Goal: Task Accomplishment & Management: Complete application form

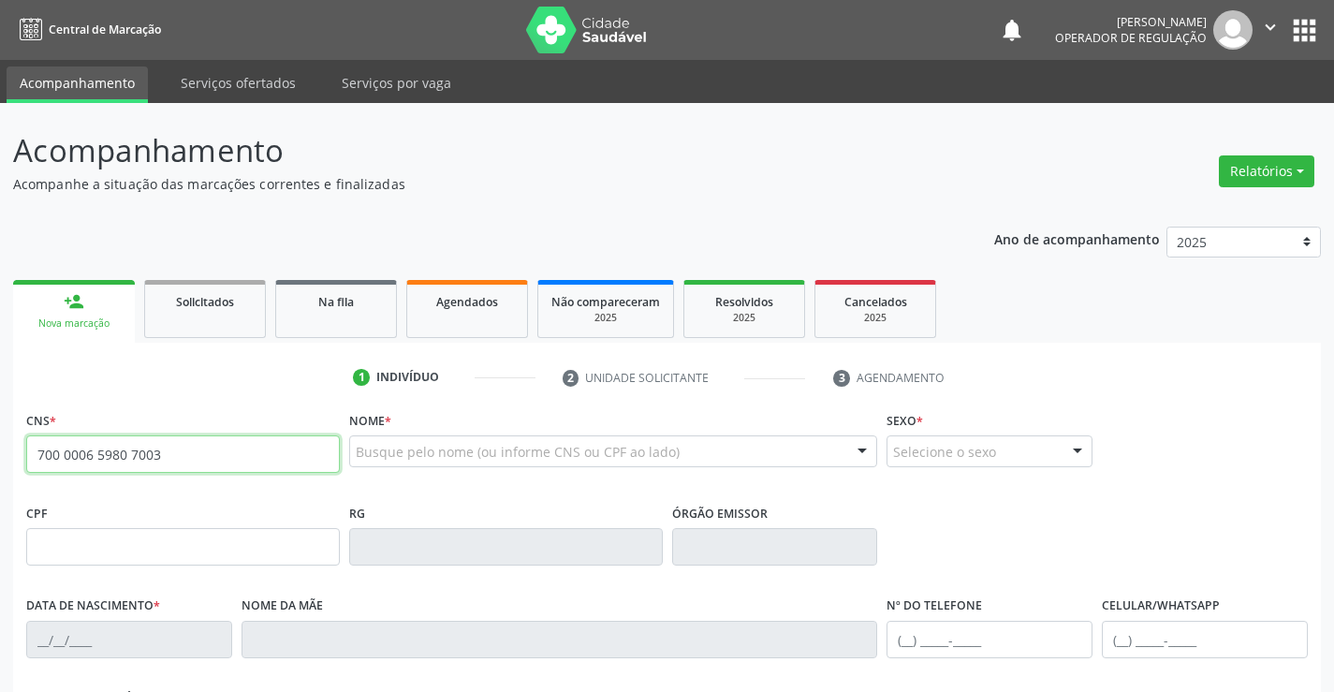
type input "700 0006 5980 7003"
type input "2[DATE]"
type input "[PHONE_NUMBER]"
type input "S/N"
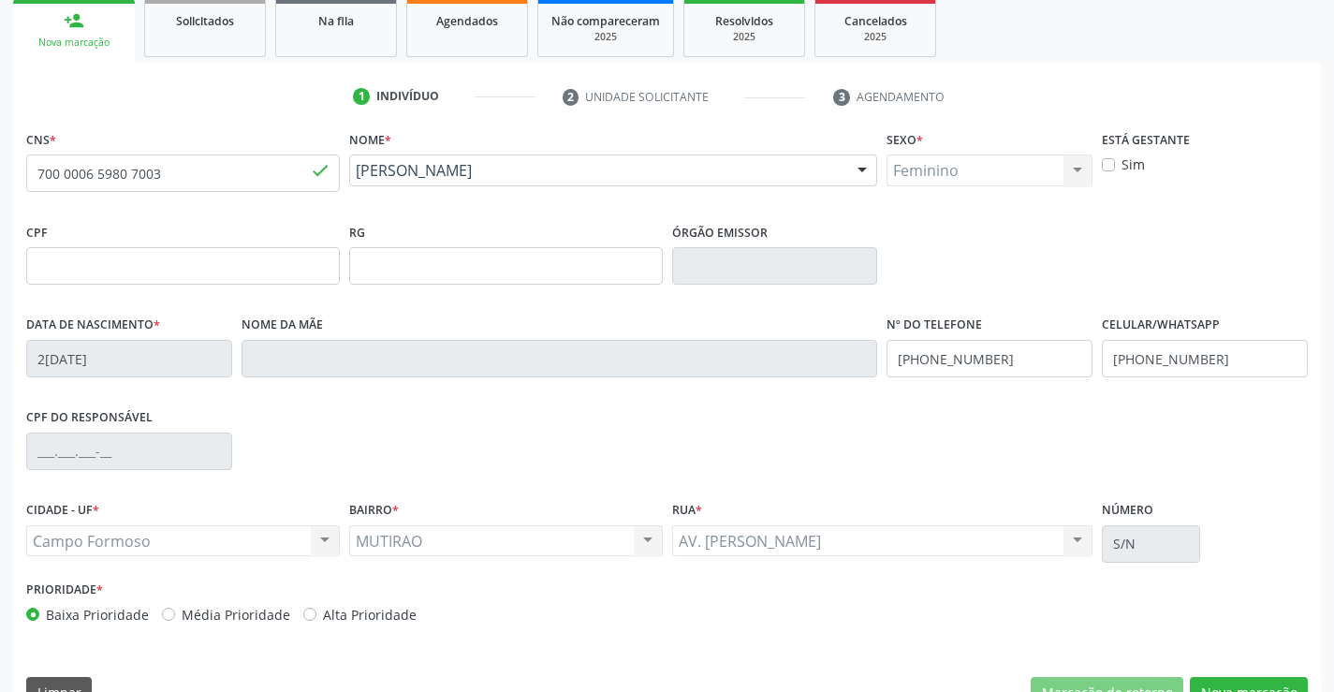
scroll to position [323, 0]
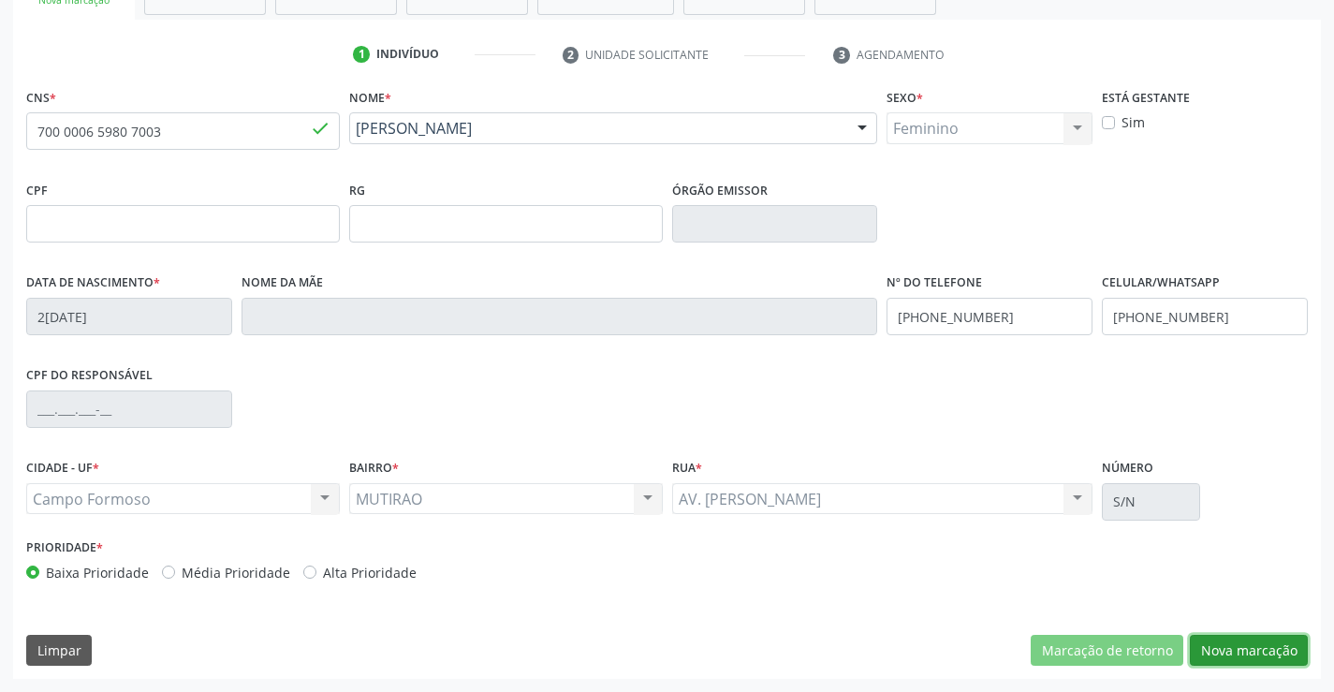
click at [1218, 637] on button "Nova marcação" at bounding box center [1249, 651] width 118 height 32
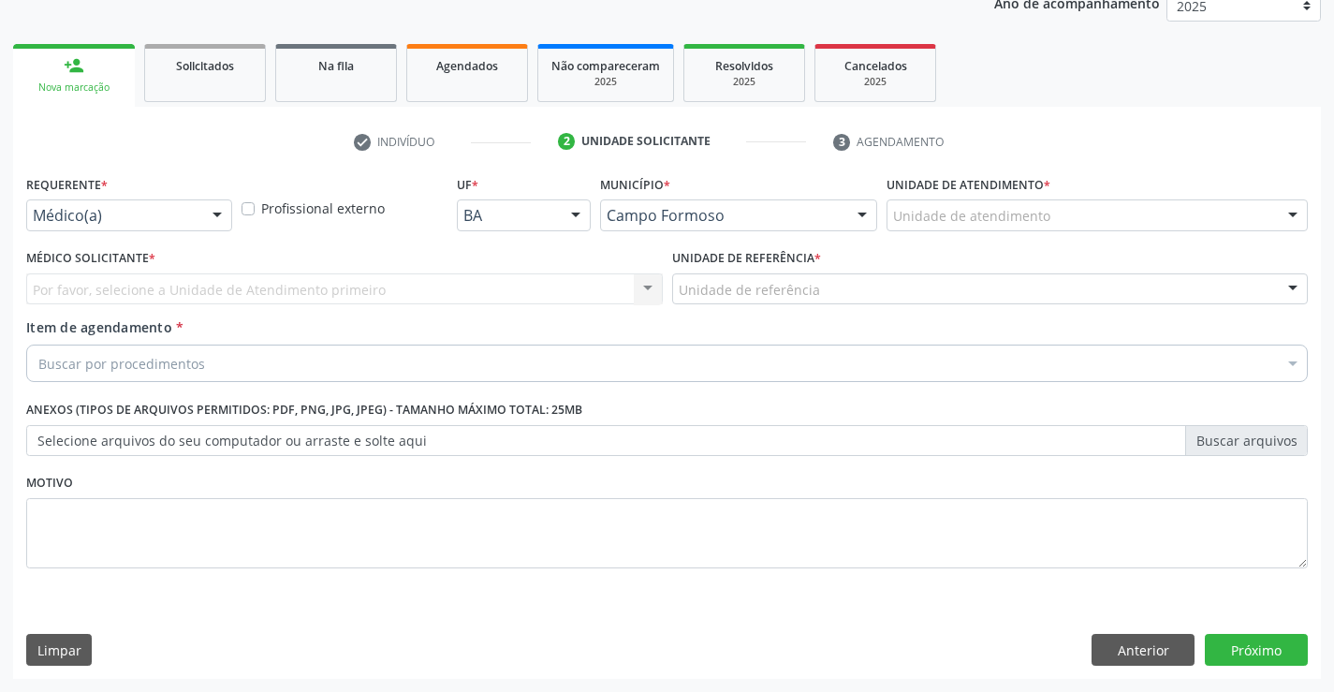
scroll to position [236, 0]
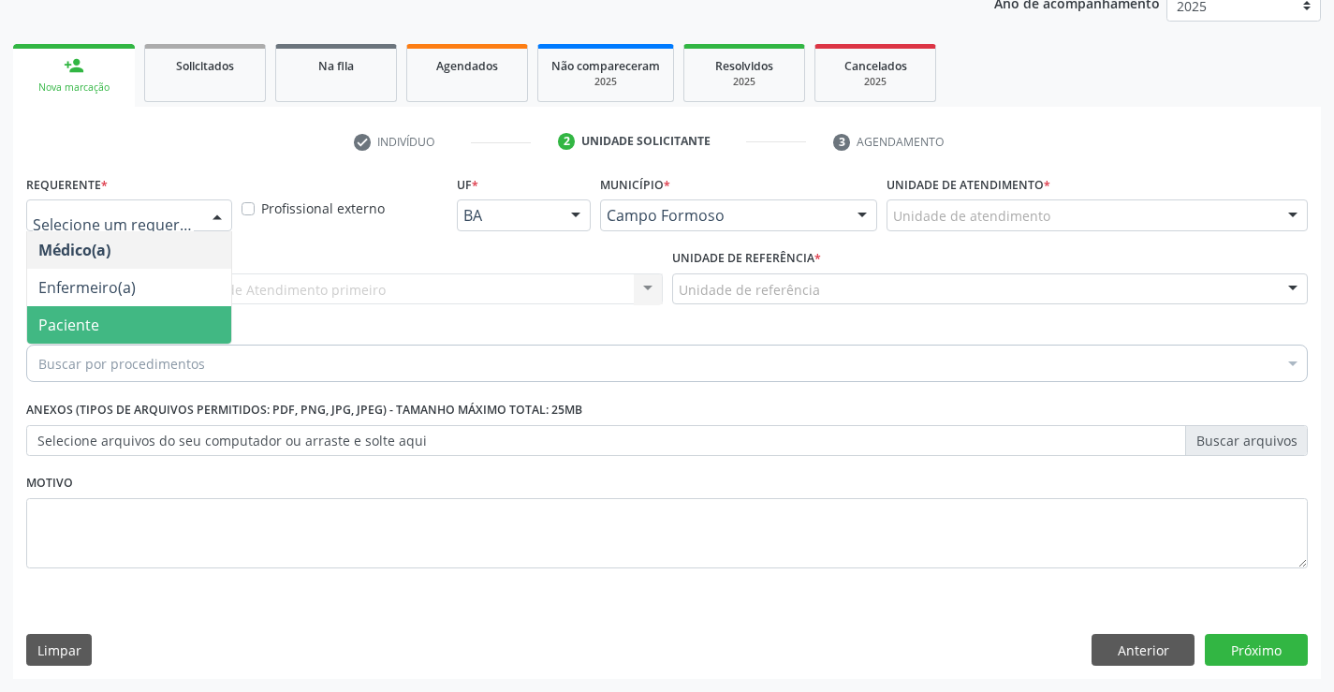
click at [108, 314] on span "Paciente" at bounding box center [129, 324] width 204 height 37
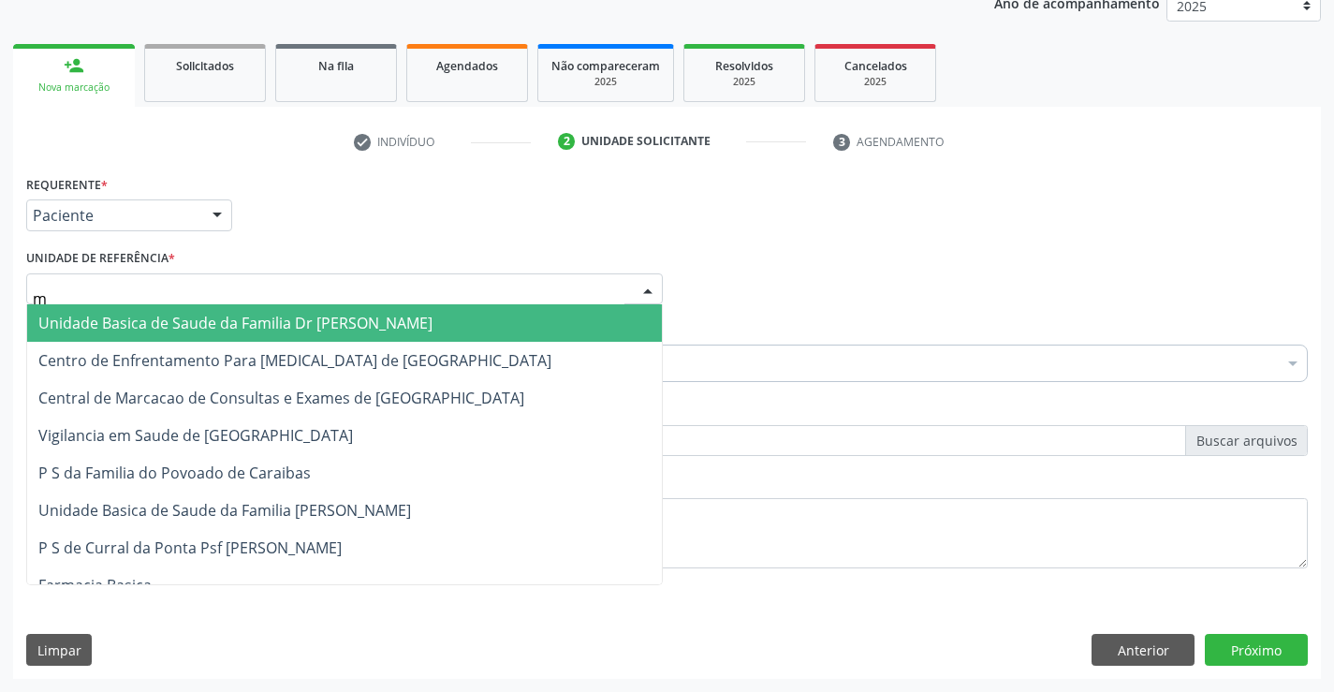
type input "mu"
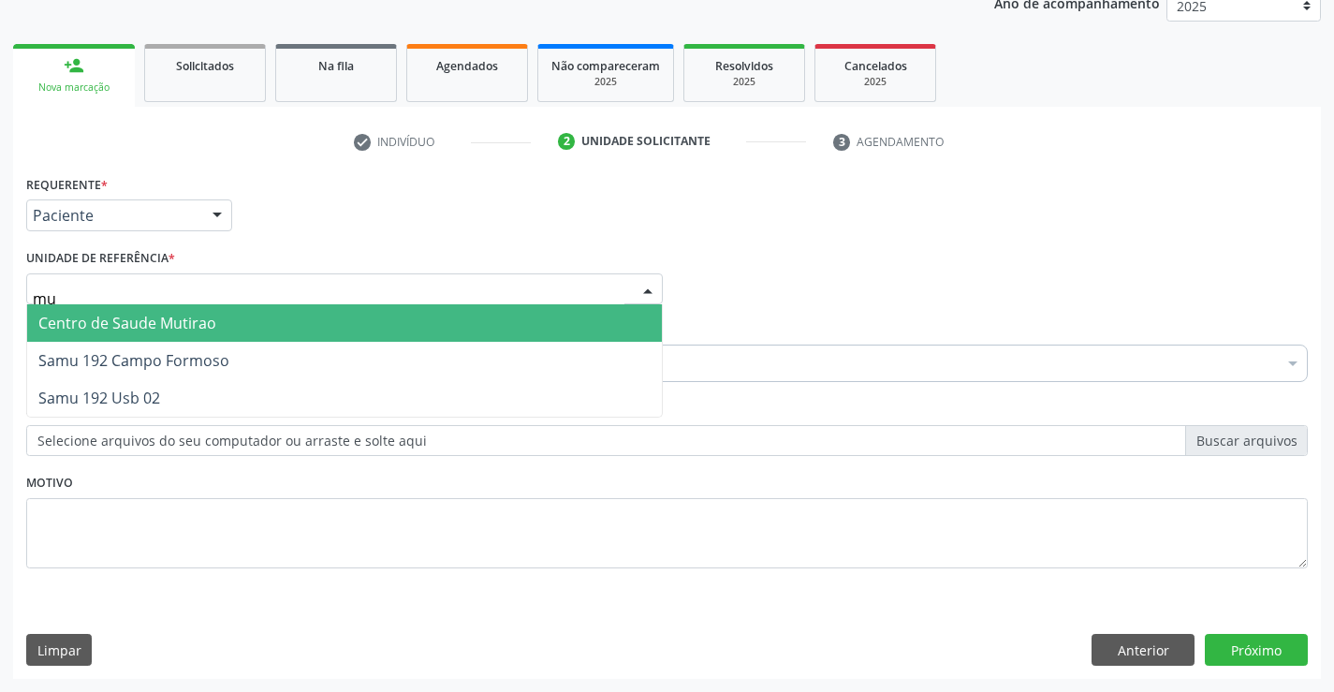
click at [181, 333] on span "Centro de Saude Mutirao" at bounding box center [127, 323] width 178 height 21
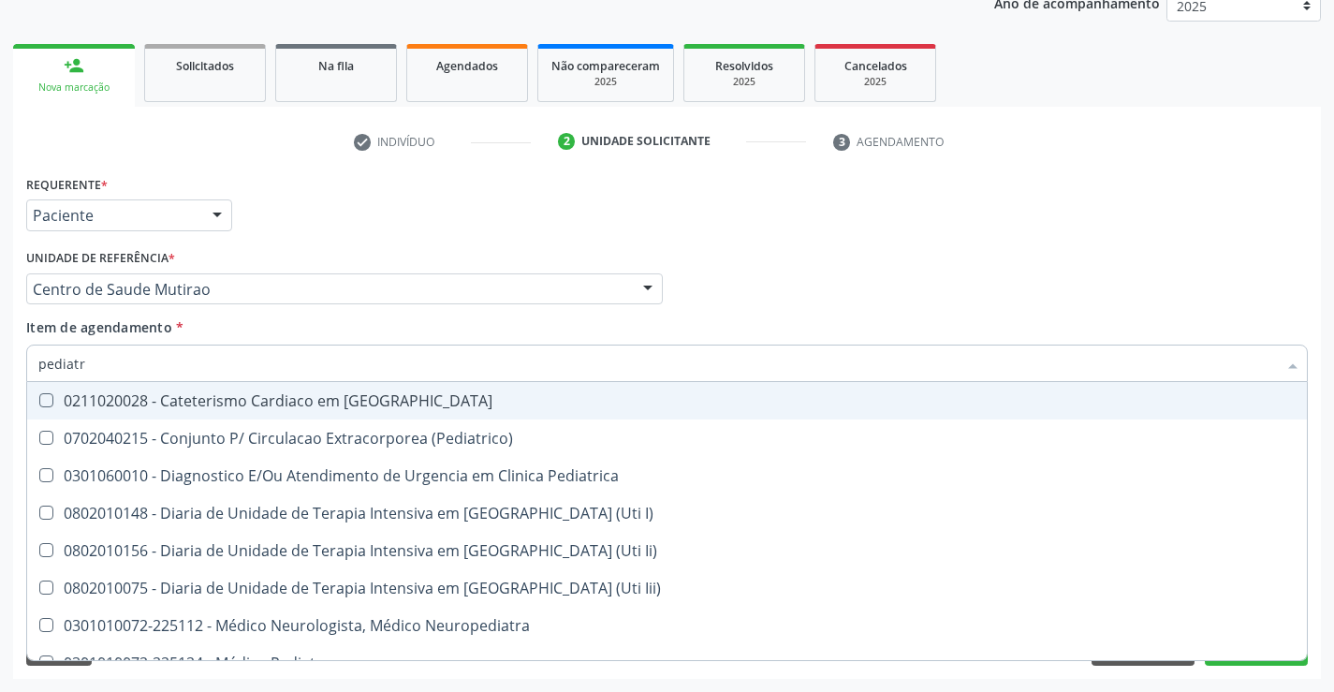
type input "pediatra"
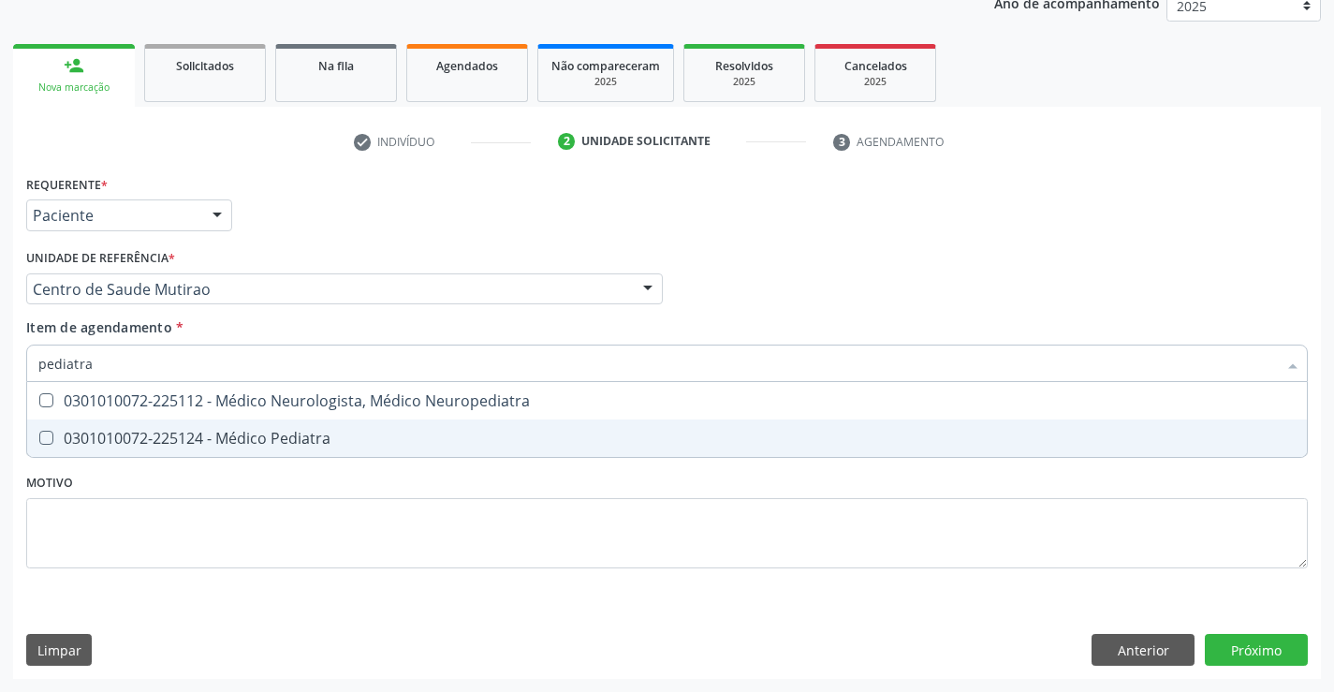
click at [343, 447] on span "0301010072-225124 - Médico Pediatra" at bounding box center [667, 437] width 1280 height 37
checkbox Pediatra "true"
click at [1244, 647] on div "Requerente * Paciente Médico(a) Enfermeiro(a) Paciente Nenhum resultado encontr…" at bounding box center [667, 424] width 1308 height 508
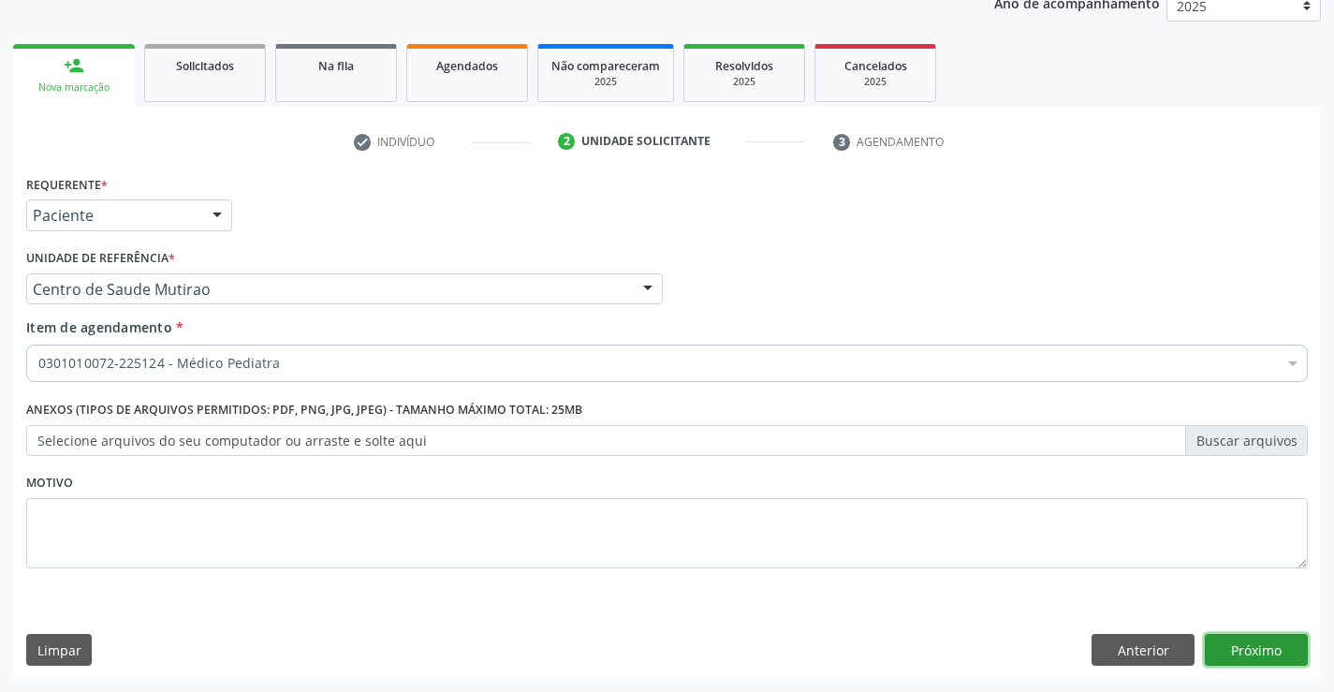
click at [1244, 647] on button "Próximo" at bounding box center [1256, 650] width 103 height 32
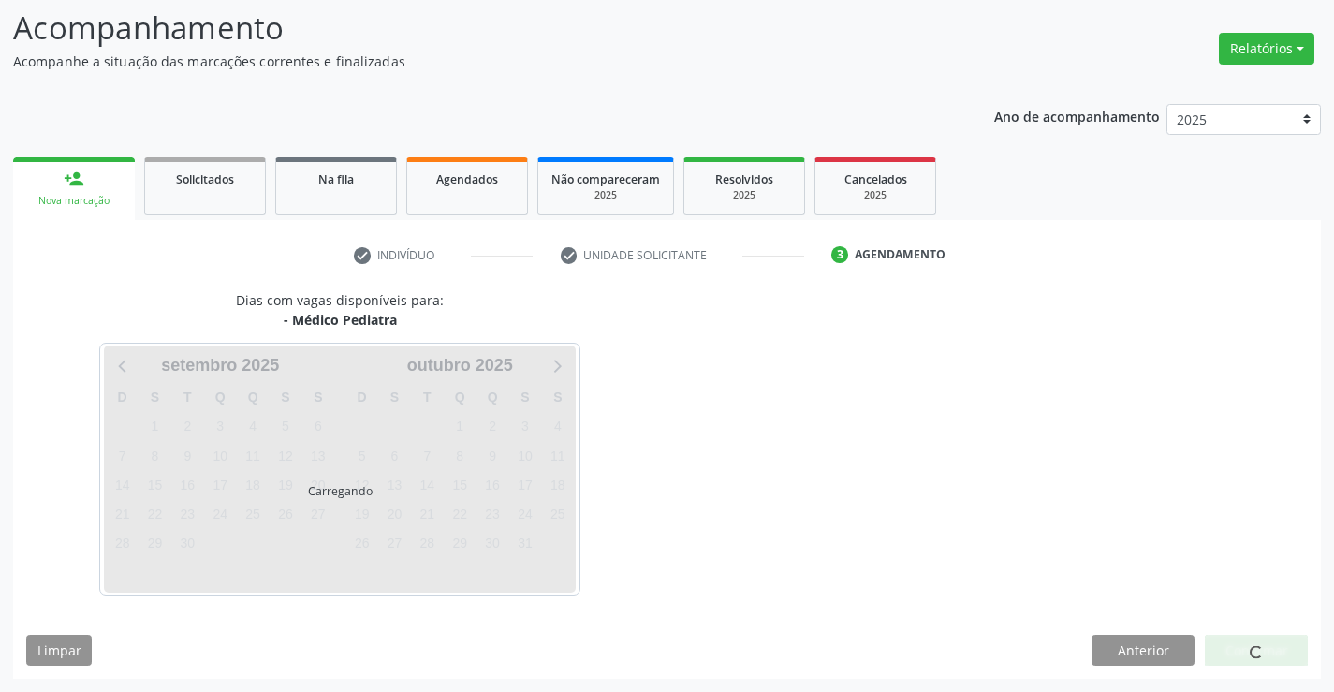
scroll to position [123, 0]
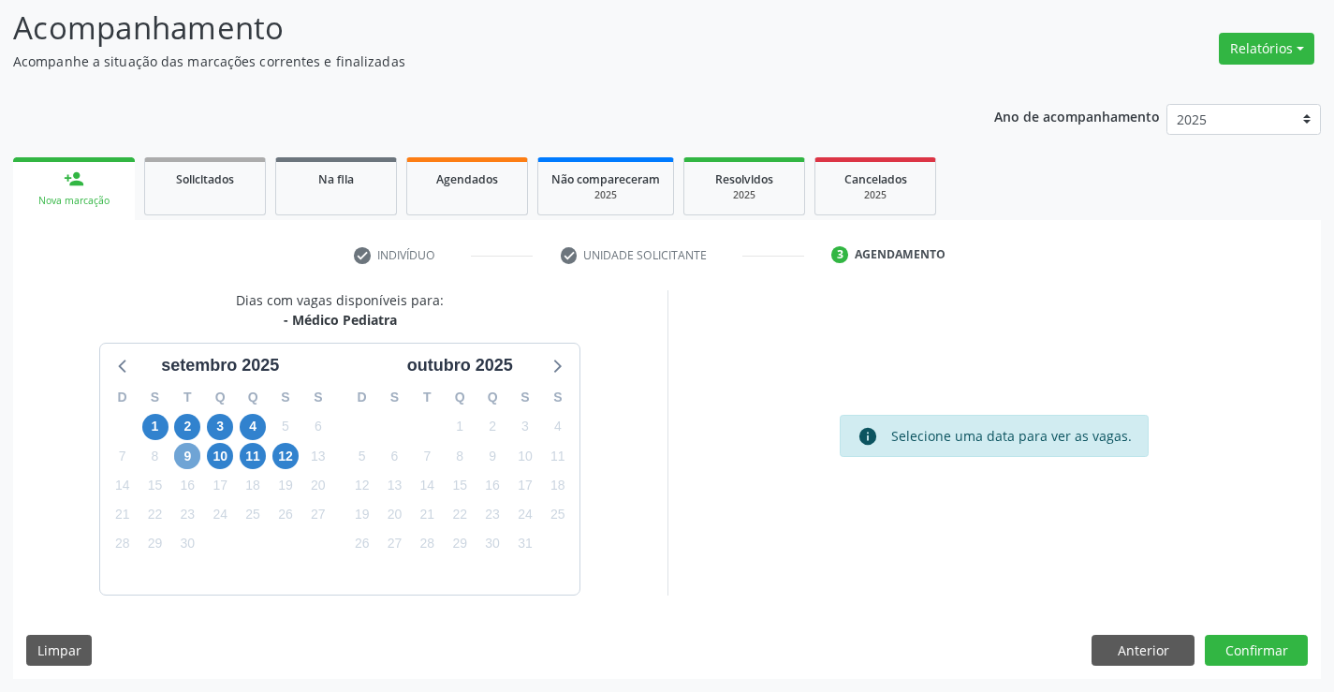
click at [194, 459] on span "9" at bounding box center [187, 456] width 26 height 26
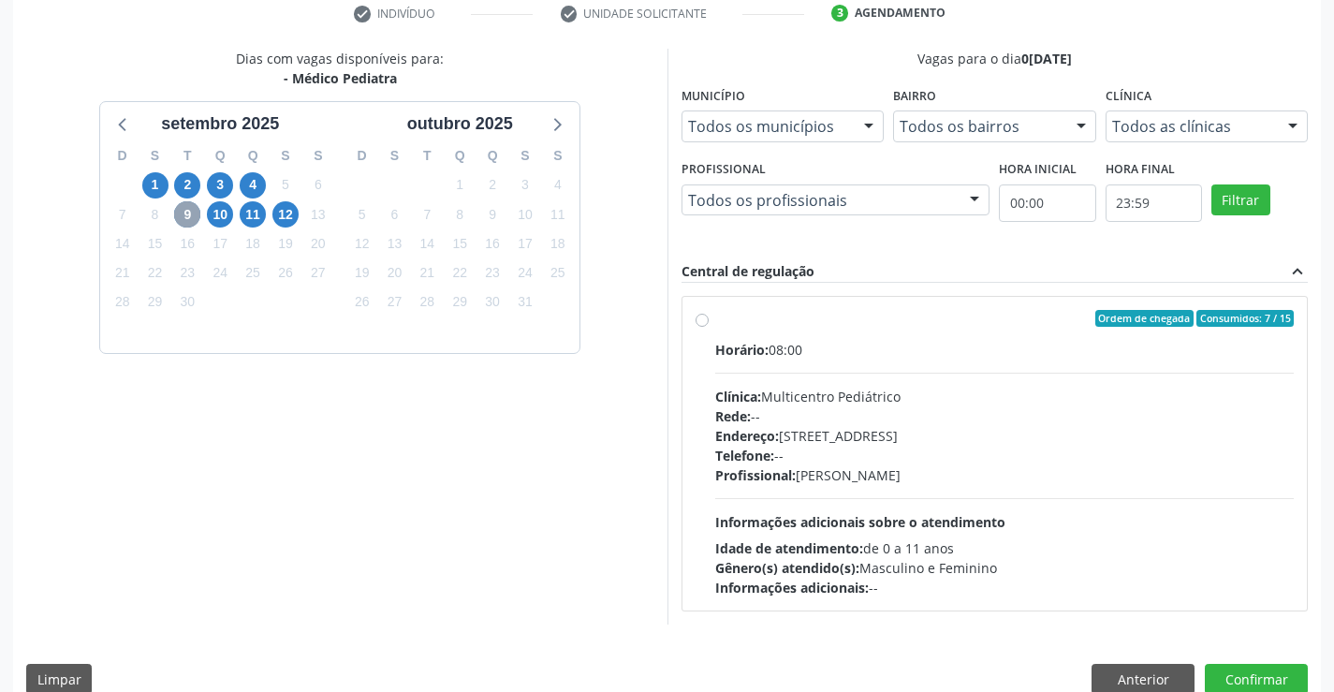
scroll to position [393, 0]
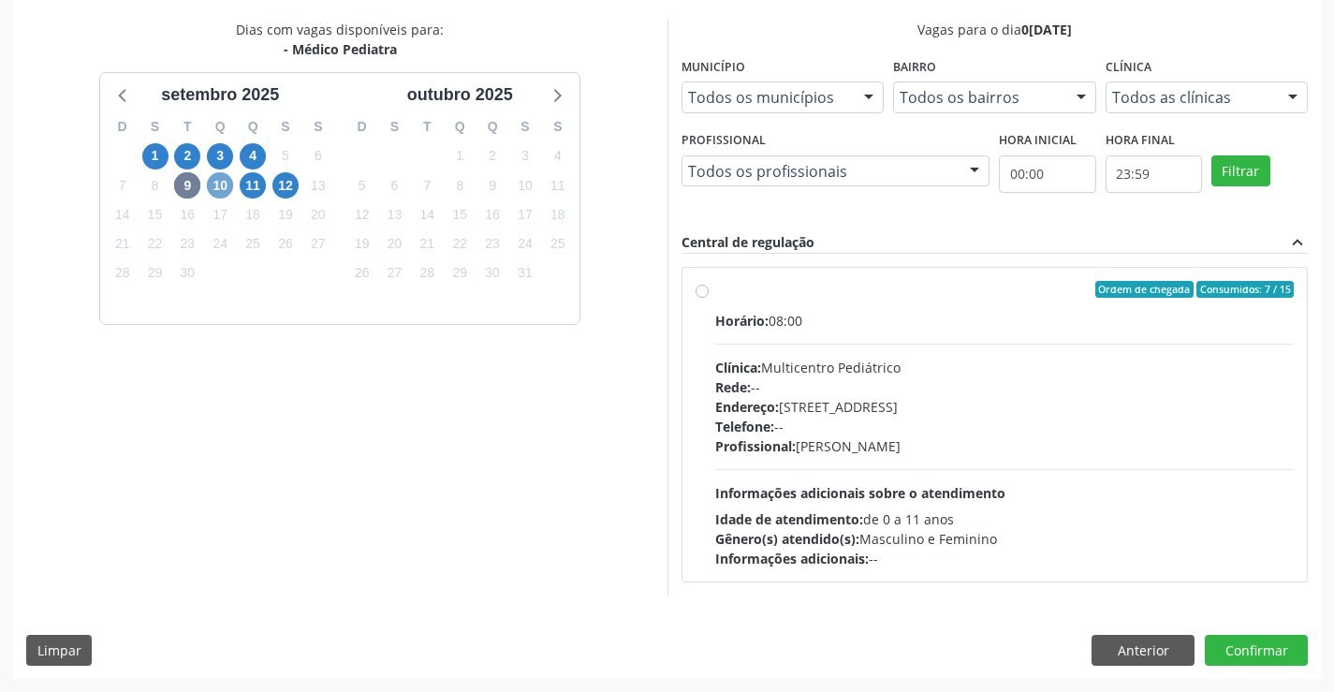
click at [215, 187] on span "10" at bounding box center [220, 185] width 26 height 26
click at [251, 191] on span "11" at bounding box center [253, 185] width 26 height 26
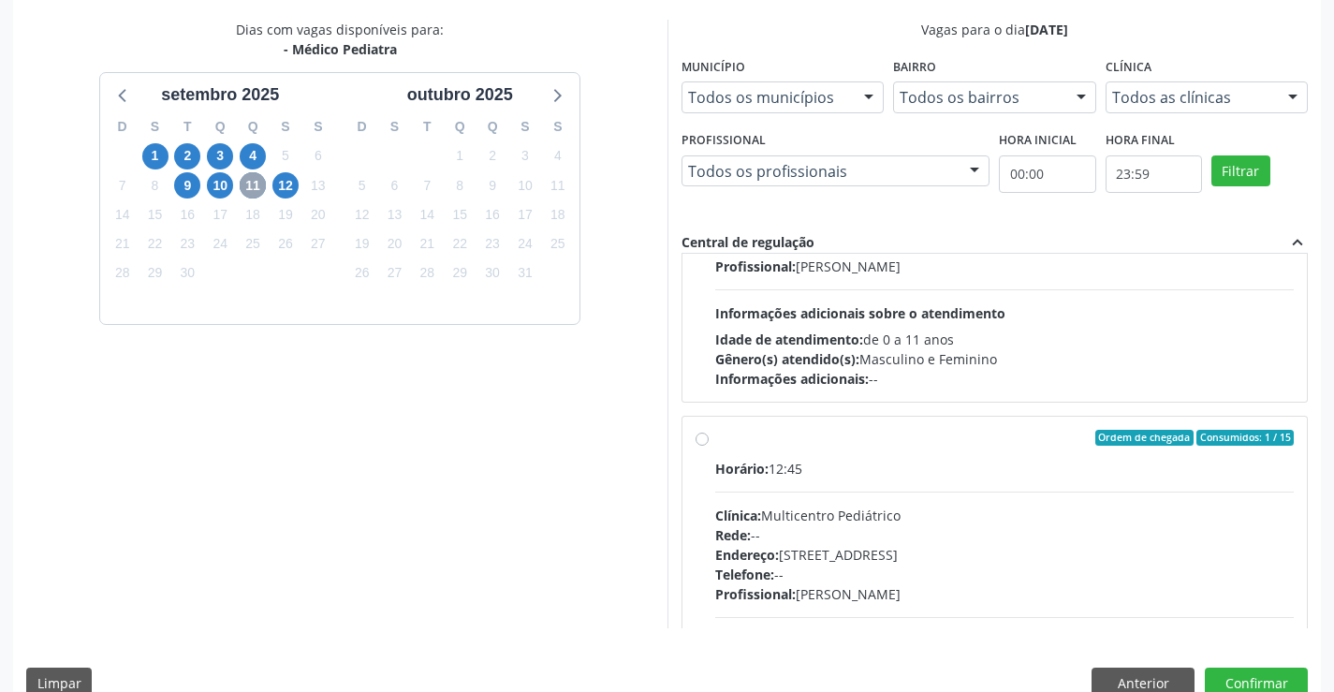
scroll to position [187, 0]
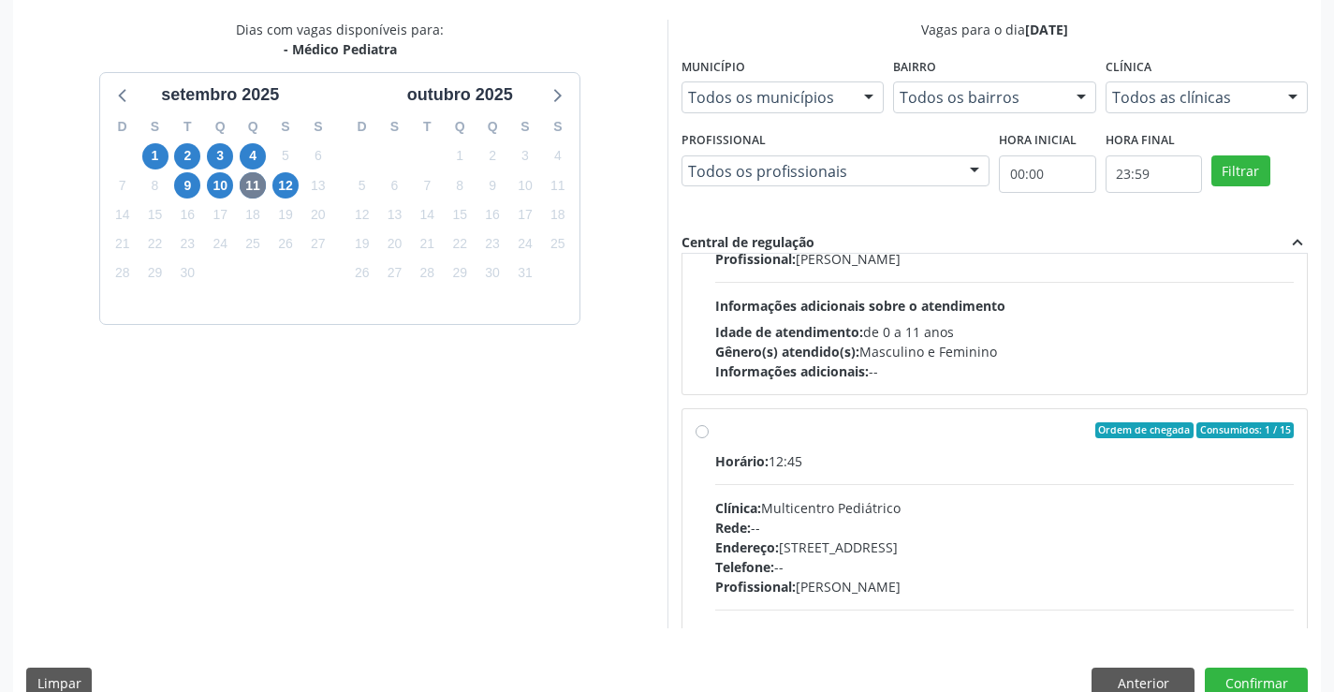
click at [715, 433] on label "Ordem de chegada Consumidos: 1 / 15 Horário: 12:45 Clínica: Multicentro Pediátr…" at bounding box center [1004, 565] width 579 height 287
click at [702, 433] on input "Ordem de chegada Consumidos: 1 / 15 Horário: 12:45 Clínica: Multicentro Pediátr…" at bounding box center [702, 430] width 13 height 17
radio input "true"
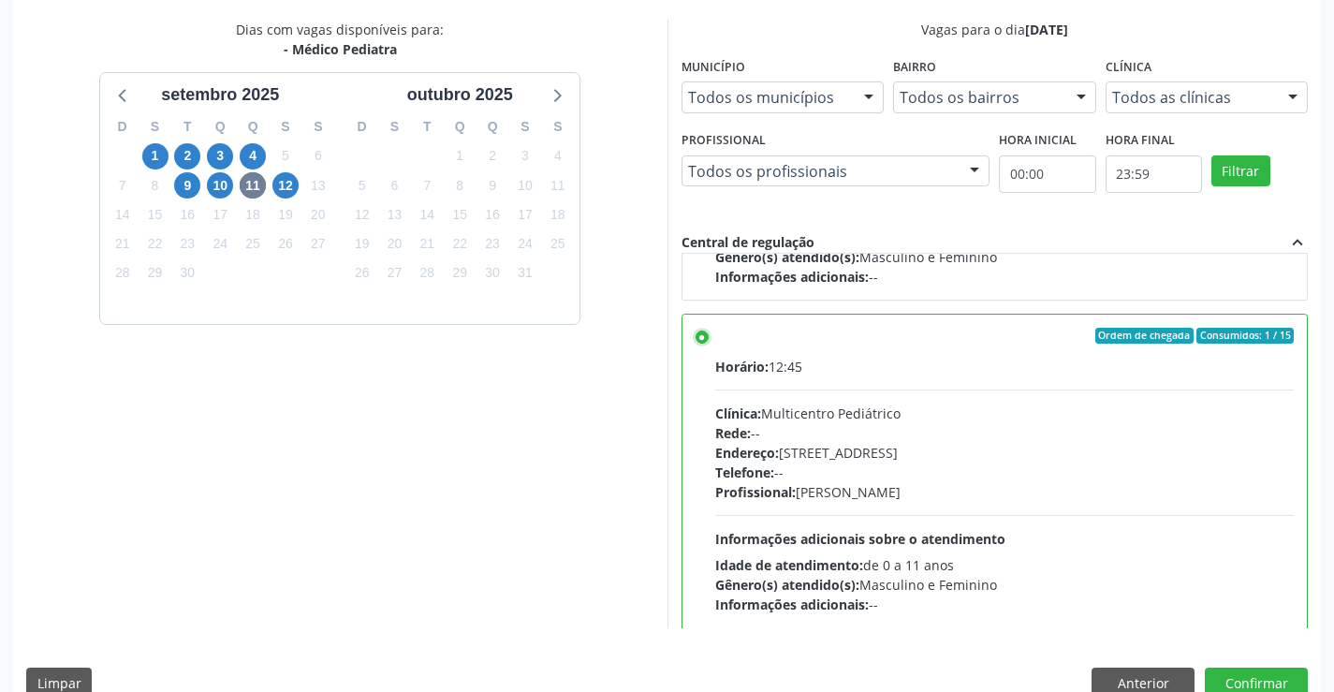
scroll to position [421, 0]
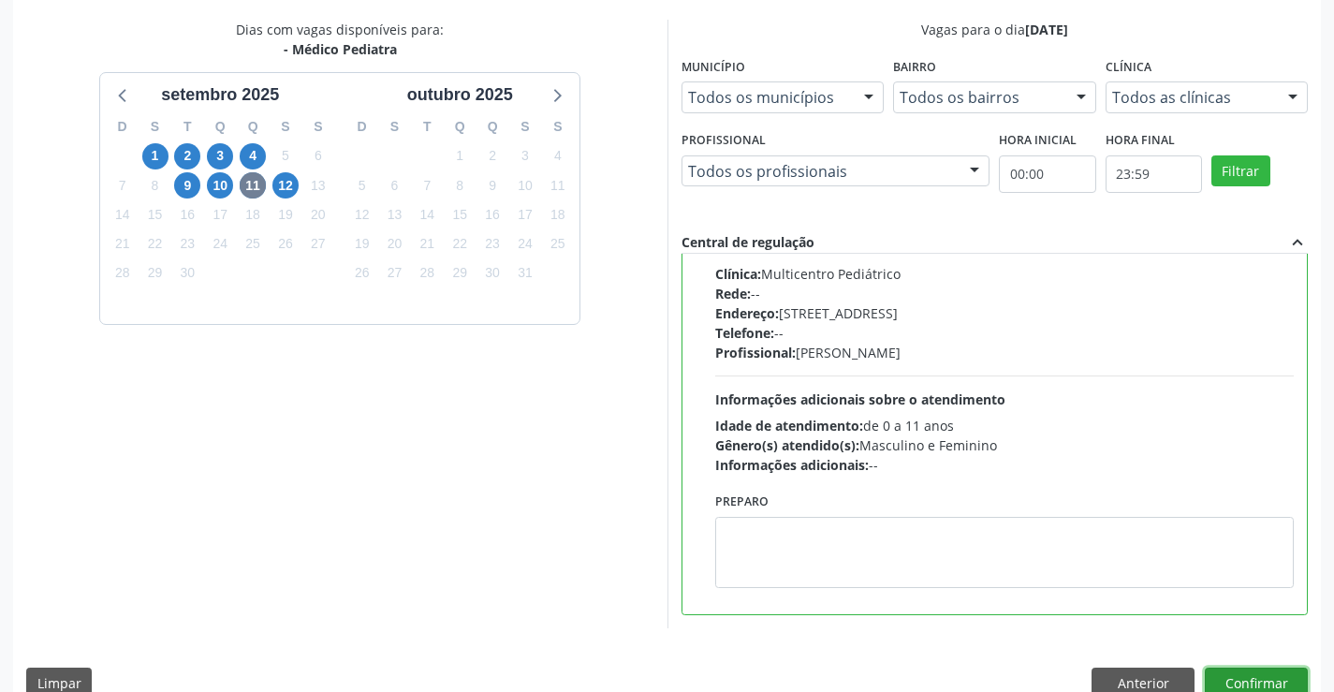
click at [1229, 677] on button "Confirmar" at bounding box center [1256, 683] width 103 height 32
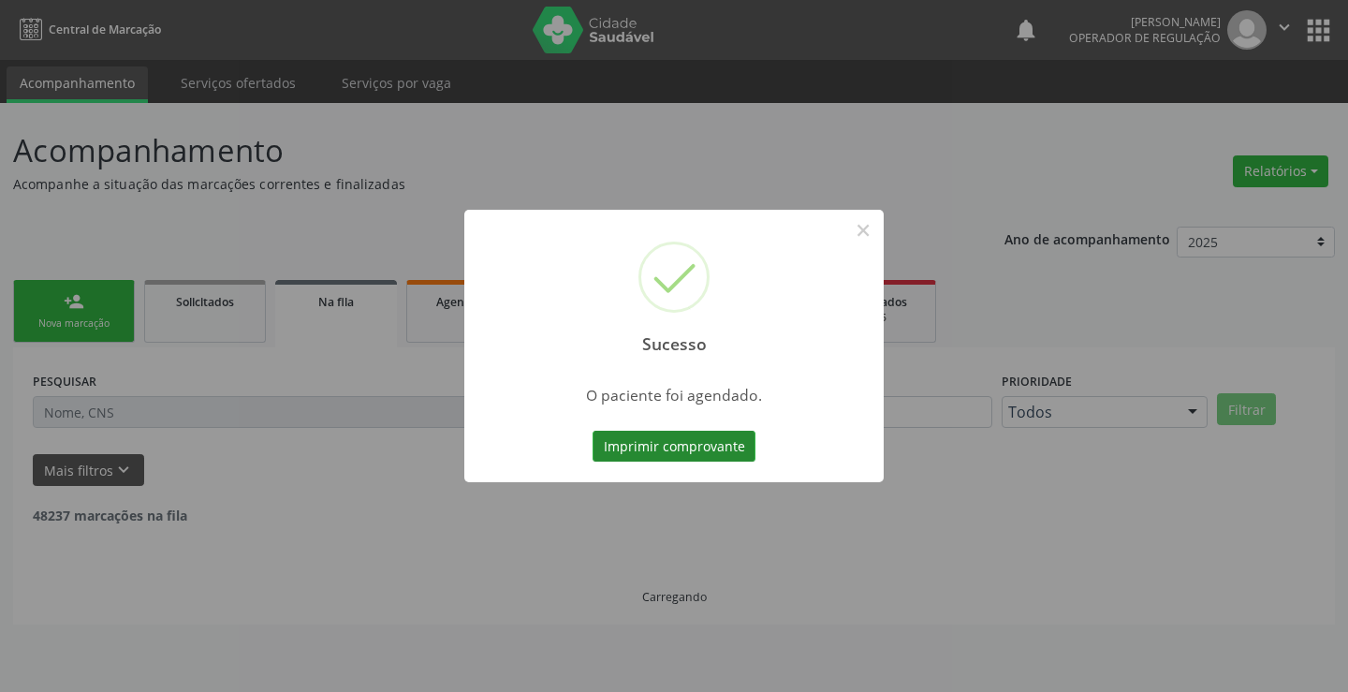
click at [696, 447] on button "Imprimir comprovante" at bounding box center [674, 447] width 163 height 32
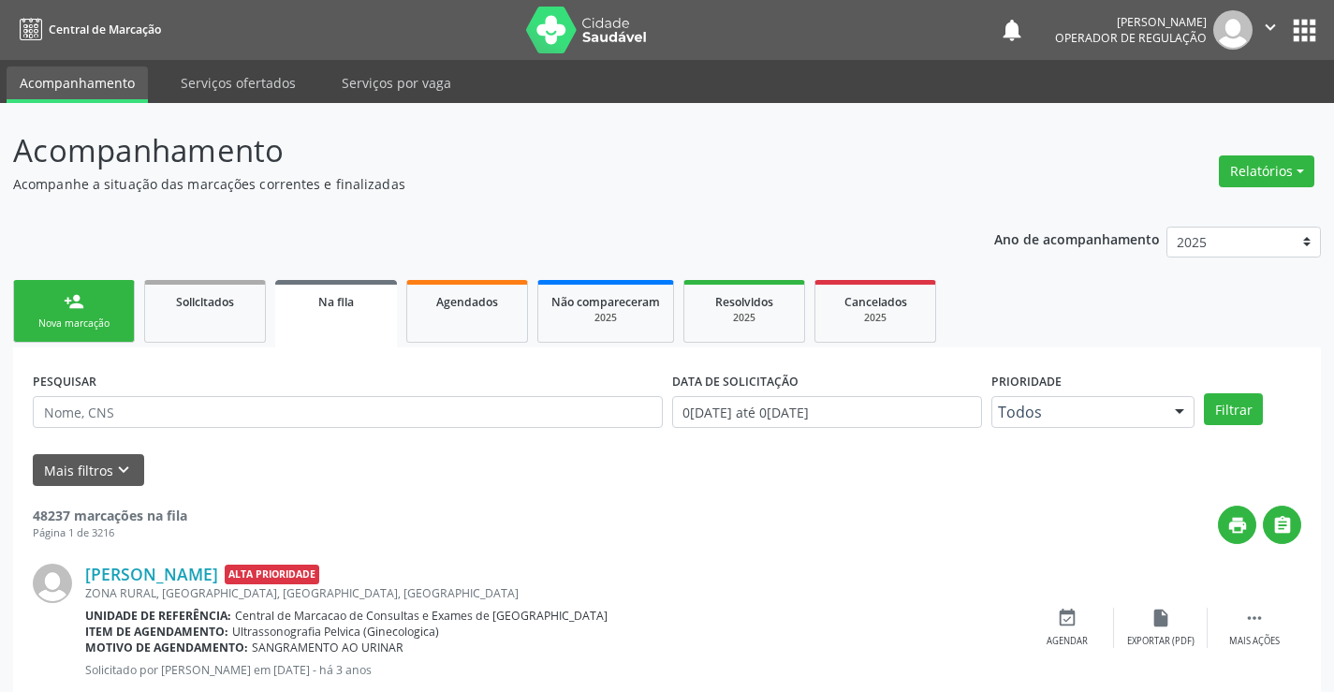
click at [35, 315] on link "person_add Nova marcação" at bounding box center [74, 311] width 122 height 63
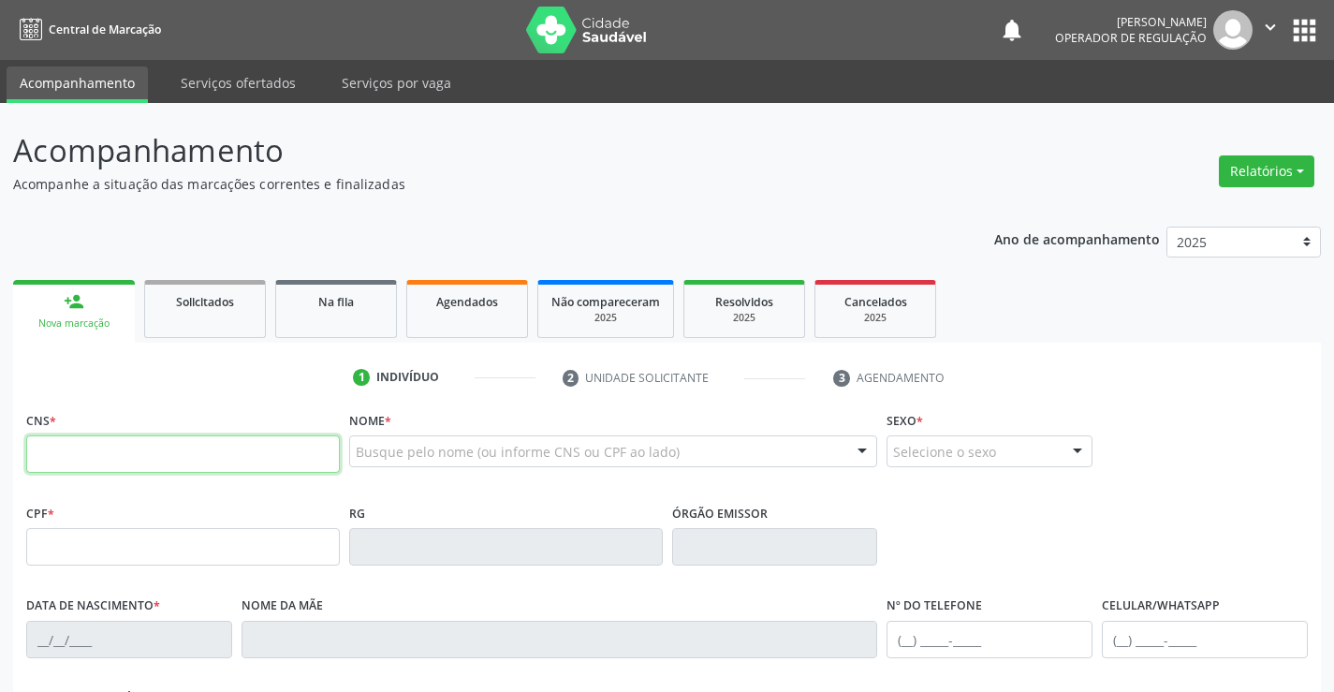
click at [108, 455] on input "text" at bounding box center [183, 453] width 314 height 37
type input "704 1091 0115 9379"
type input "1589492935"
type input "2[DATE]"
type input "[PHONE_NUMBER]"
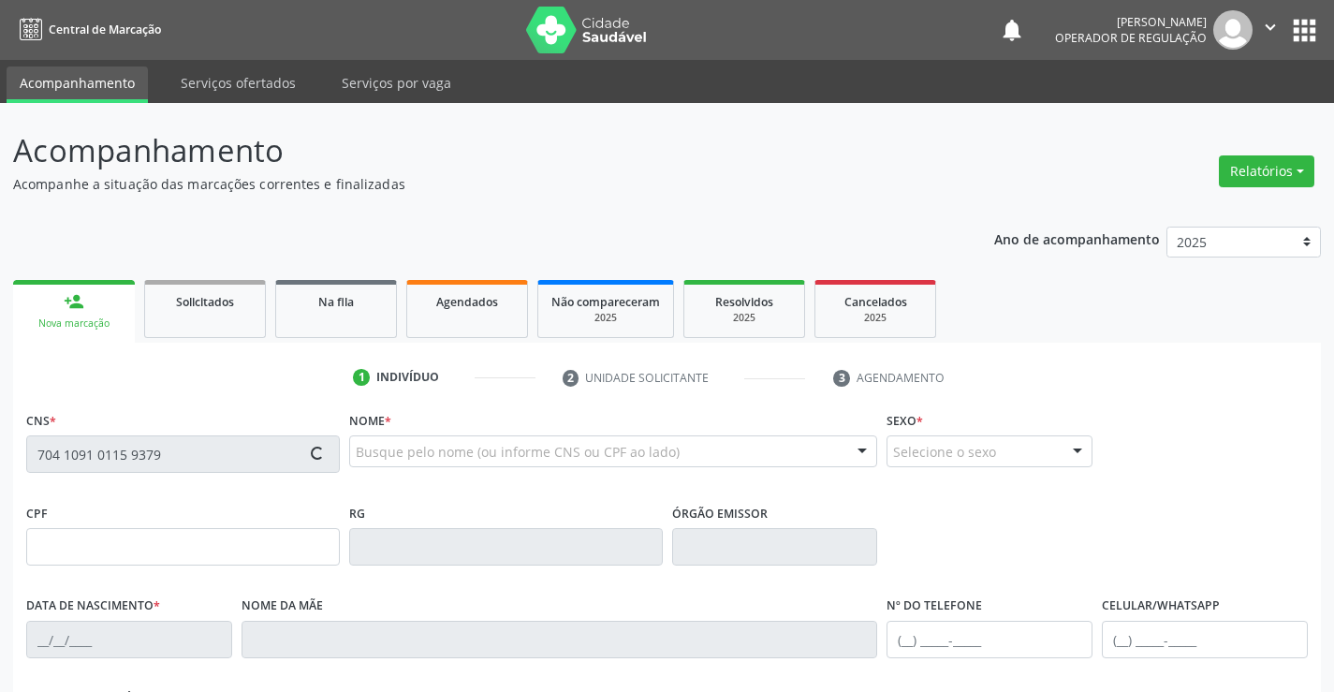
type input "S/N"
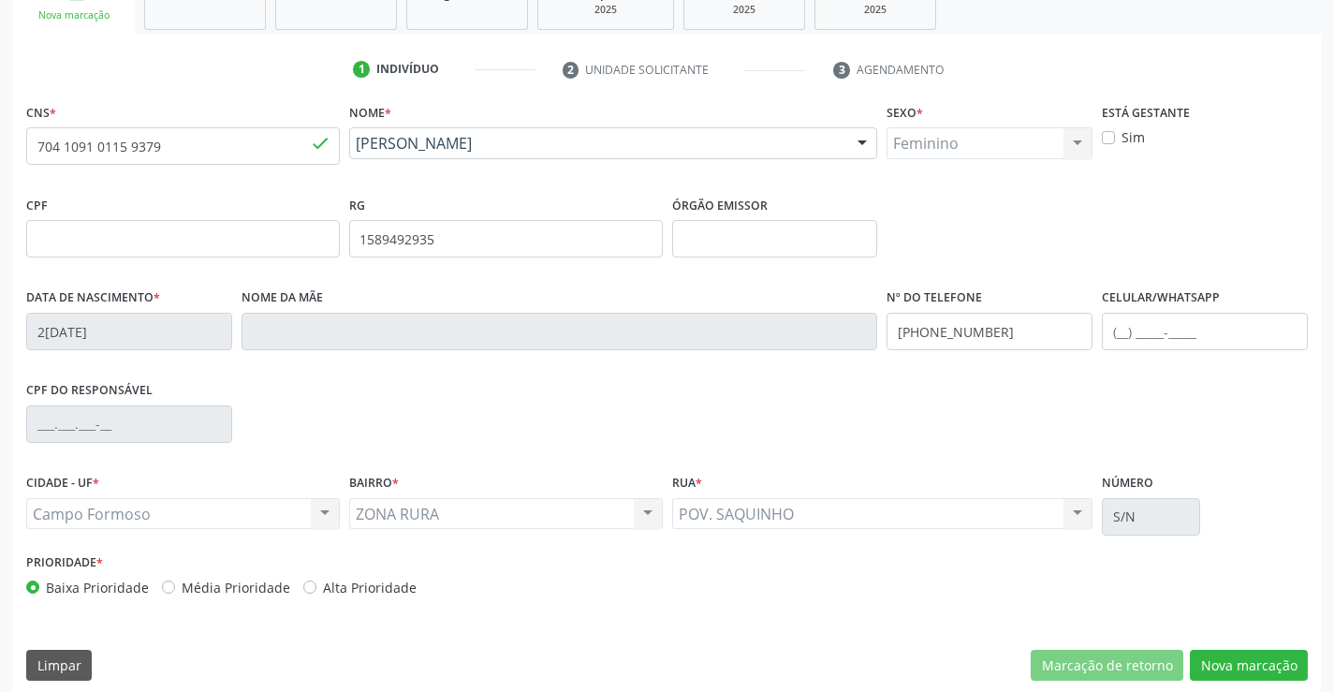
scroll to position [323, 0]
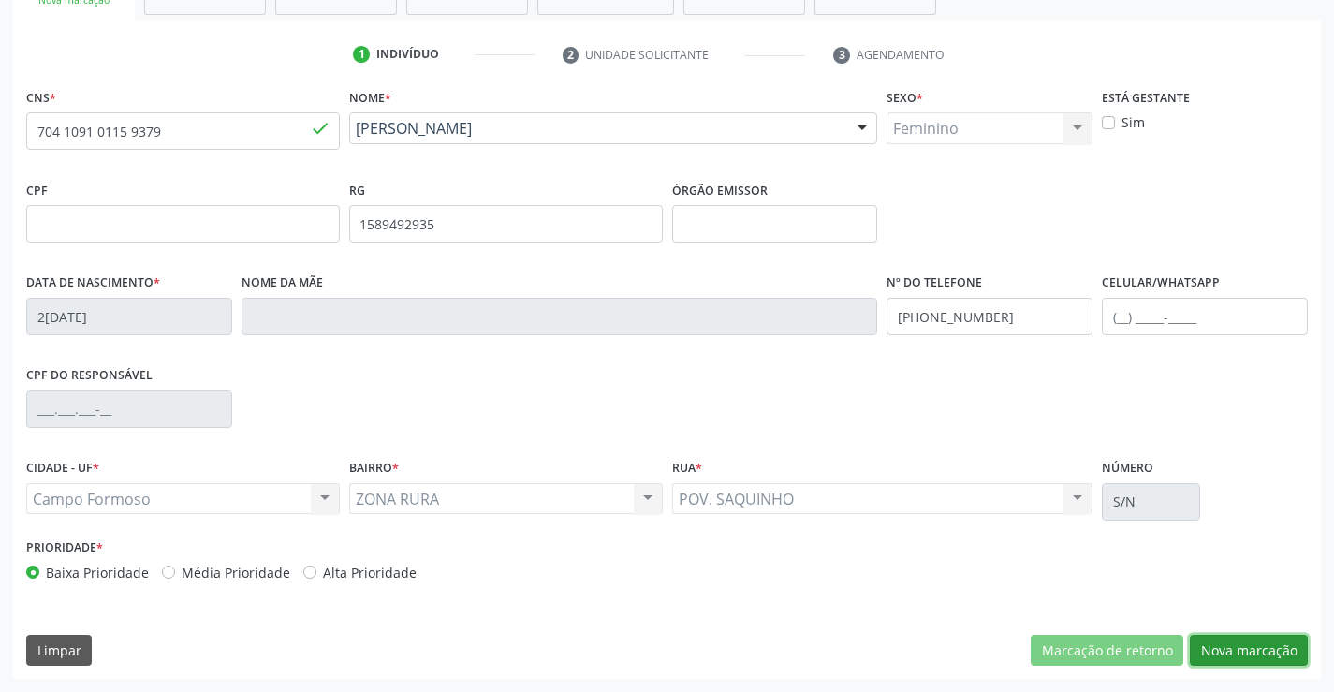
click at [1233, 644] on button "Nova marcação" at bounding box center [1249, 651] width 118 height 32
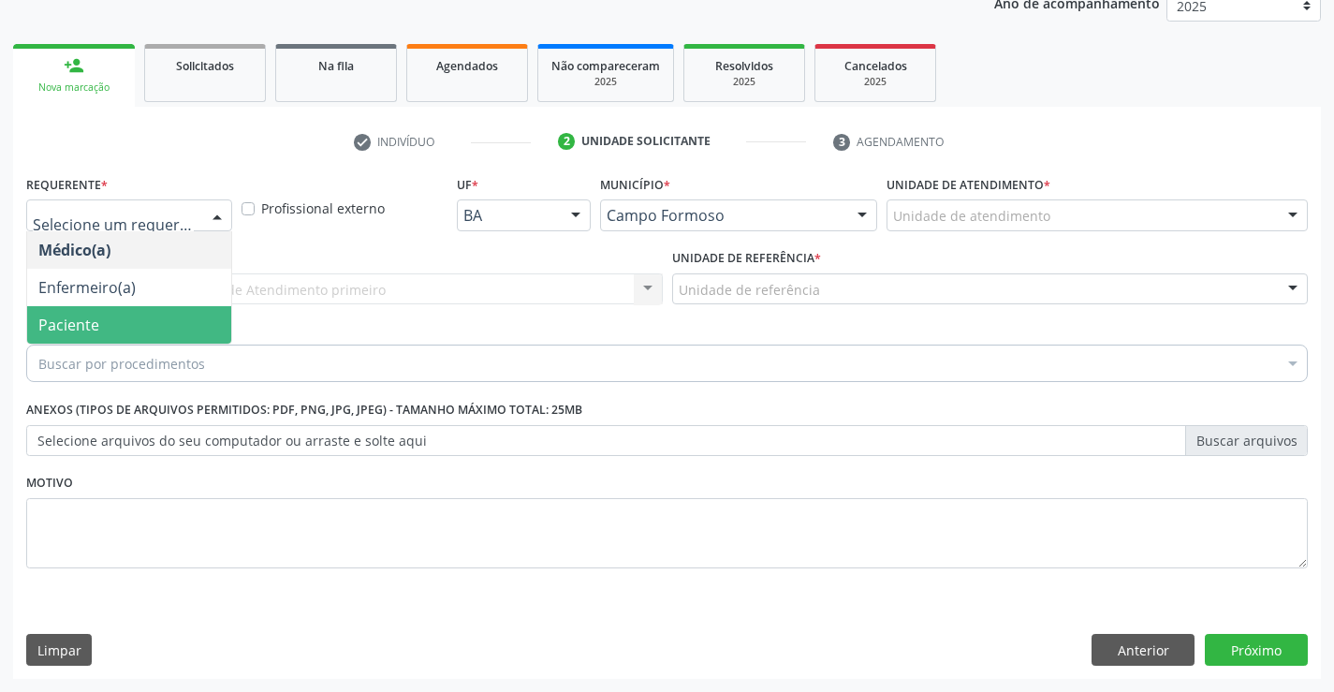
click at [109, 323] on span "Paciente" at bounding box center [129, 324] width 204 height 37
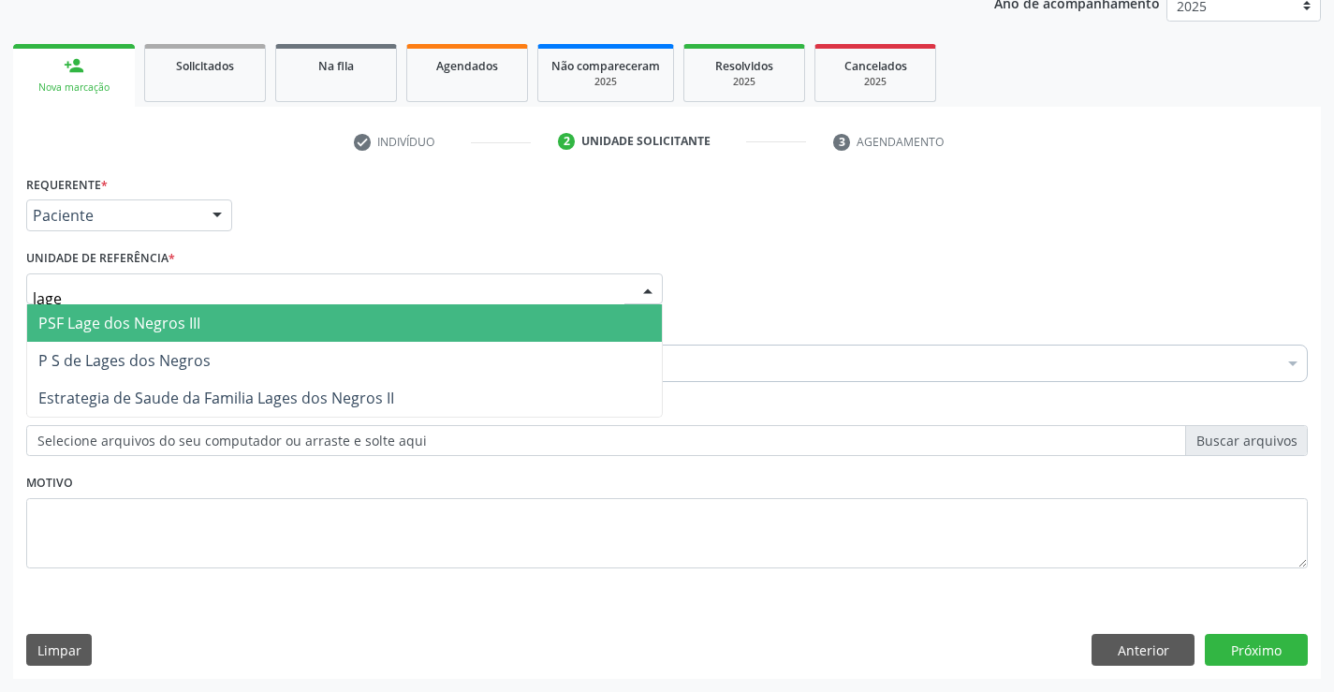
type input "lages"
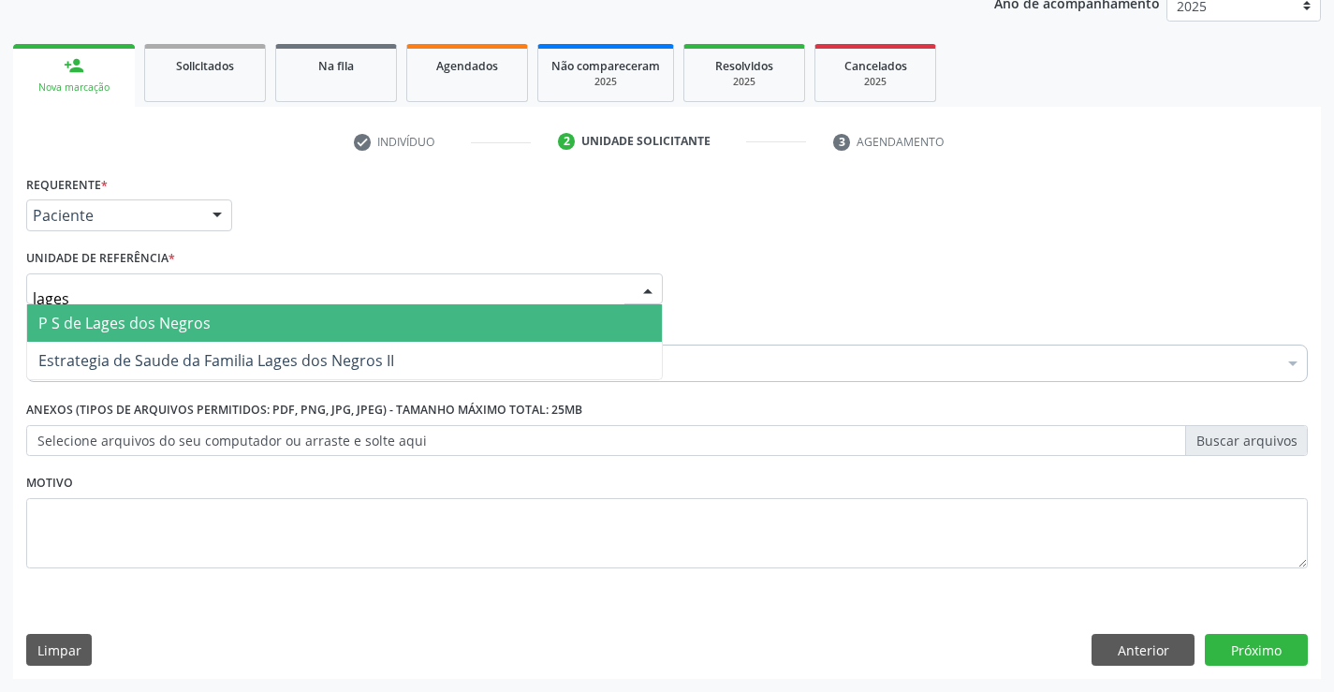
click at [259, 324] on span "P S de Lages dos Negros" at bounding box center [344, 322] width 635 height 37
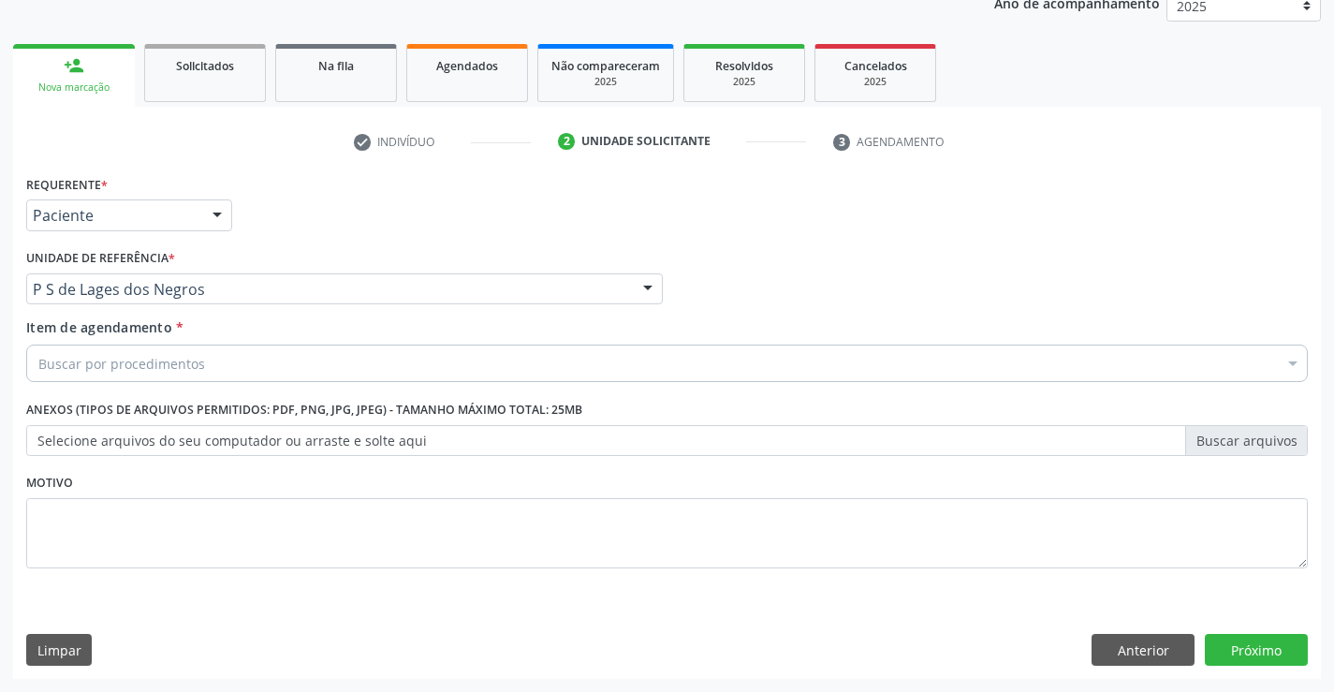
click at [218, 353] on div "Buscar por procedimentos" at bounding box center [667, 362] width 1282 height 37
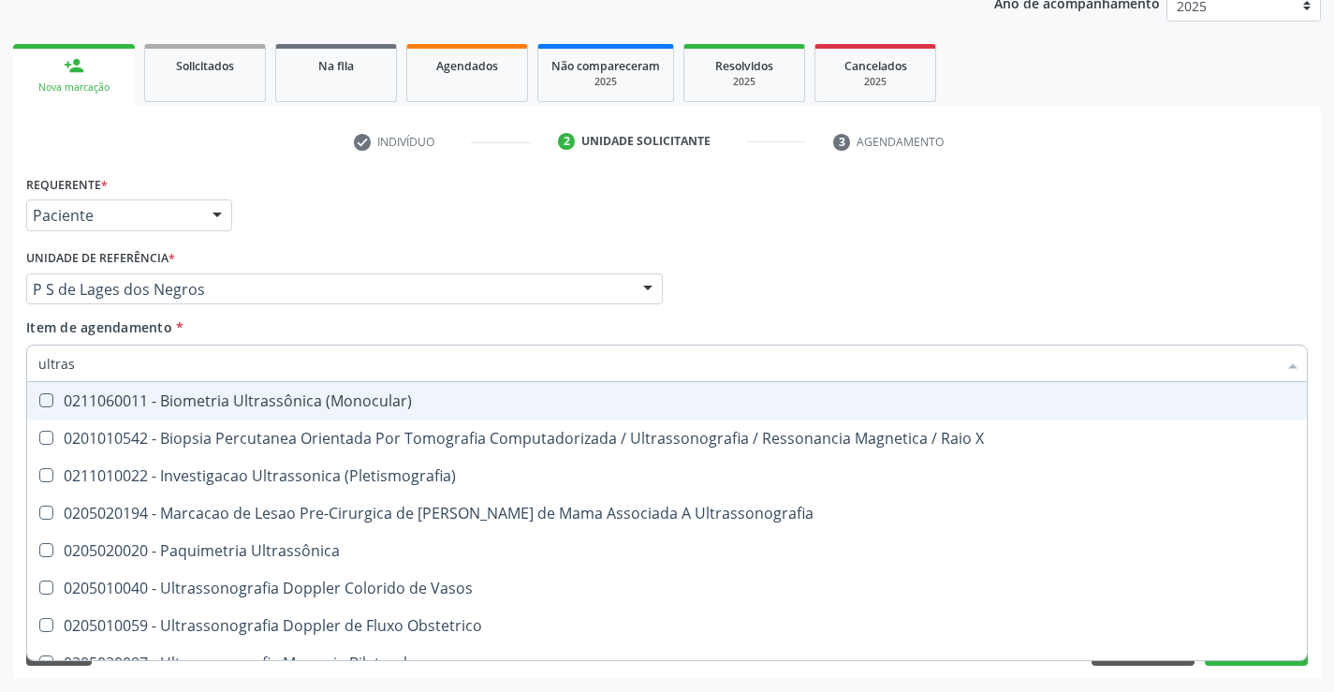
type input "ultrass"
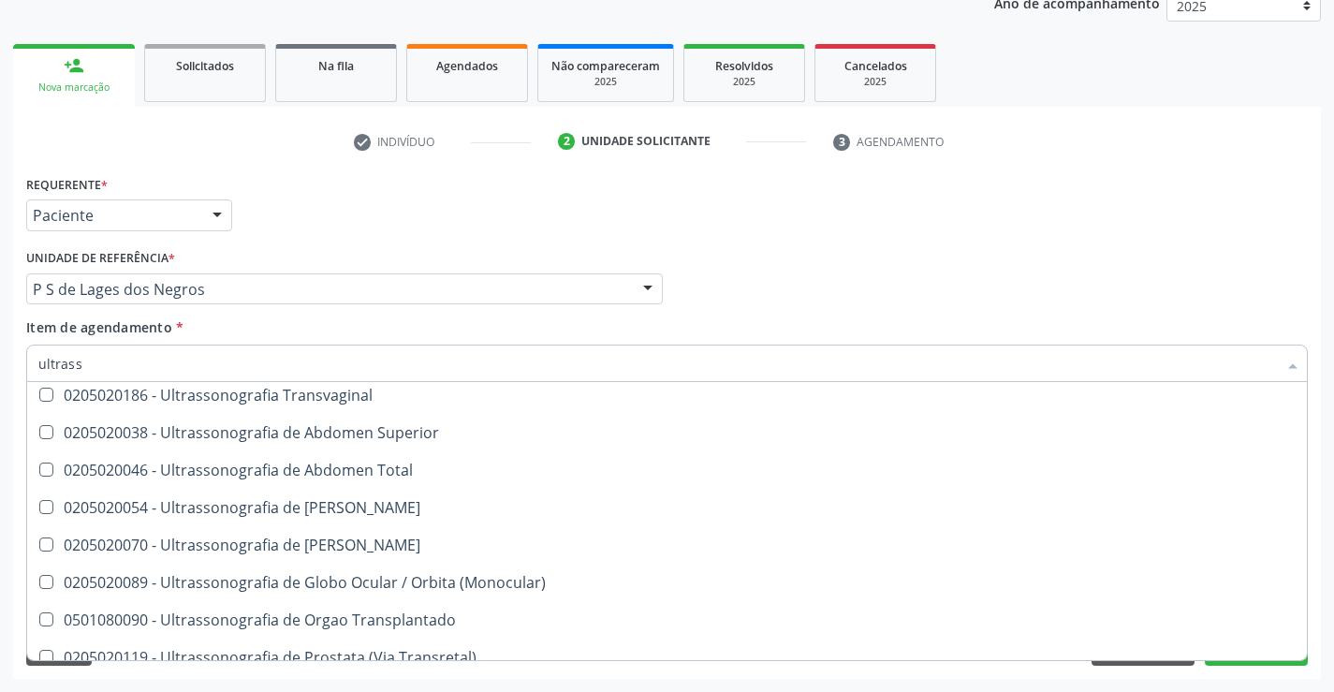
scroll to position [468, 0]
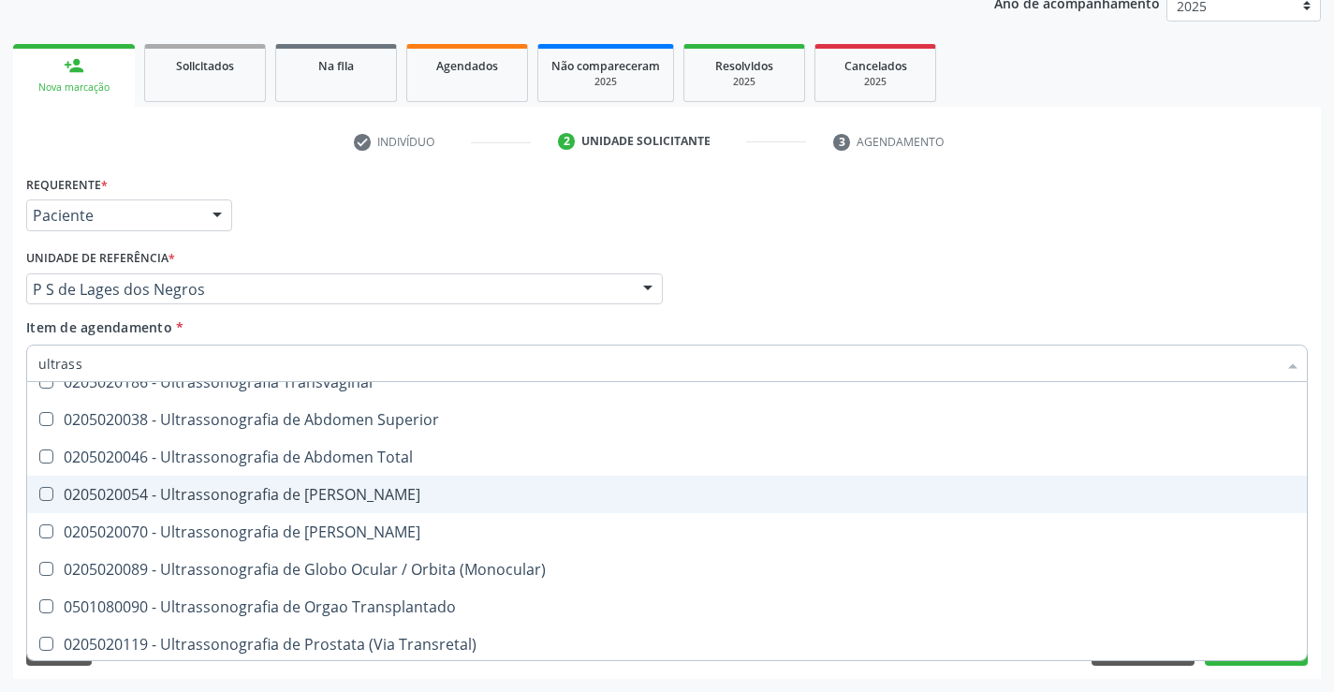
click at [483, 490] on div "0205020054 - Ultrassonografia de [PERSON_NAME]" at bounding box center [666, 494] width 1257 height 15
checkbox Urinario "true"
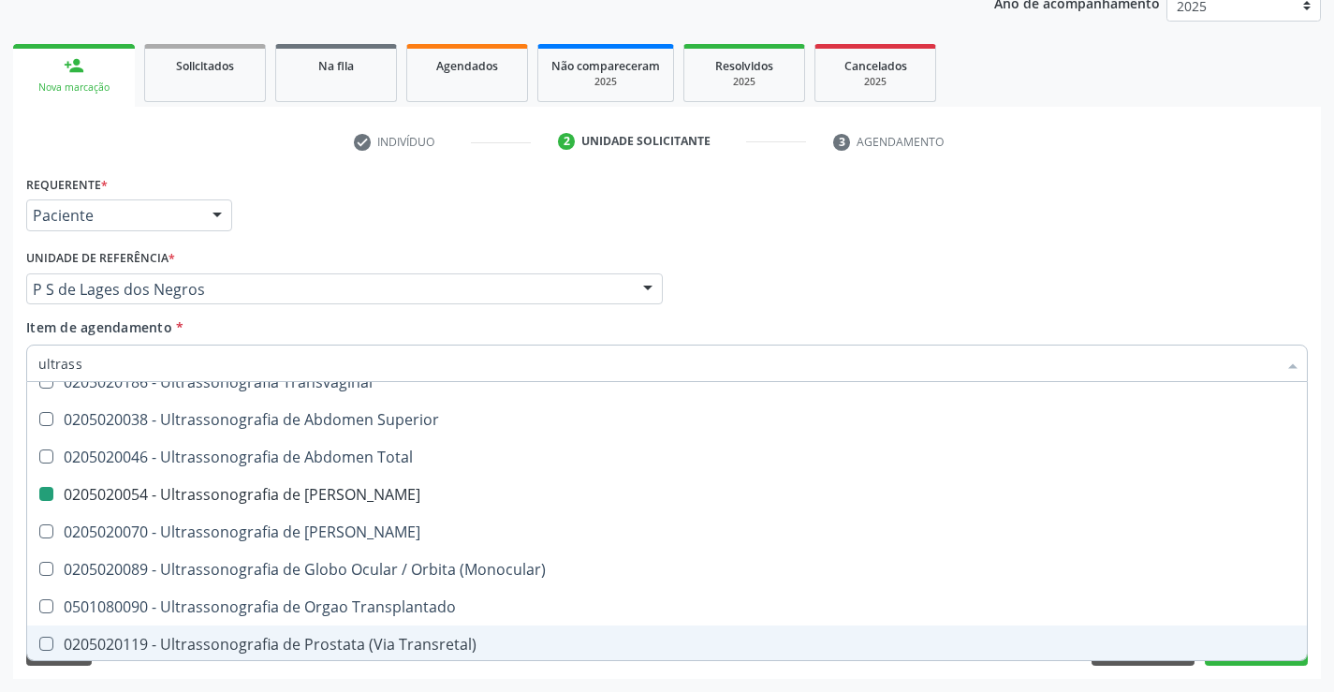
click at [1229, 669] on div "Requerente * Paciente Médico(a) Enfermeiro(a) Paciente Nenhum resultado encontr…" at bounding box center [667, 424] width 1308 height 508
checkbox X "true"
checkbox Urinario "false"
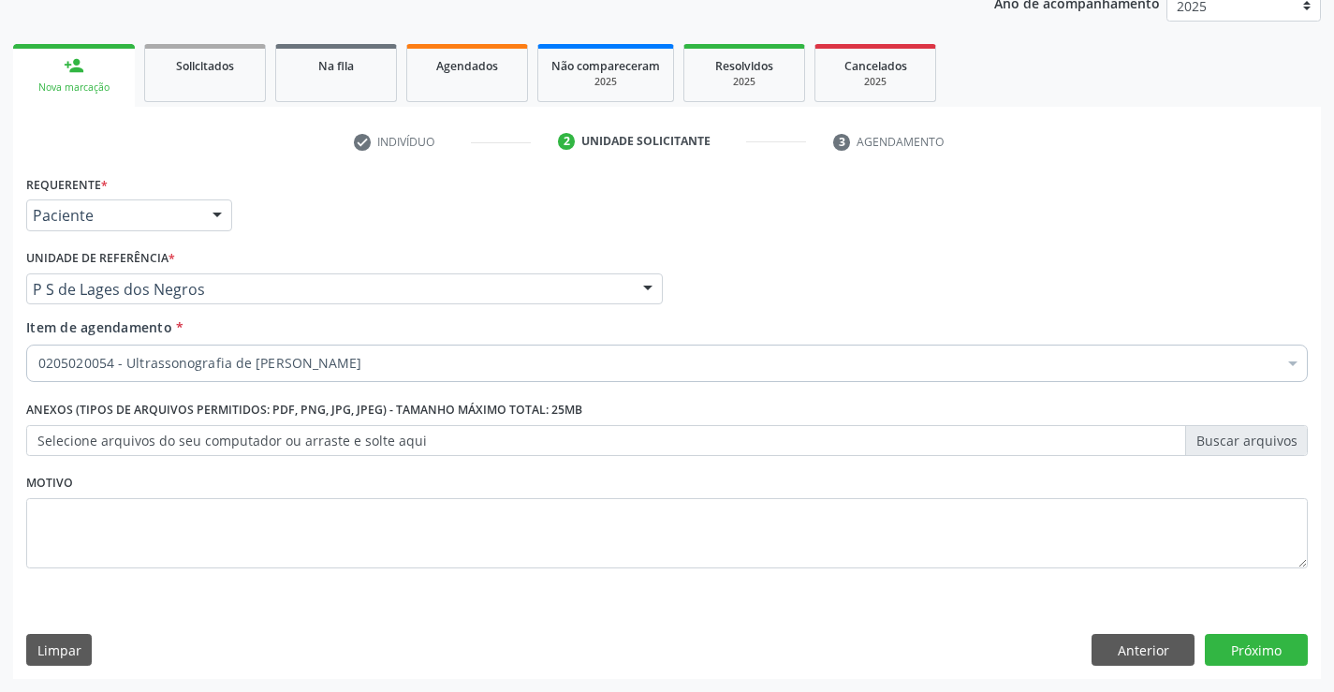
scroll to position [0, 0]
click at [1238, 648] on button "Próximo" at bounding box center [1256, 650] width 103 height 32
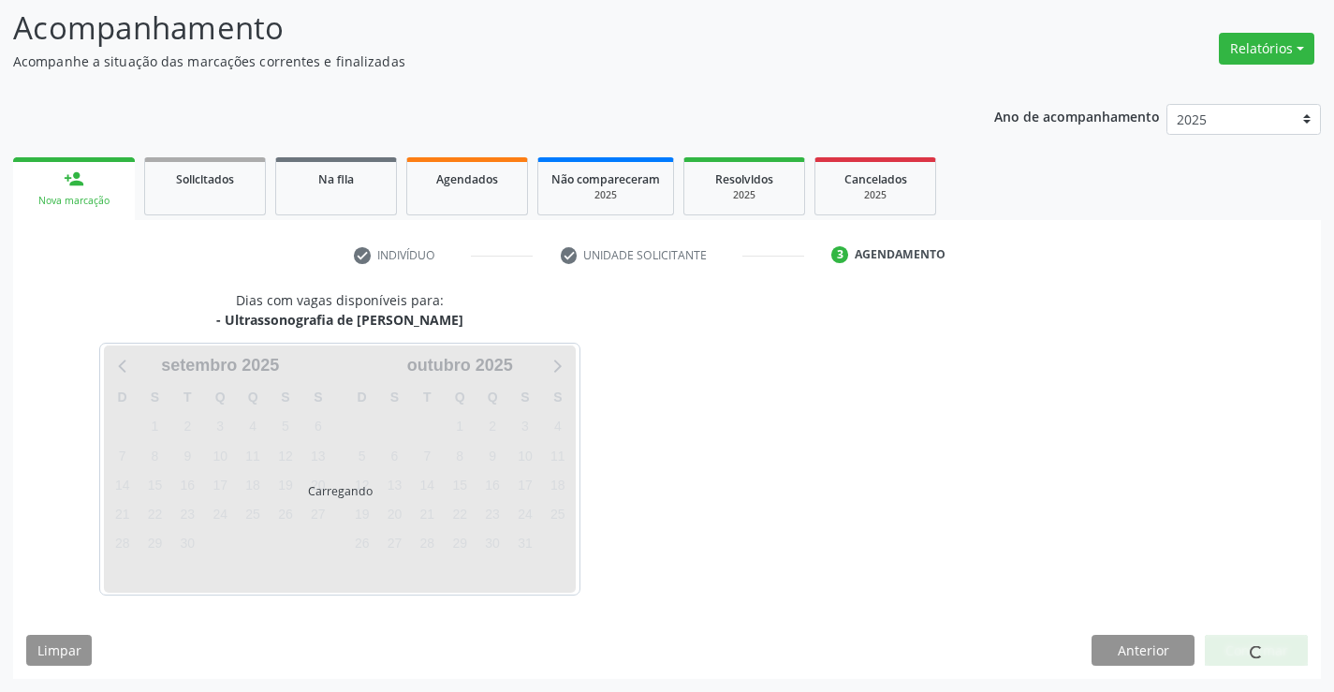
scroll to position [123, 0]
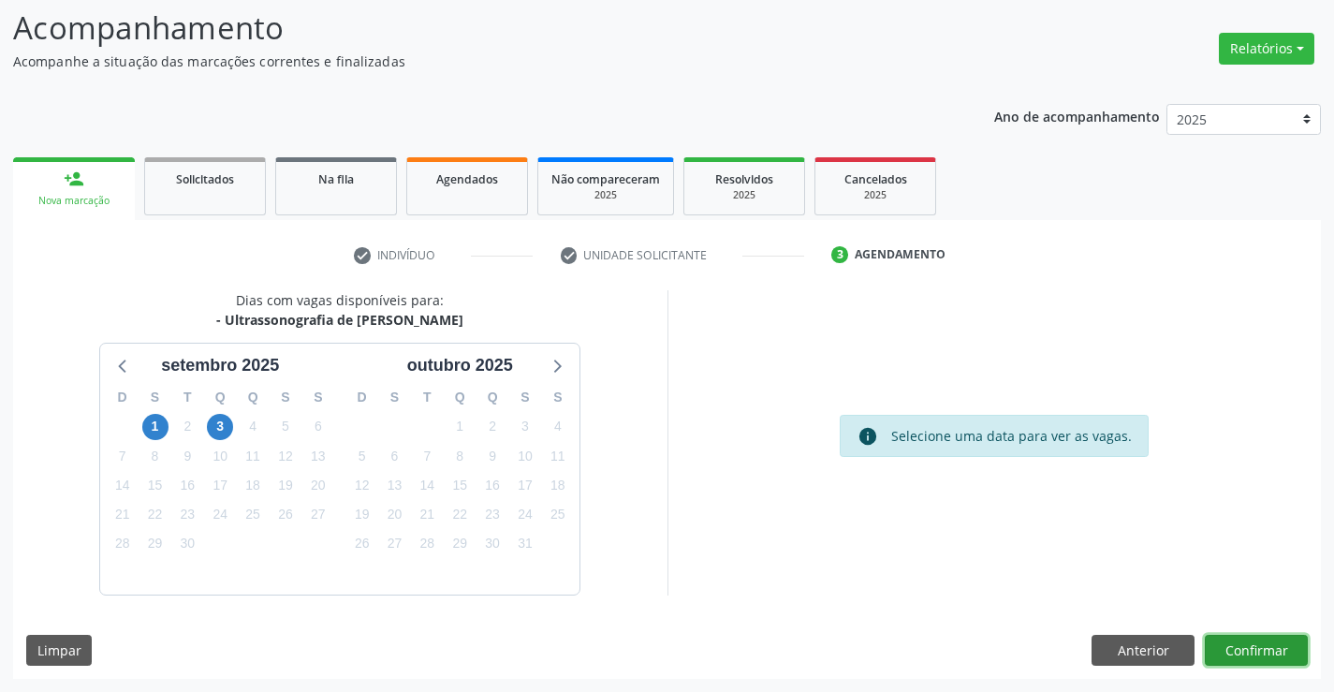
click at [1238, 648] on button "Confirmar" at bounding box center [1256, 651] width 103 height 32
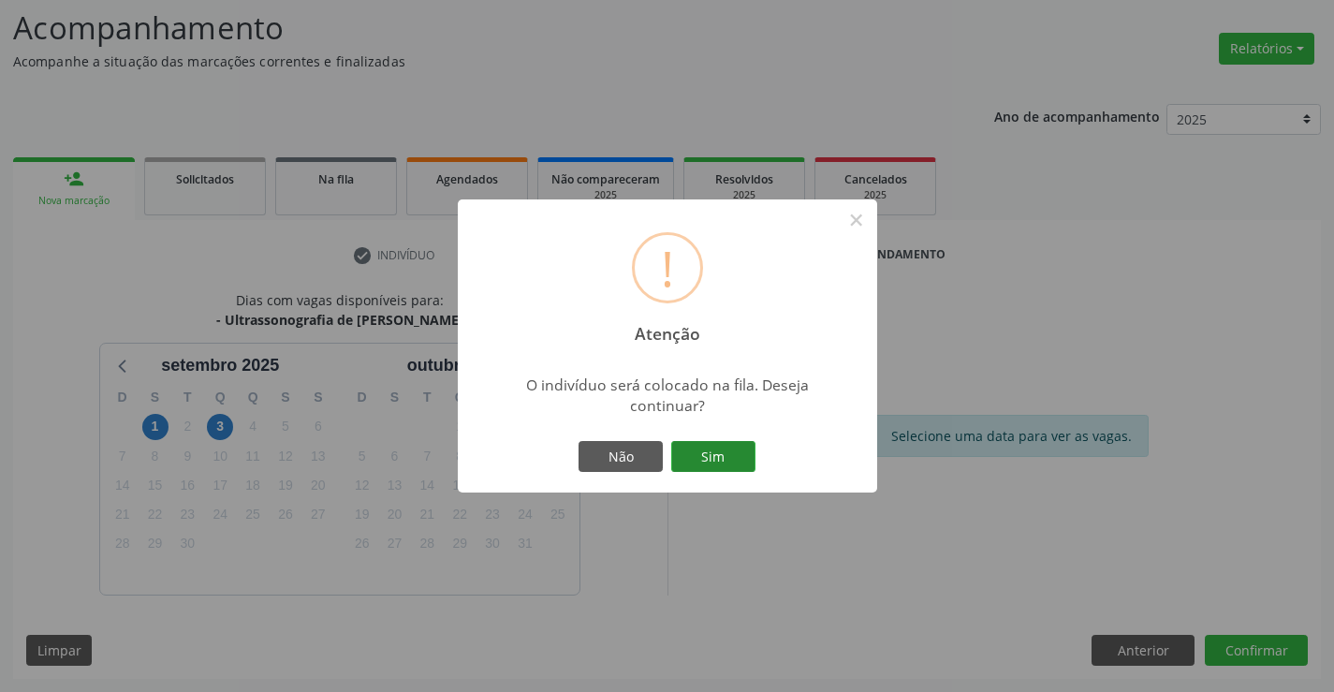
click at [716, 447] on button "Sim" at bounding box center [713, 457] width 84 height 32
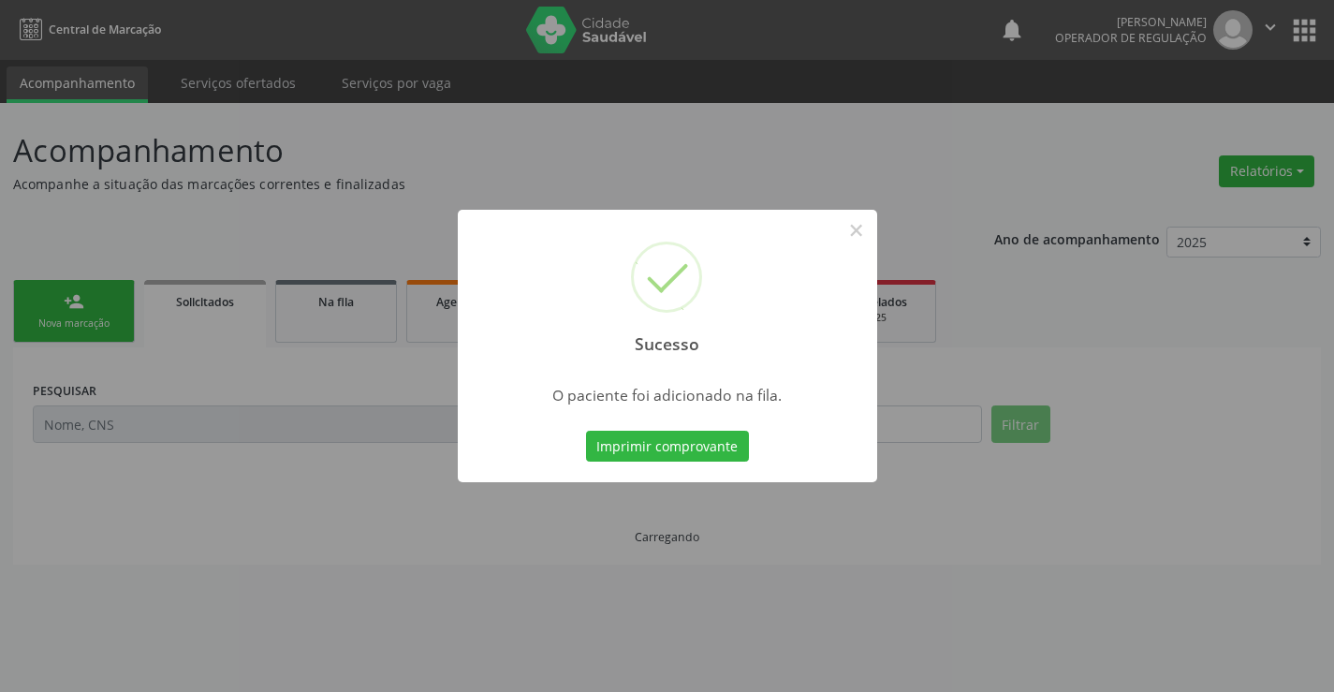
scroll to position [0, 0]
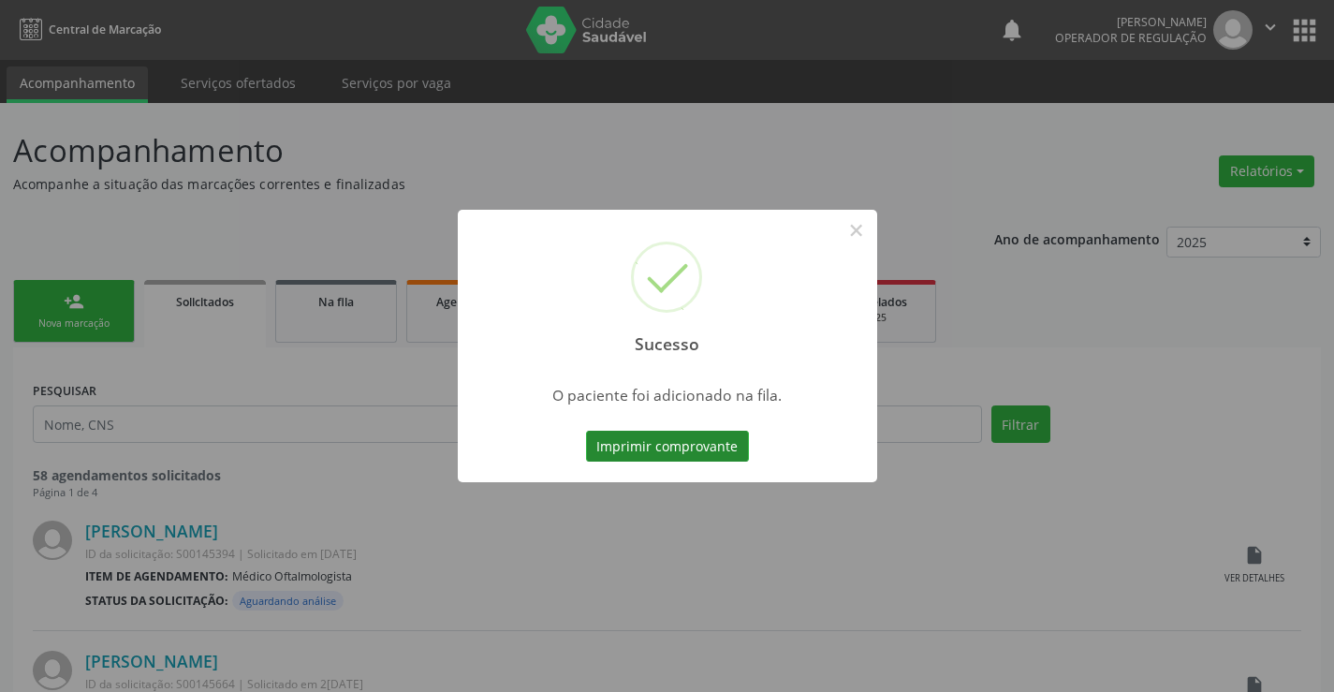
click at [722, 441] on button "Imprimir comprovante" at bounding box center [667, 447] width 163 height 32
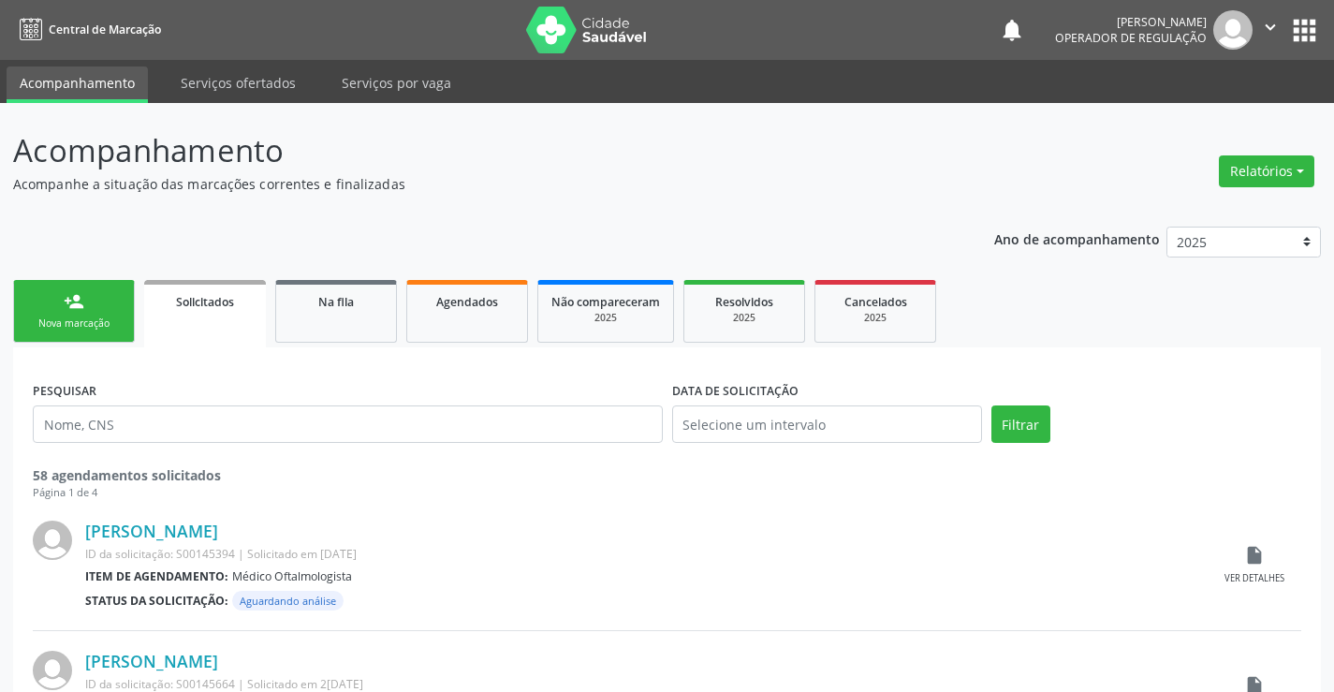
click at [121, 299] on link "person_add Nova marcação" at bounding box center [74, 311] width 122 height 63
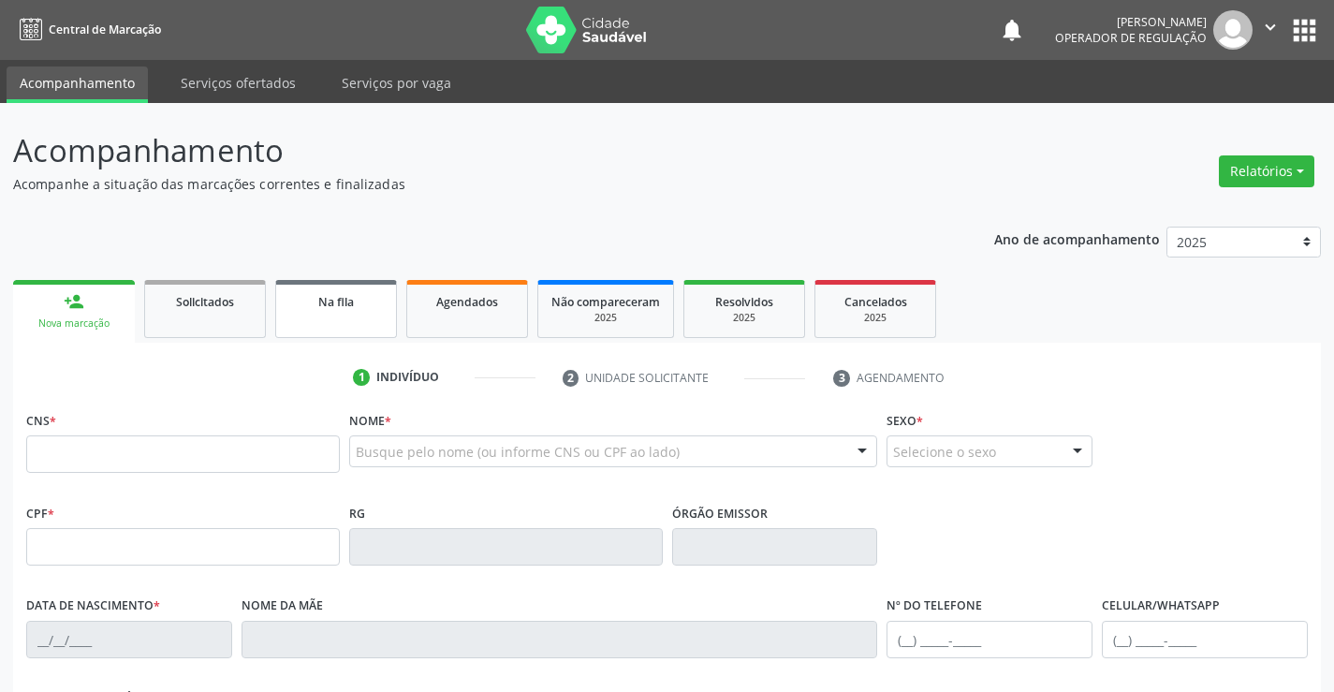
click at [304, 315] on link "Na fila" at bounding box center [336, 309] width 122 height 58
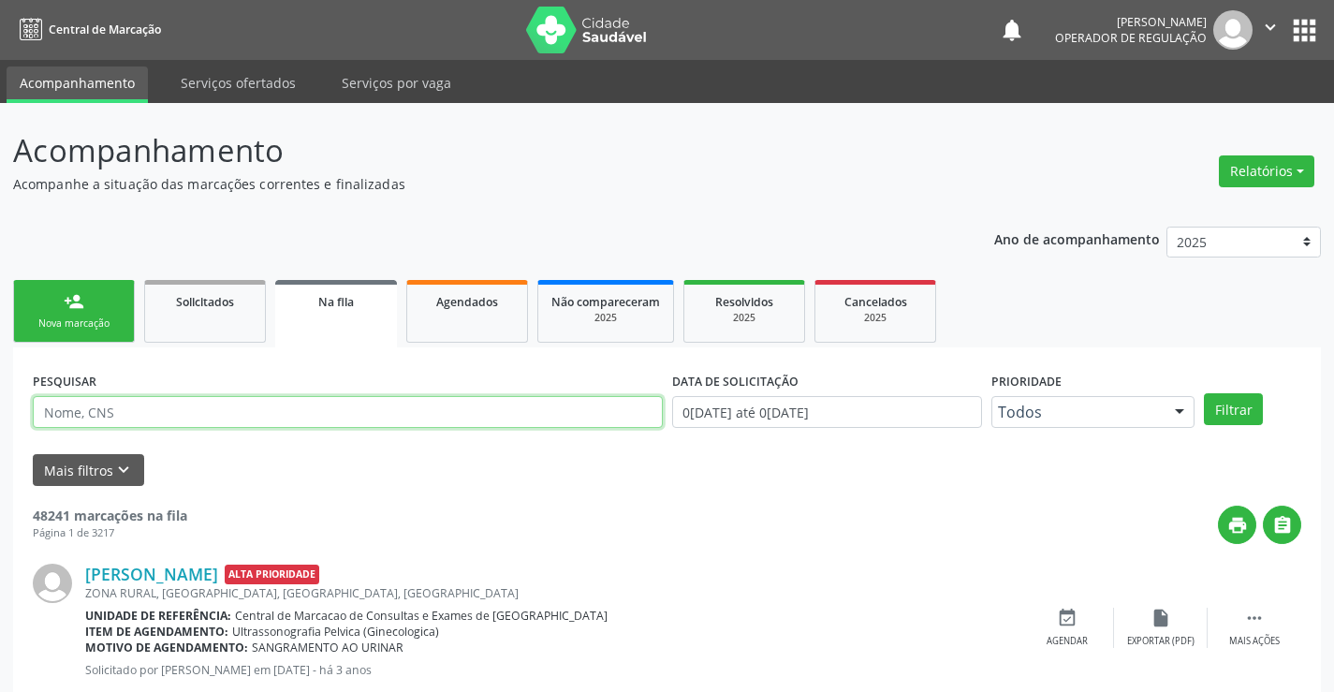
click at [52, 415] on input "text" at bounding box center [348, 412] width 630 height 32
type input "704708082516640"
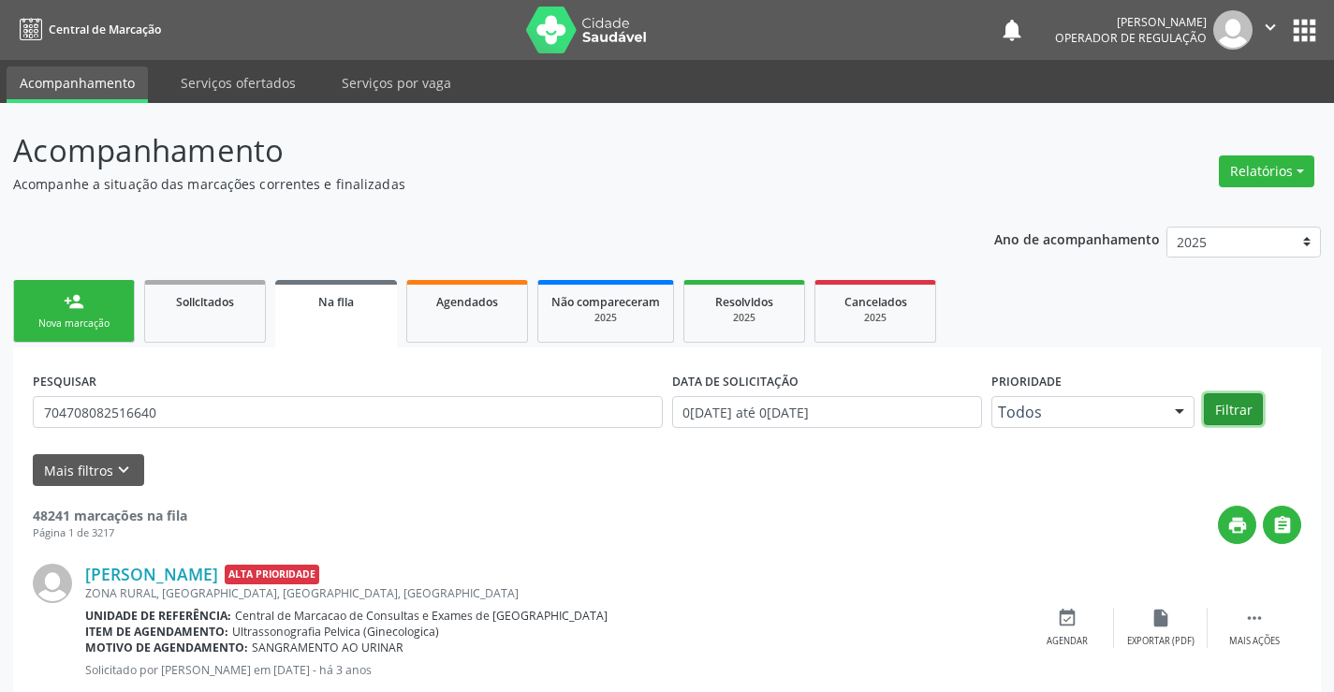
click at [1245, 410] on button "Filtrar" at bounding box center [1233, 409] width 59 height 32
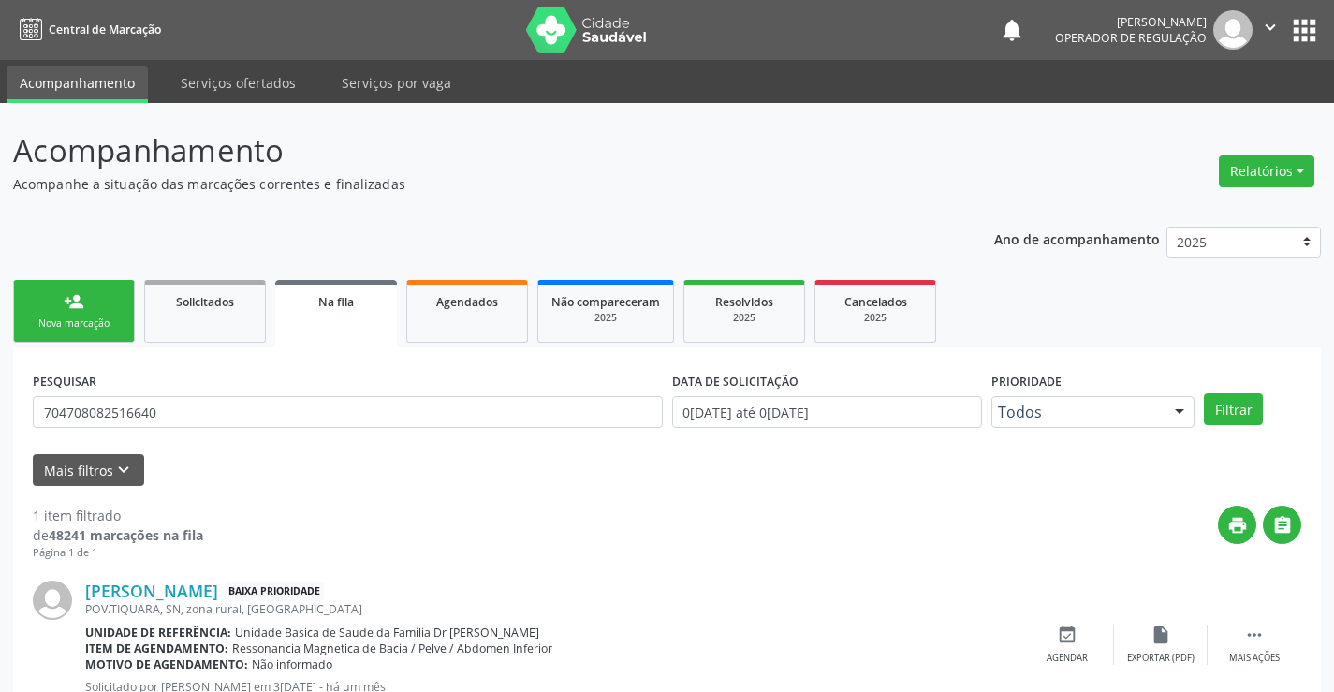
click at [64, 320] on div "Nova marcação" at bounding box center [74, 323] width 94 height 14
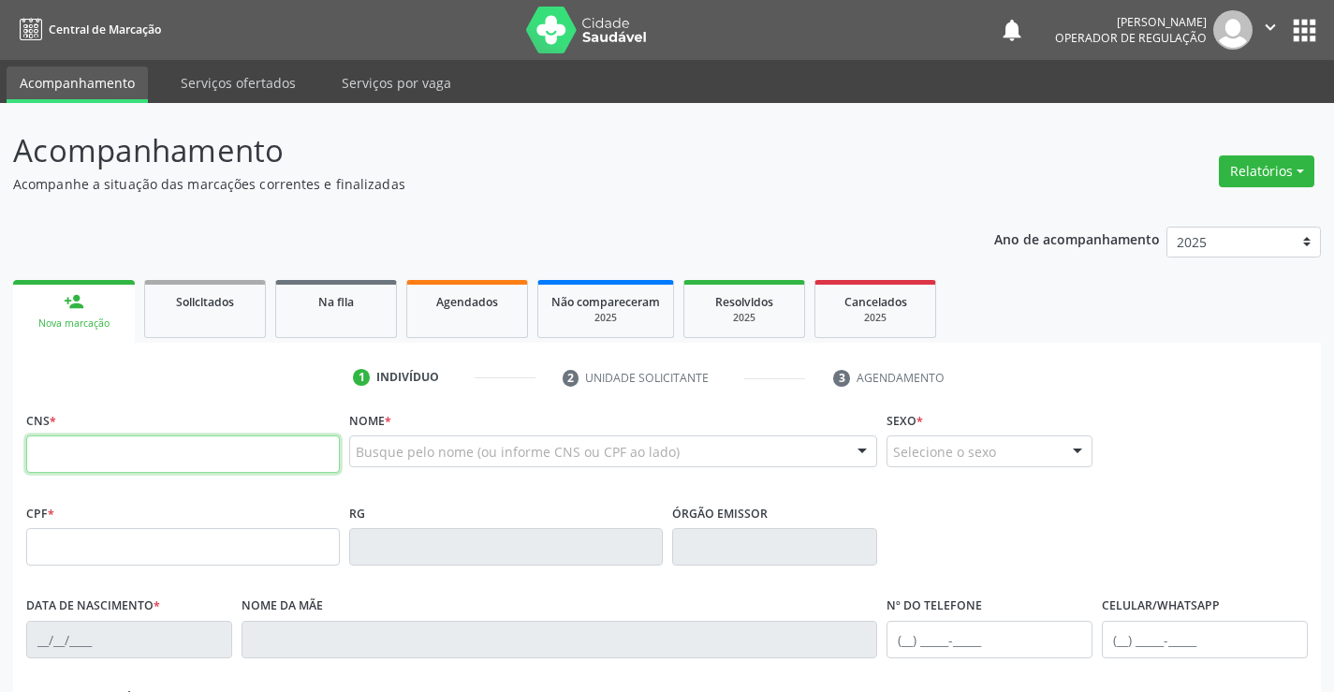
click at [163, 452] on input "text" at bounding box center [183, 453] width 314 height 37
type input "700 2069 6392 6320"
type input "3[DATE]"
type input "[PHONE_NUMBER]"
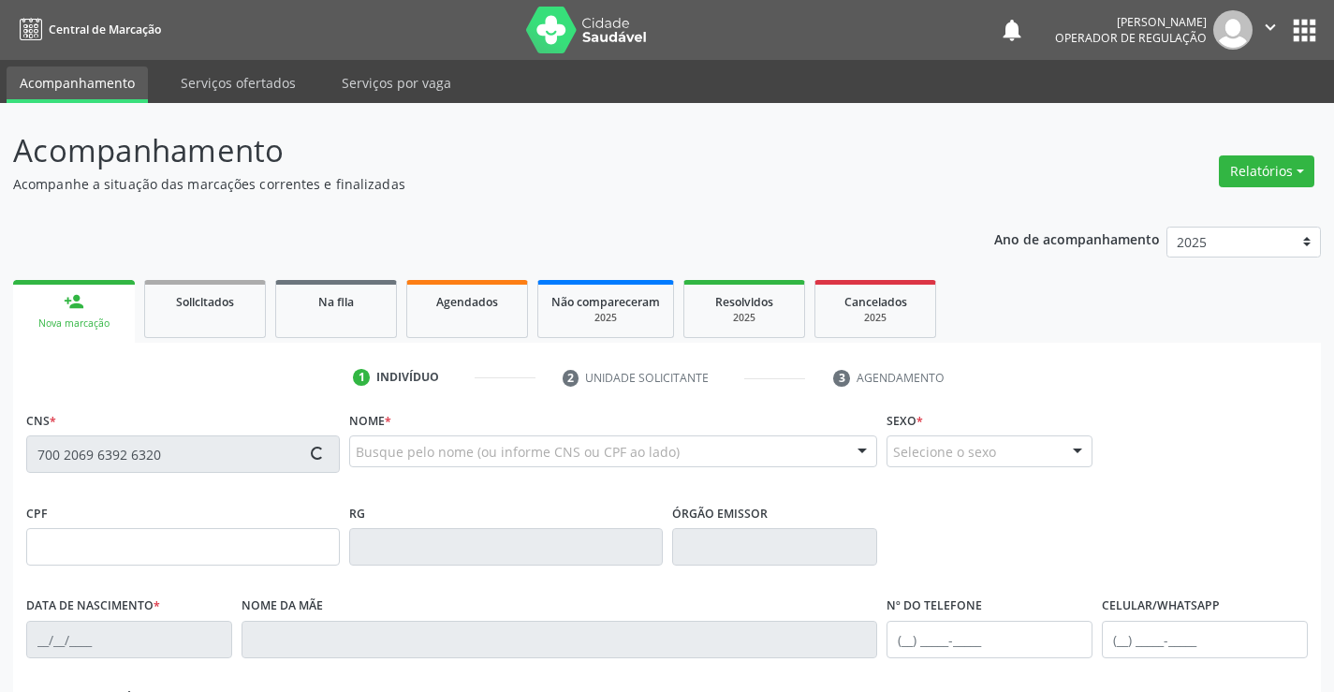
type input "SN"
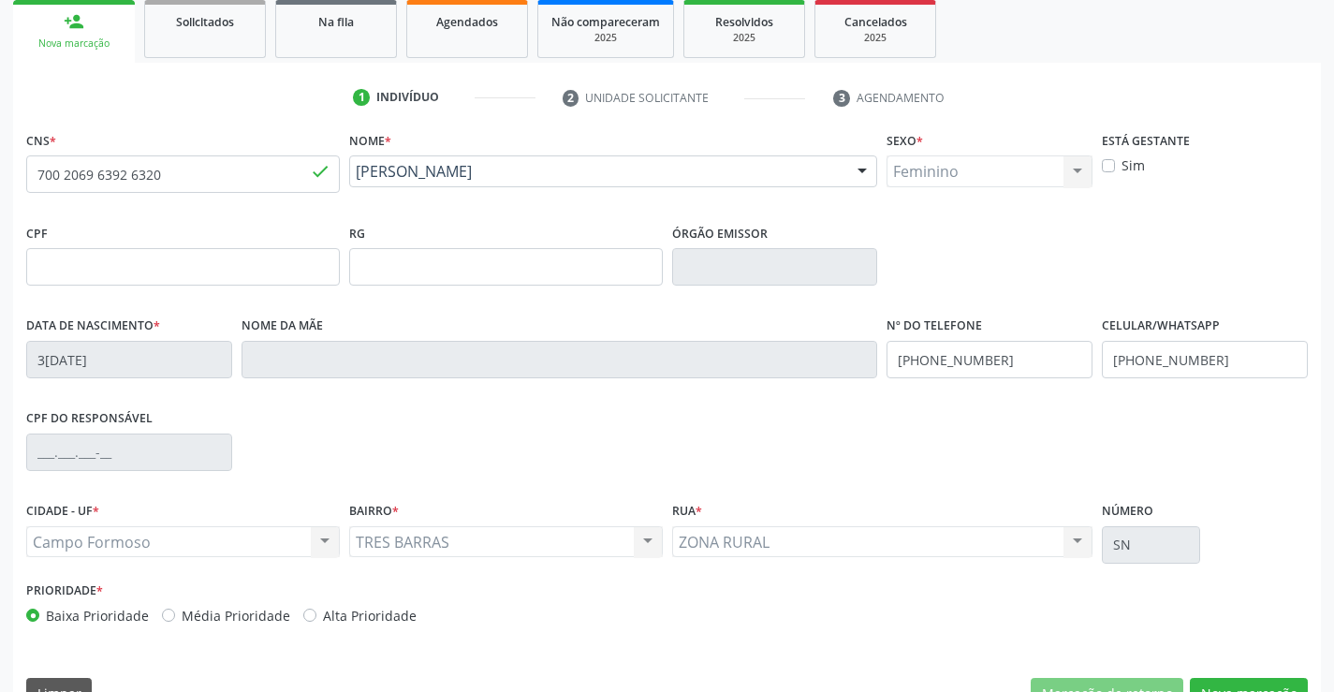
scroll to position [323, 0]
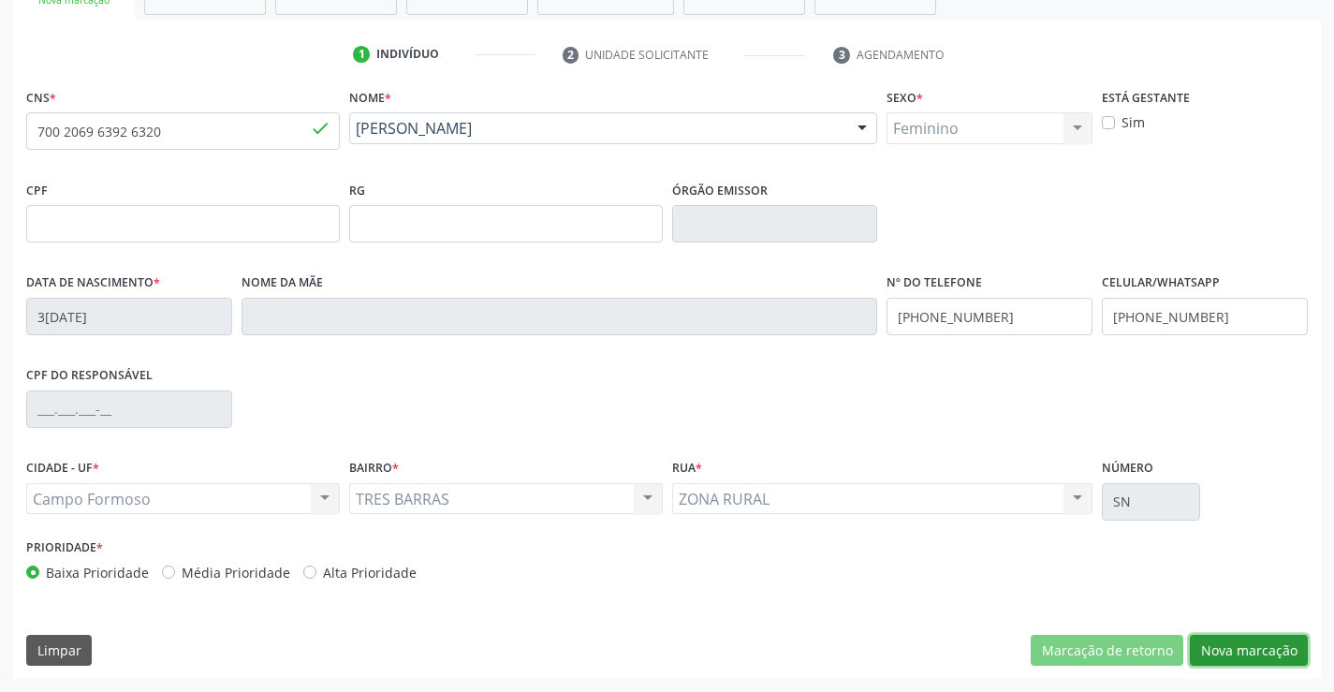
click at [1218, 641] on button "Nova marcação" at bounding box center [1249, 651] width 118 height 32
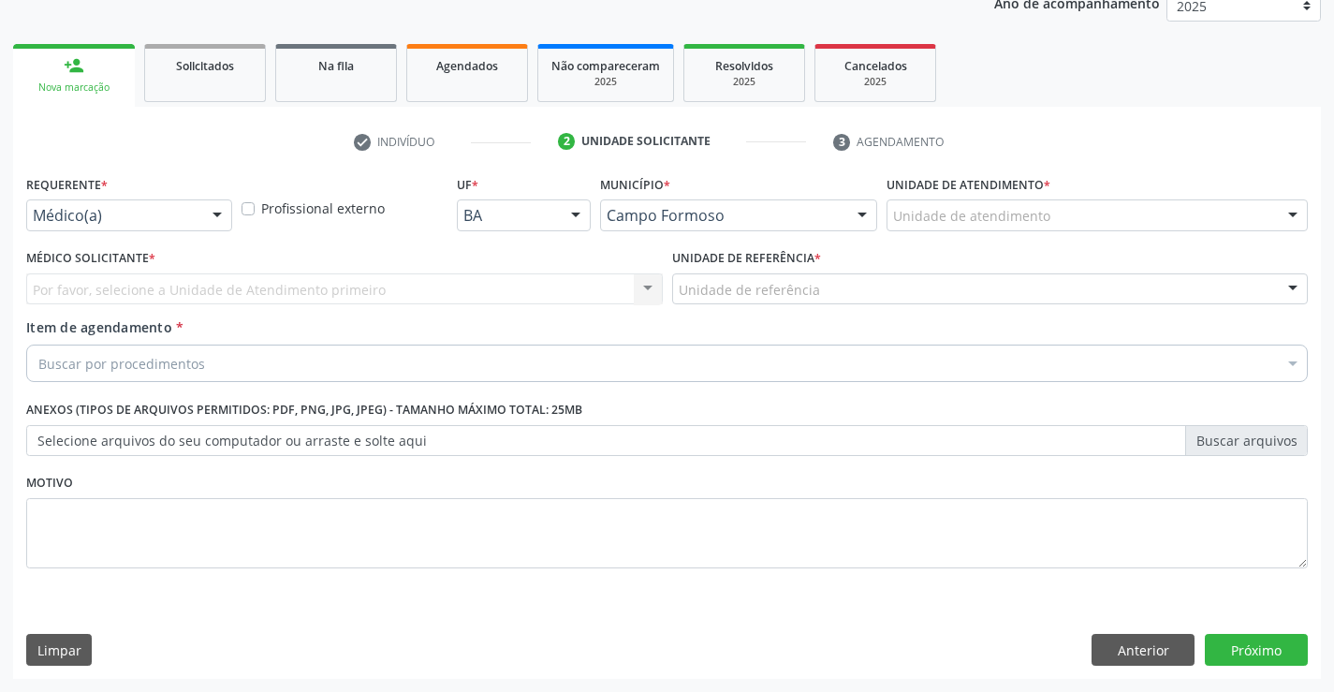
scroll to position [236, 0]
click at [95, 205] on div "Médico(a)" at bounding box center [129, 215] width 206 height 32
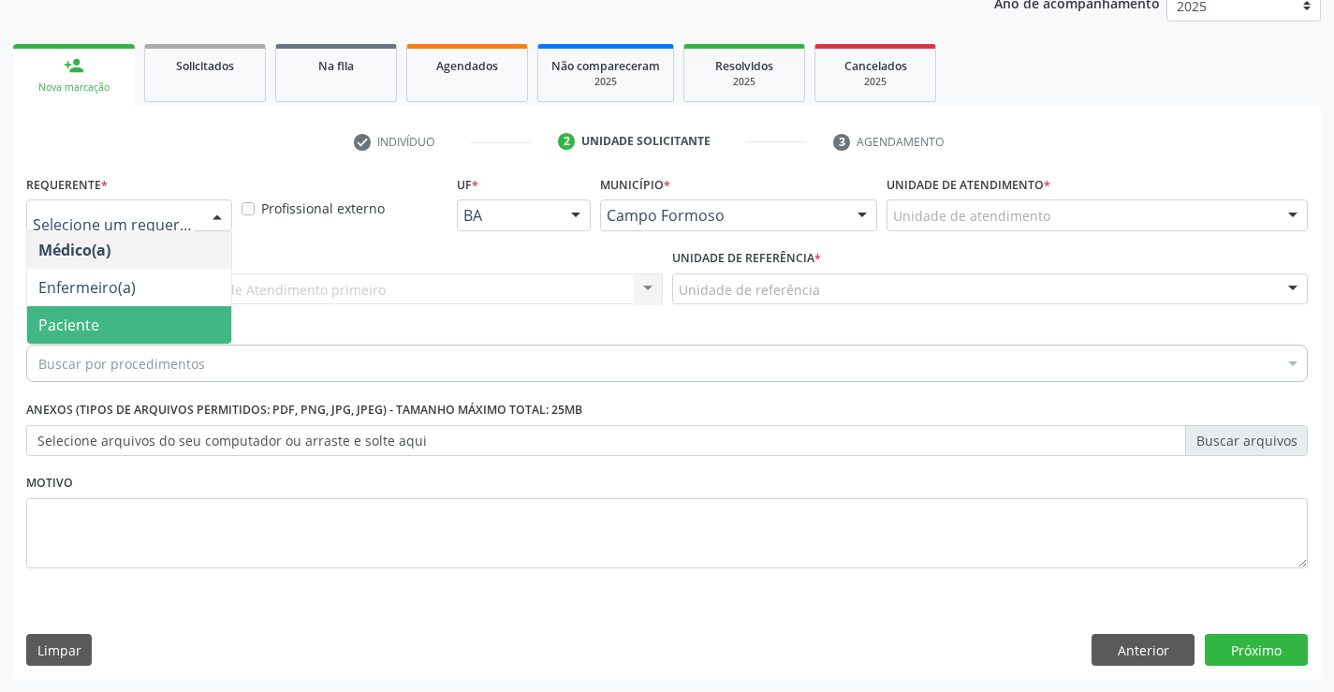
click at [78, 324] on span "Paciente" at bounding box center [68, 325] width 61 height 21
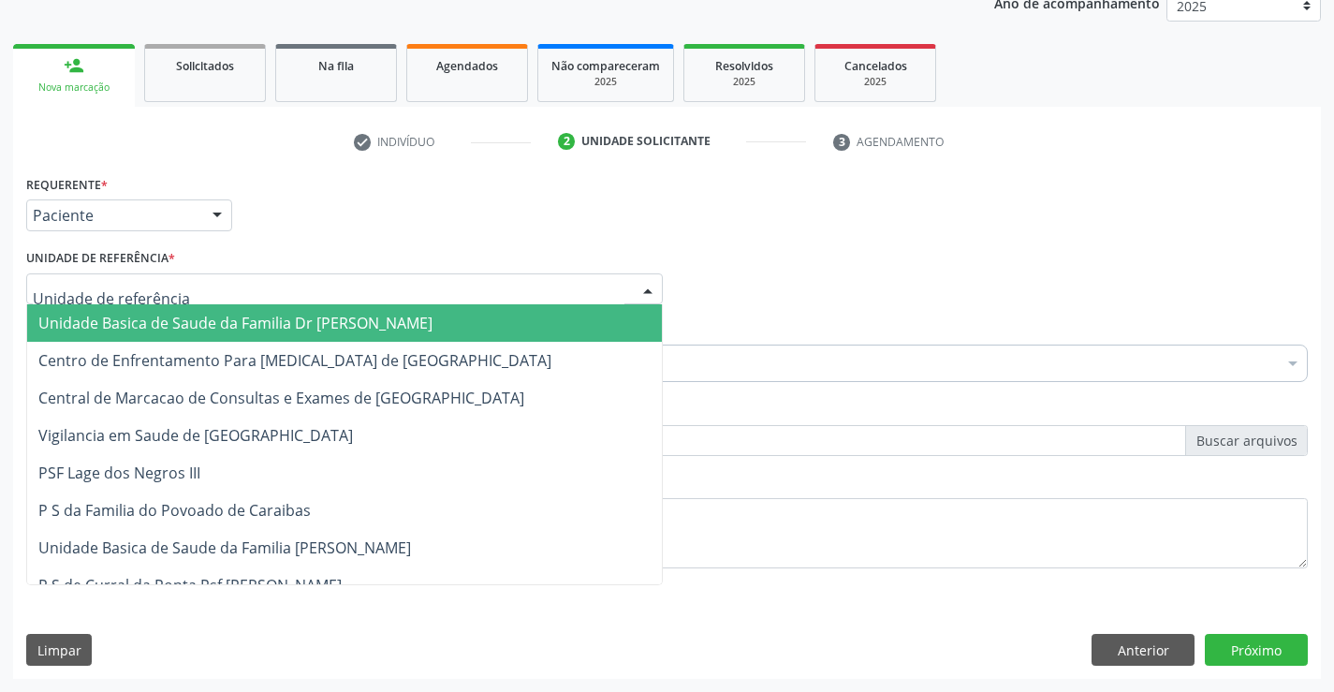
click at [76, 320] on span "Unidade Basica de Saude da Familia Dr [PERSON_NAME]" at bounding box center [235, 323] width 394 height 21
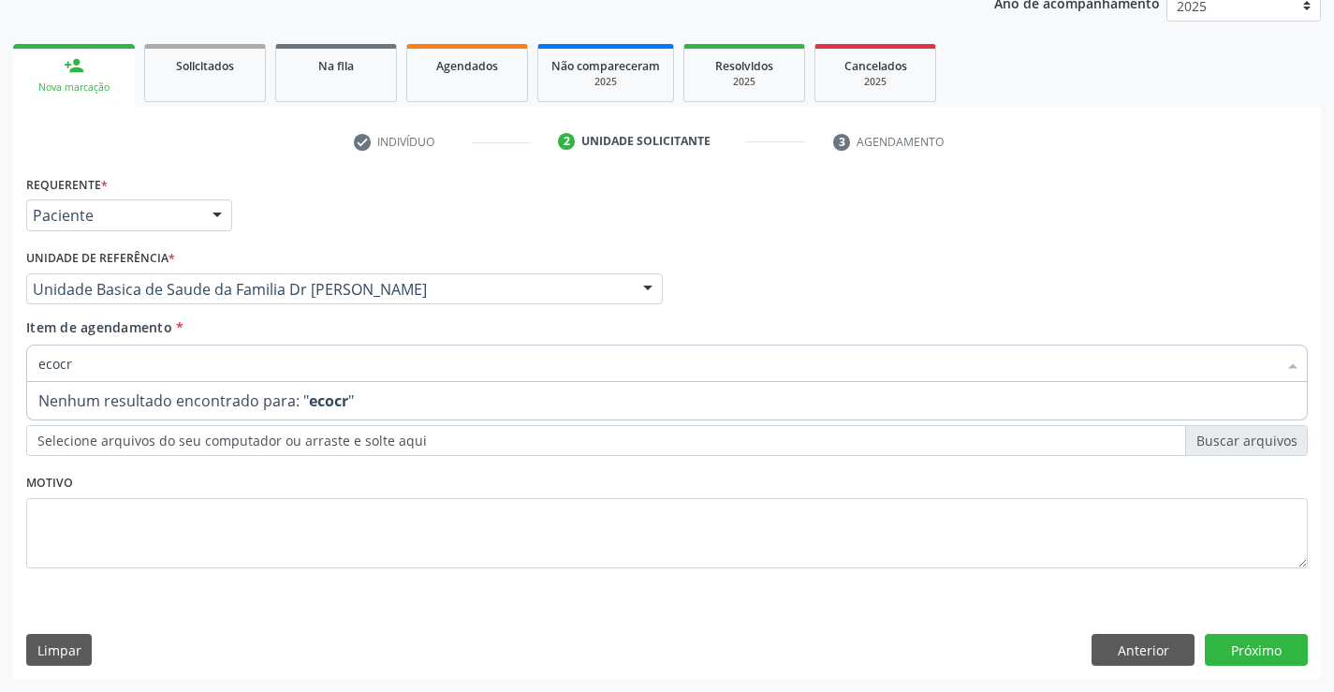
type input "ecoc"
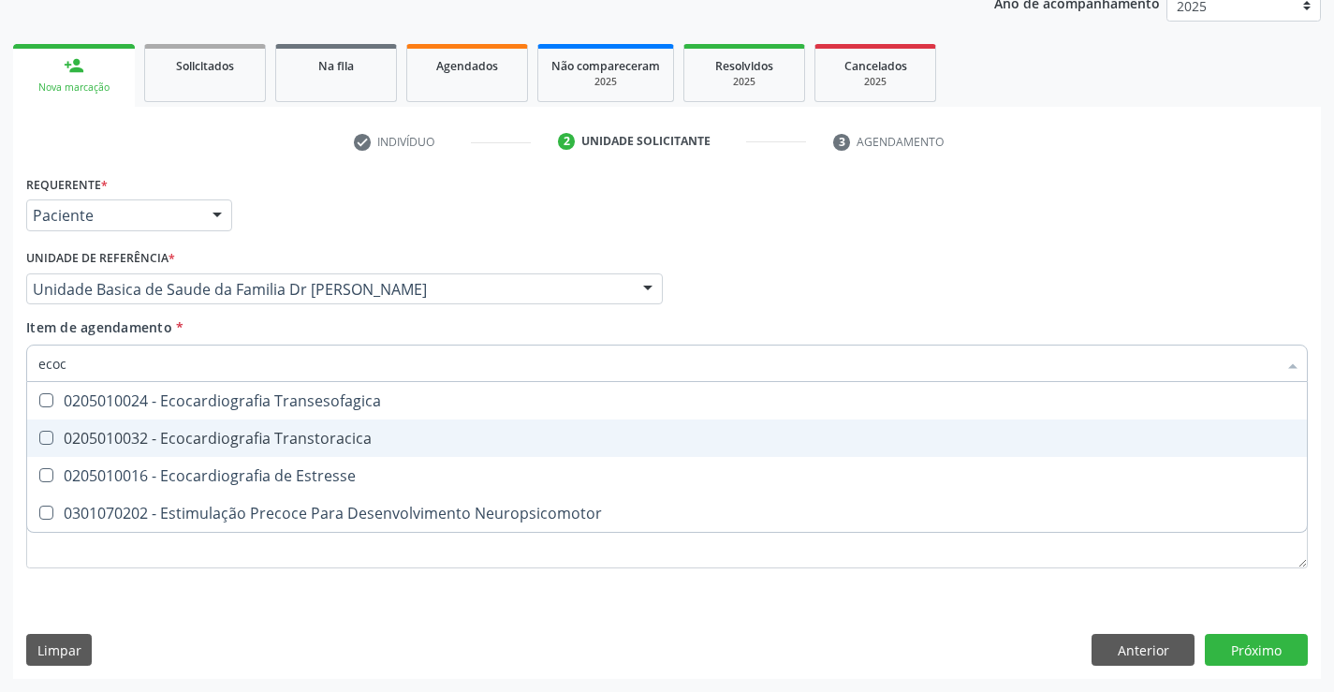
click at [79, 432] on div "0205010032 - Ecocardiografia Transtoracica" at bounding box center [666, 438] width 1257 height 15
checkbox Transtoracica "true"
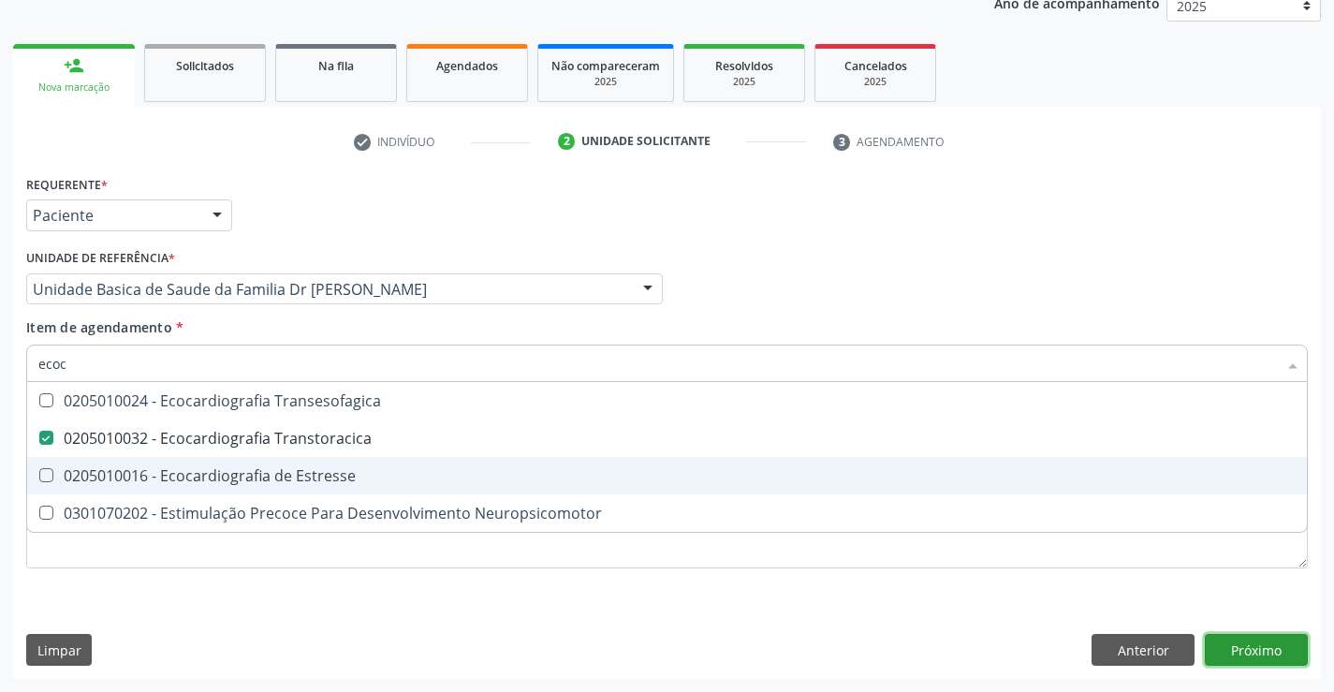
click at [1262, 651] on div "Requerente * Paciente Médico(a) Enfermeiro(a) Paciente Nenhum resultado encontr…" at bounding box center [667, 424] width 1308 height 508
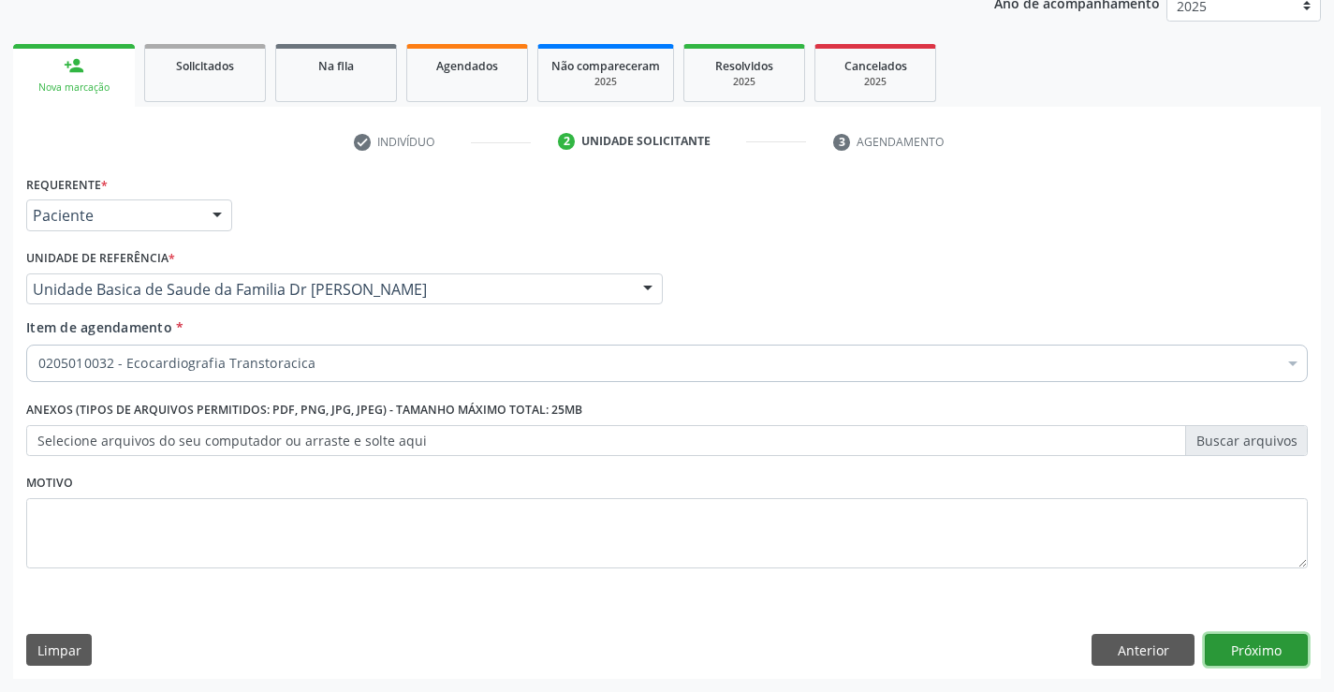
click at [1254, 645] on button "Próximo" at bounding box center [1256, 650] width 103 height 32
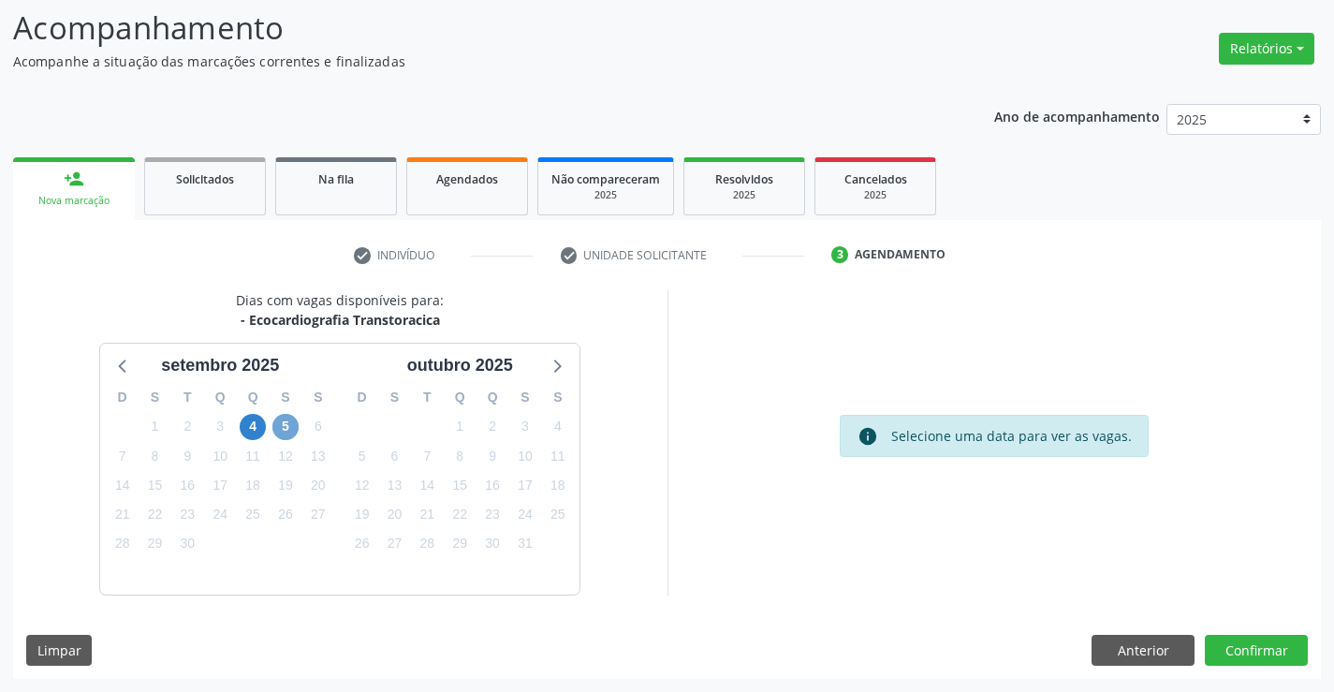
click at [291, 432] on span "5" at bounding box center [285, 427] width 26 height 26
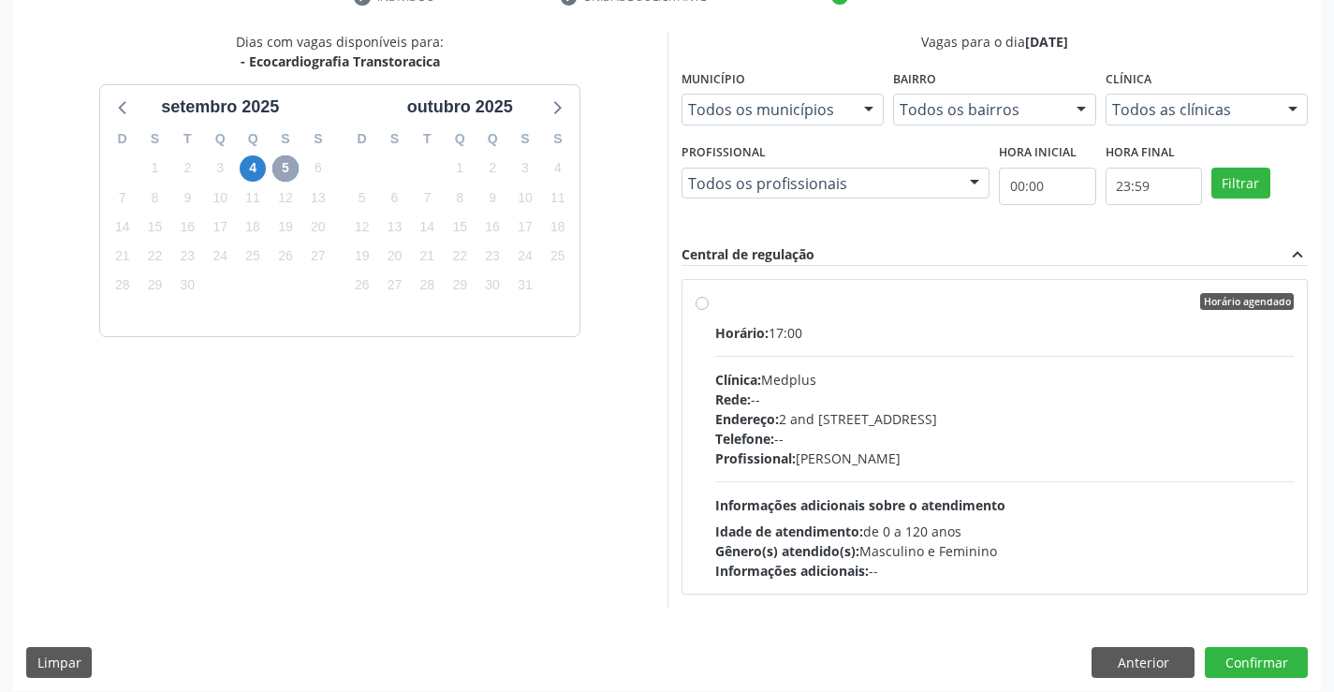
scroll to position [393, 0]
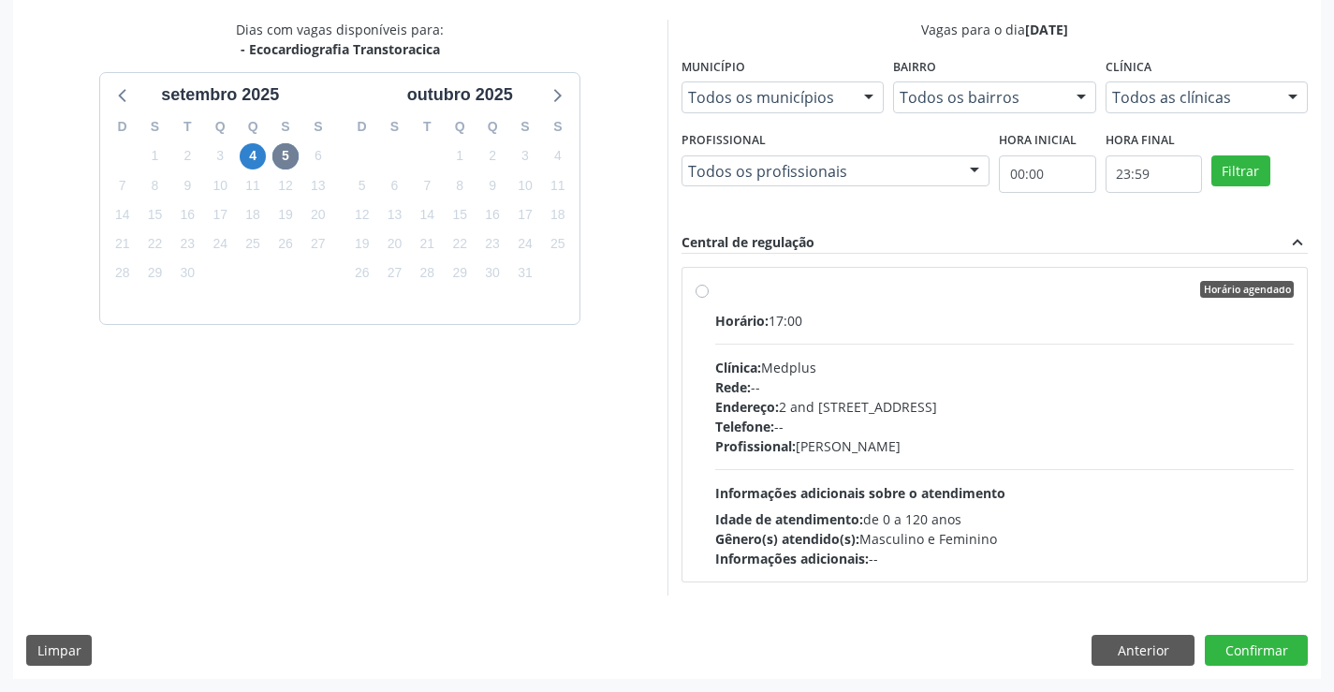
click at [715, 288] on label "Horário agendado Horário: 17:00 Clínica: Medplus Rede: -- Endereço: 2 and [STRE…" at bounding box center [1004, 424] width 579 height 287
click at [701, 288] on input "Horário agendado Horário: 17:00 Clínica: Medplus Rede: -- Endereço: 2 and [STRE…" at bounding box center [702, 289] width 13 height 17
radio input "true"
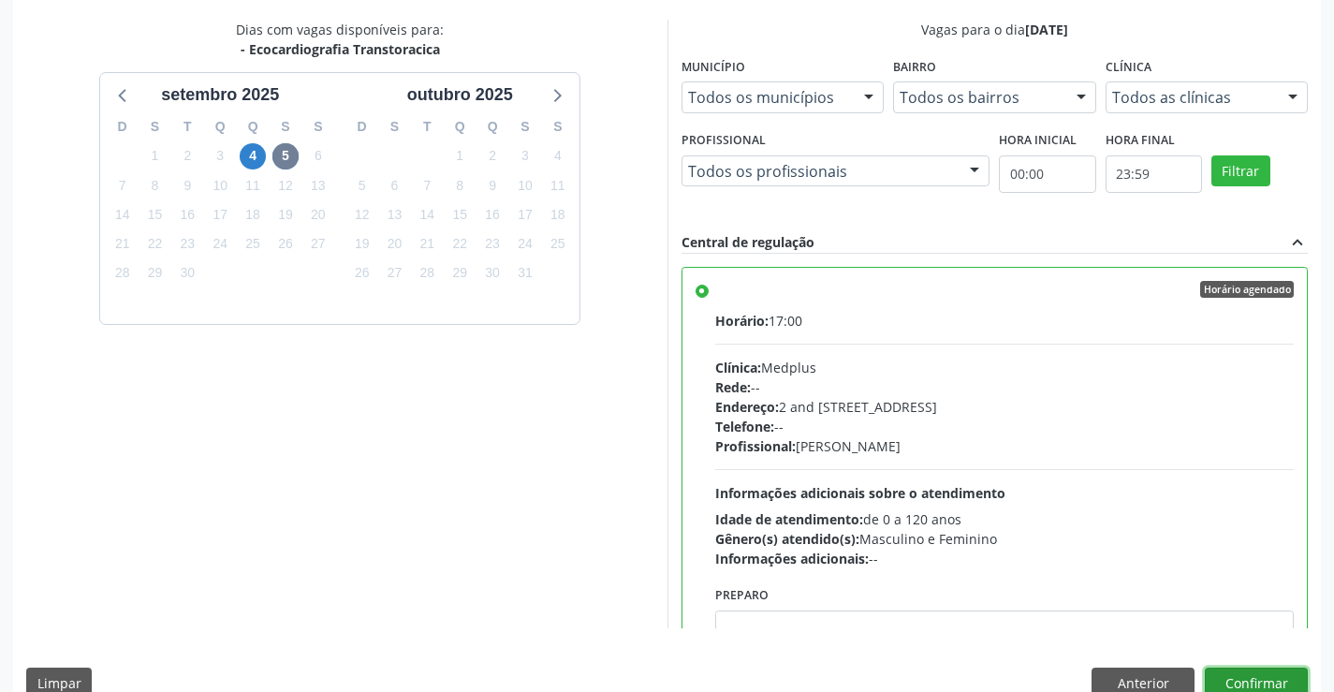
click at [1225, 674] on button "Confirmar" at bounding box center [1256, 683] width 103 height 32
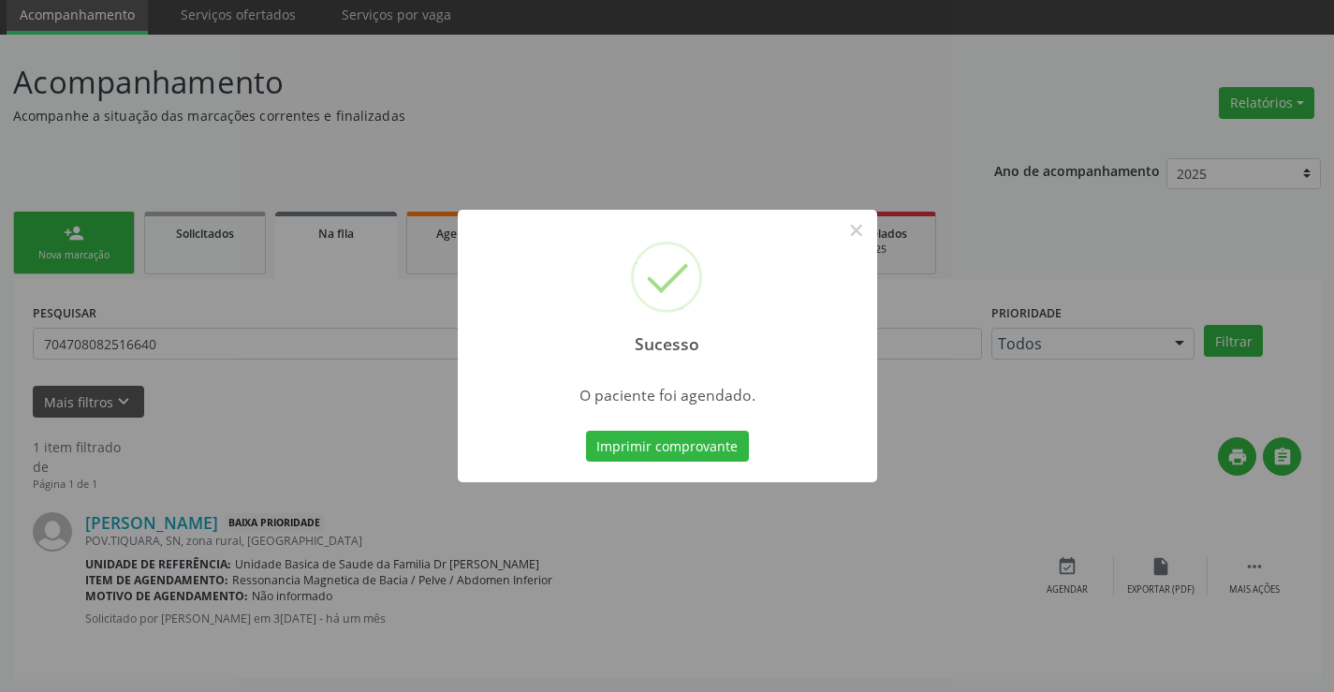
scroll to position [0, 0]
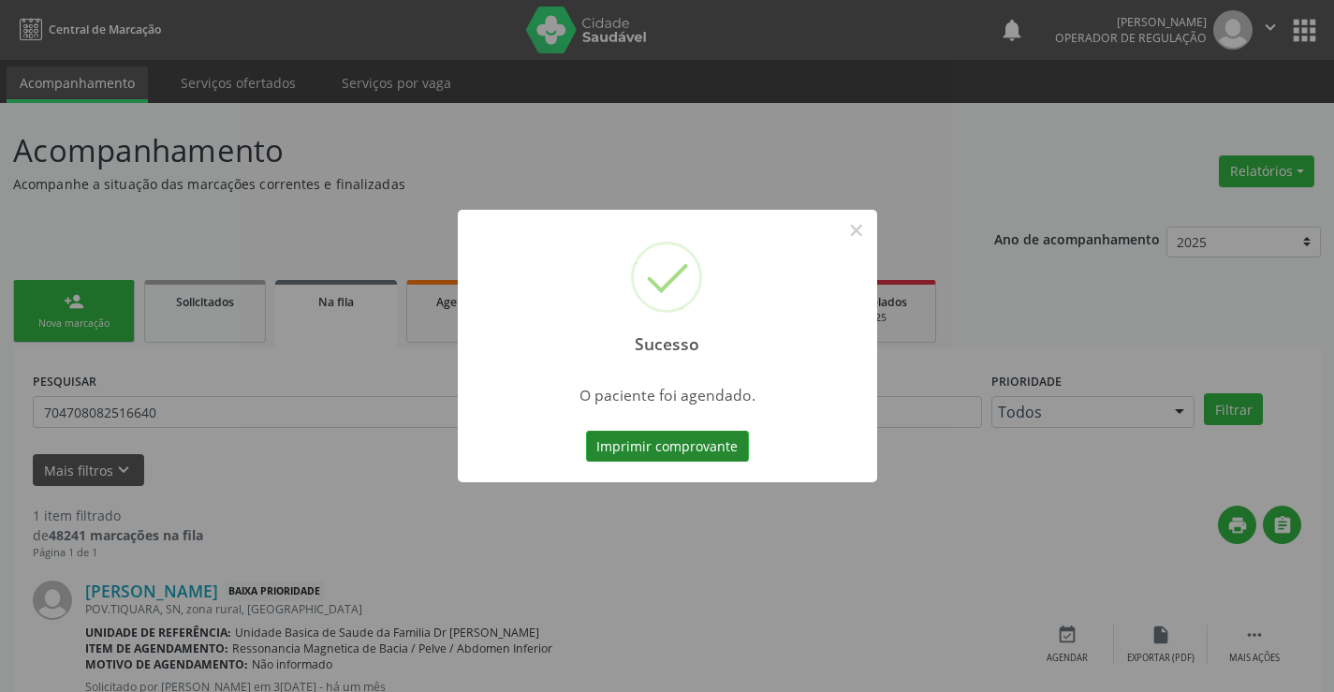
click at [667, 445] on button "Imprimir comprovante" at bounding box center [667, 447] width 163 height 32
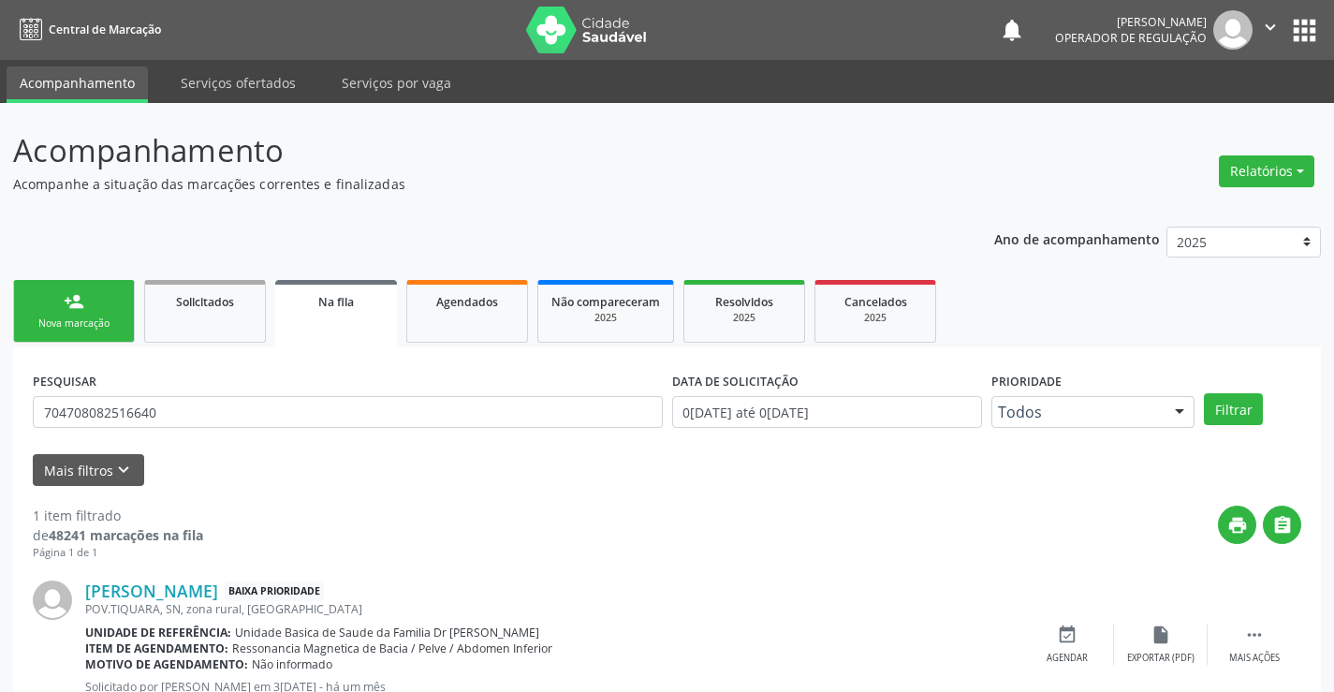
click at [64, 326] on div "Nova marcação" at bounding box center [74, 323] width 94 height 14
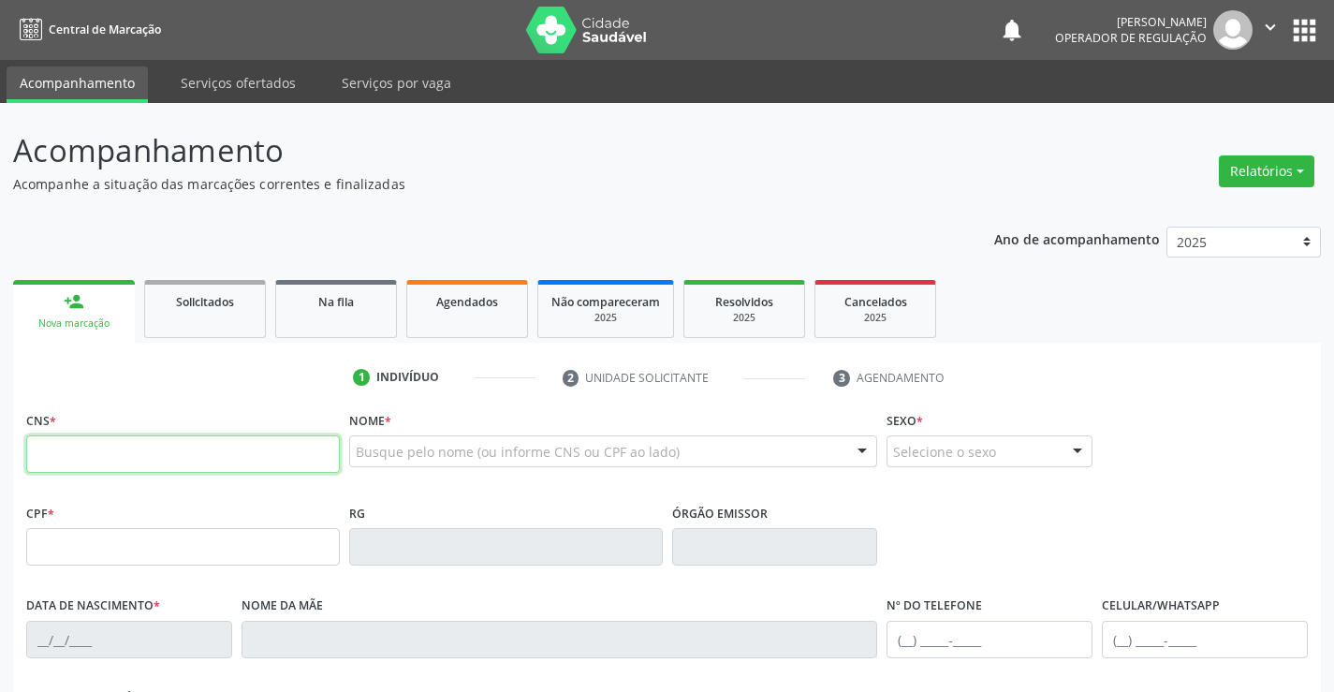
click at [113, 453] on input "text" at bounding box center [183, 453] width 314 height 37
type input "700 2039 9201 7527"
type input "2120266158"
type input "SSPBA"
type input "[DATE]"
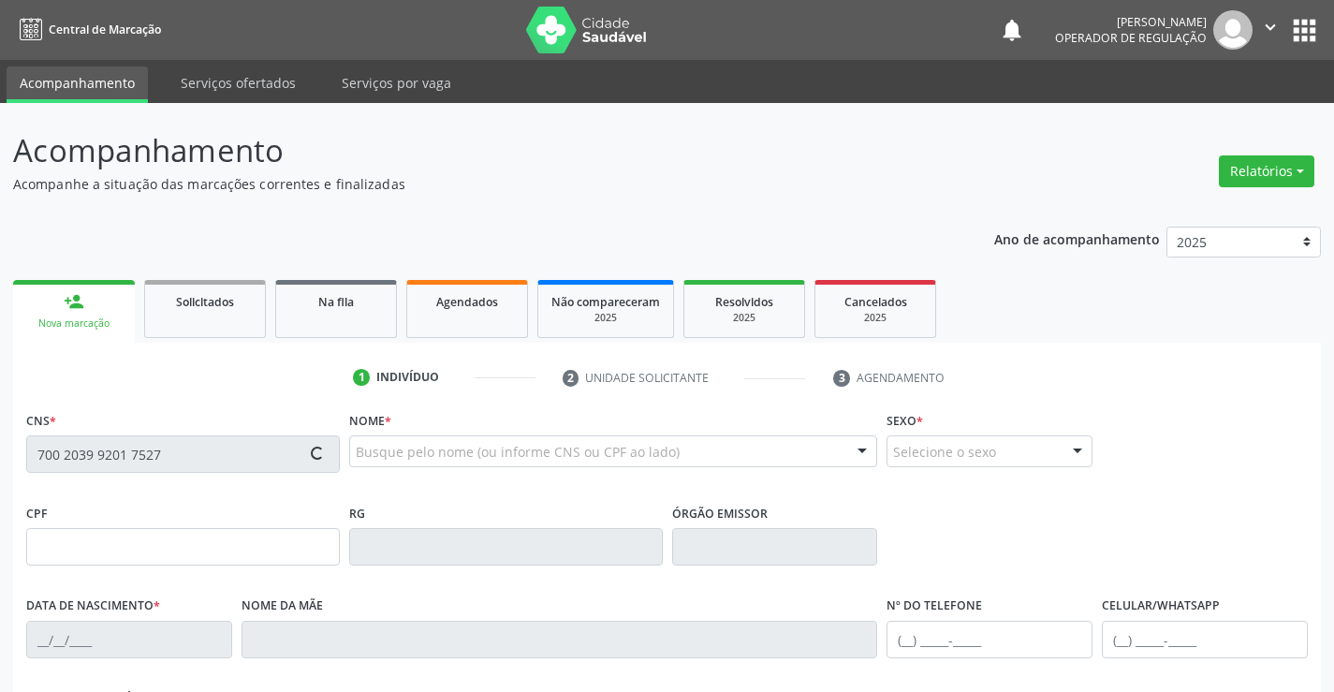
type input "[PHONE_NUMBER]"
type input "075.549.645-00"
type input "S/N"
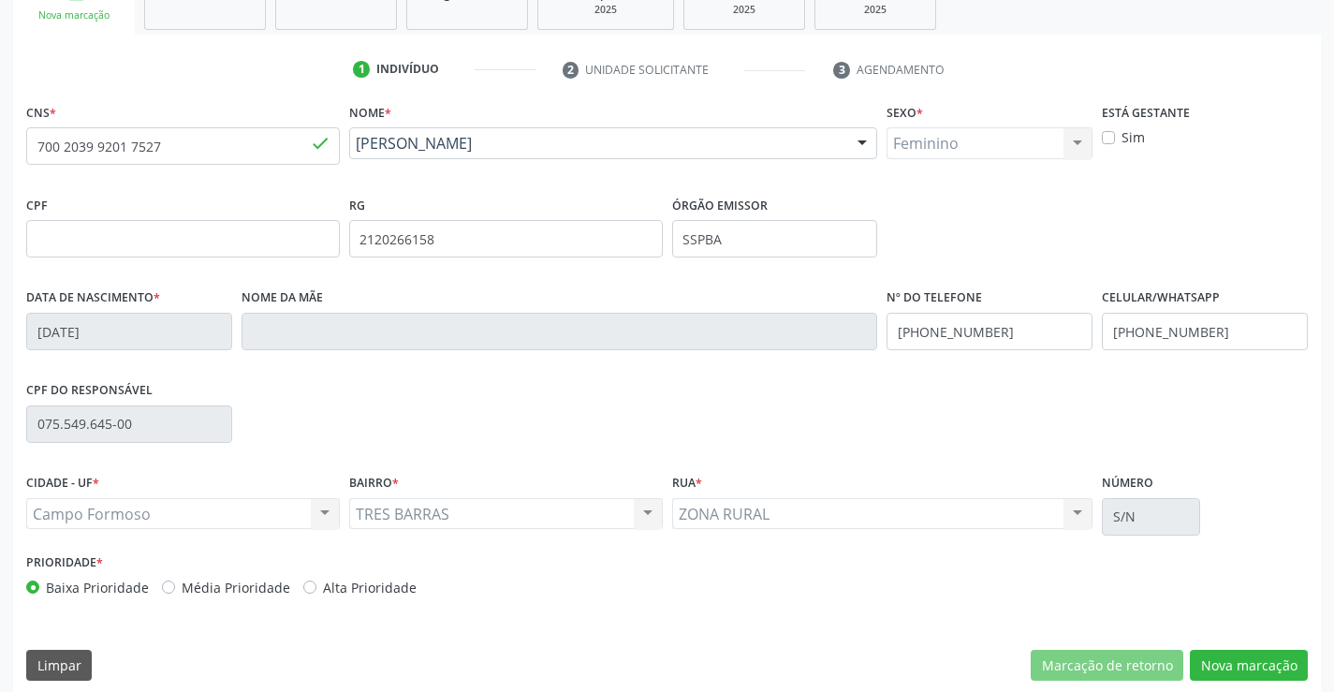
scroll to position [323, 0]
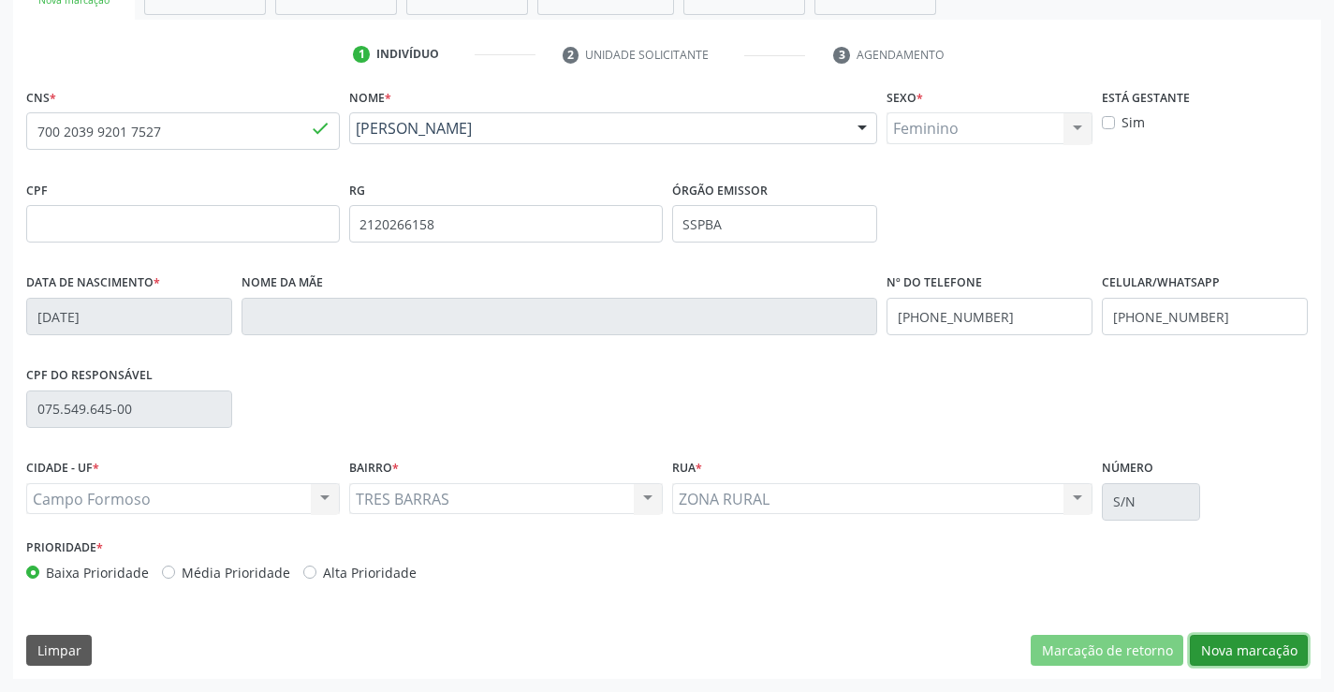
click at [1221, 642] on button "Nova marcação" at bounding box center [1249, 651] width 118 height 32
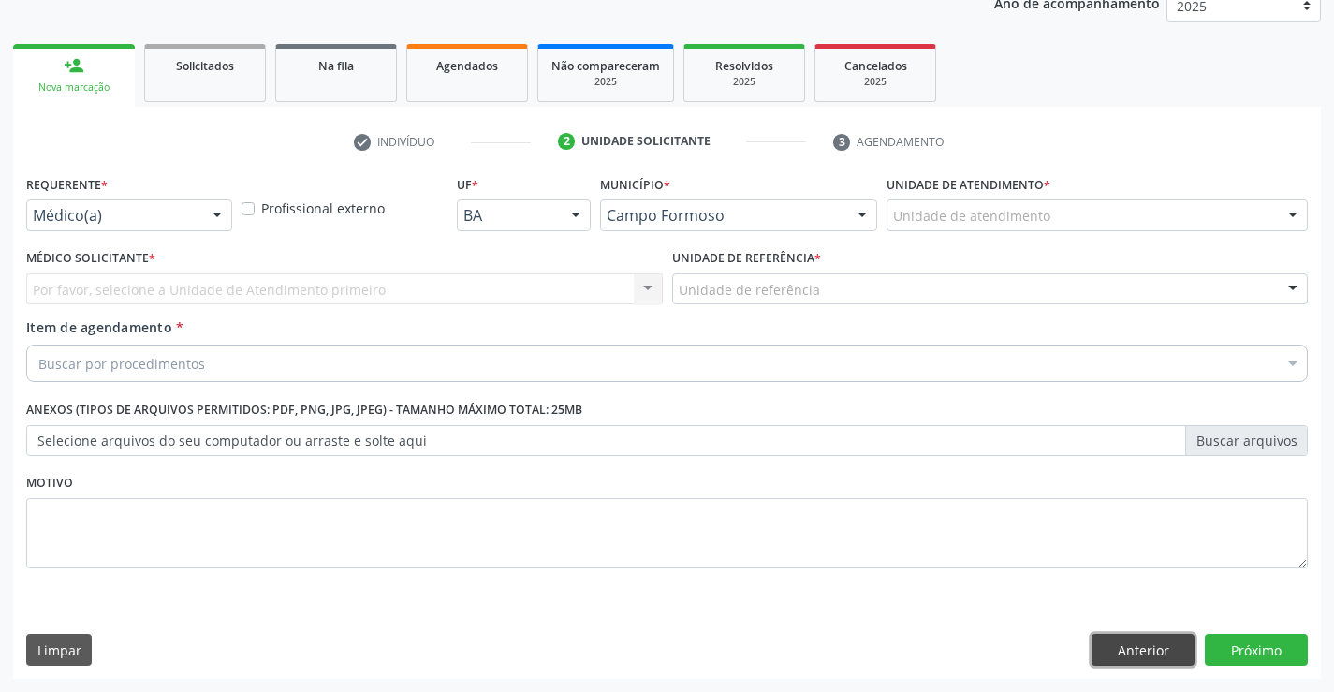
click at [1137, 654] on button "Anterior" at bounding box center [1143, 650] width 103 height 32
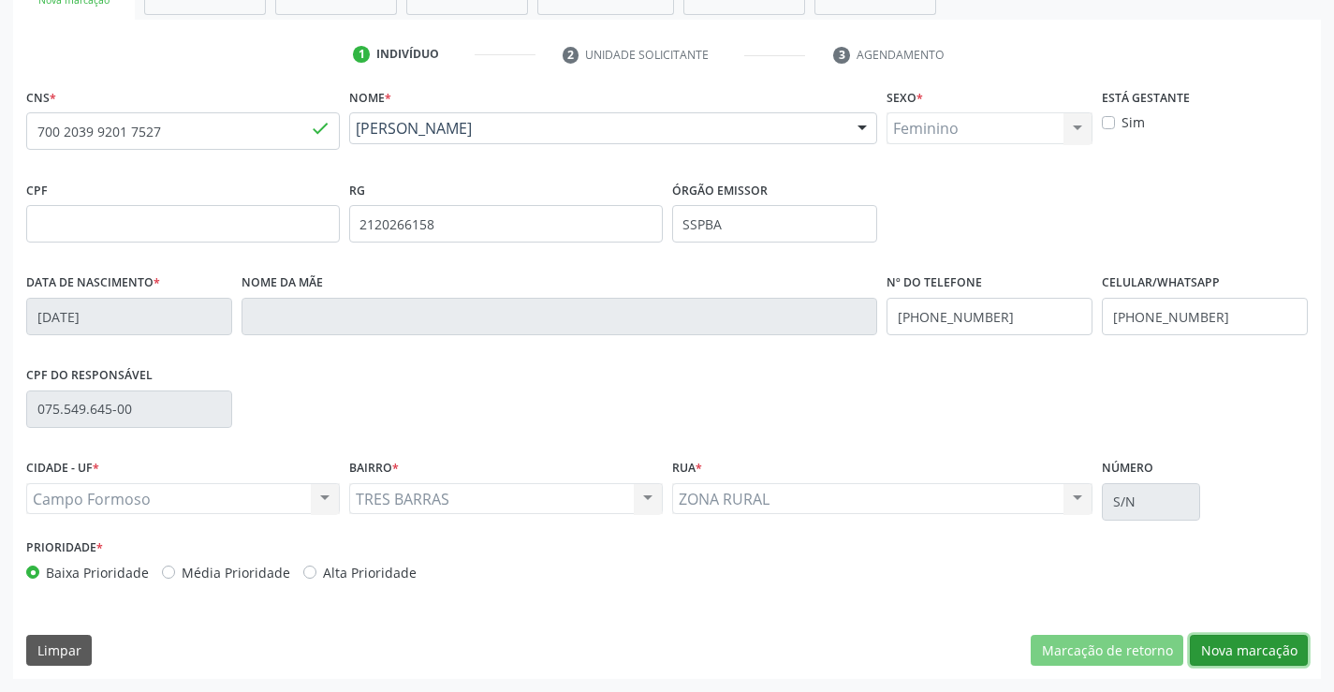
click at [1212, 646] on button "Nova marcação" at bounding box center [1249, 651] width 118 height 32
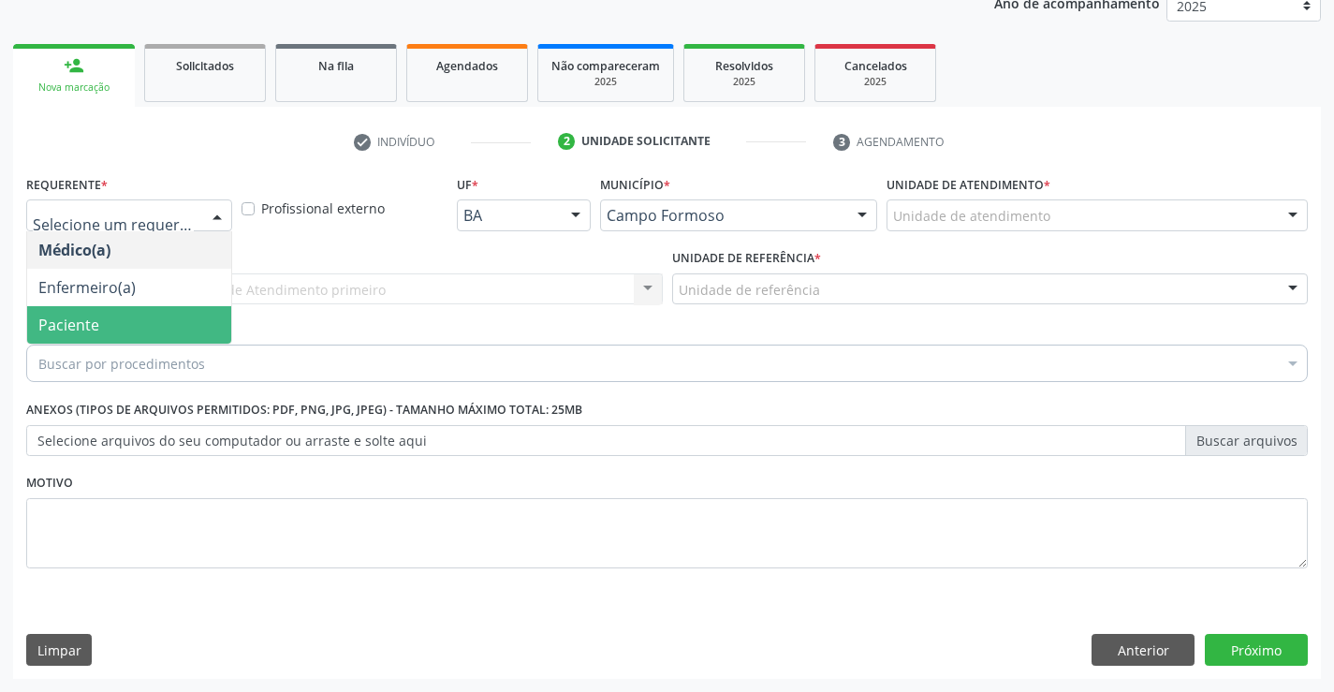
click at [93, 330] on span "Paciente" at bounding box center [68, 325] width 61 height 21
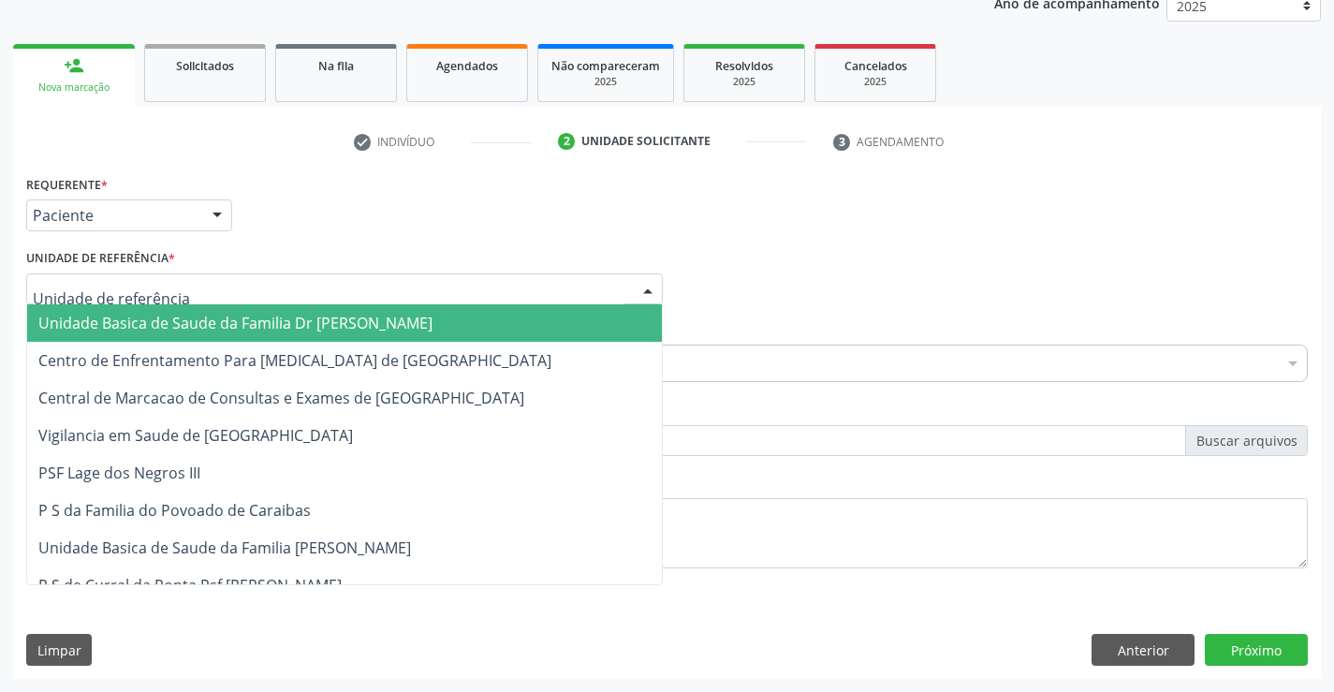
click at [93, 326] on span "Unidade Basica de Saude da Familia Dr [PERSON_NAME]" at bounding box center [235, 323] width 394 height 21
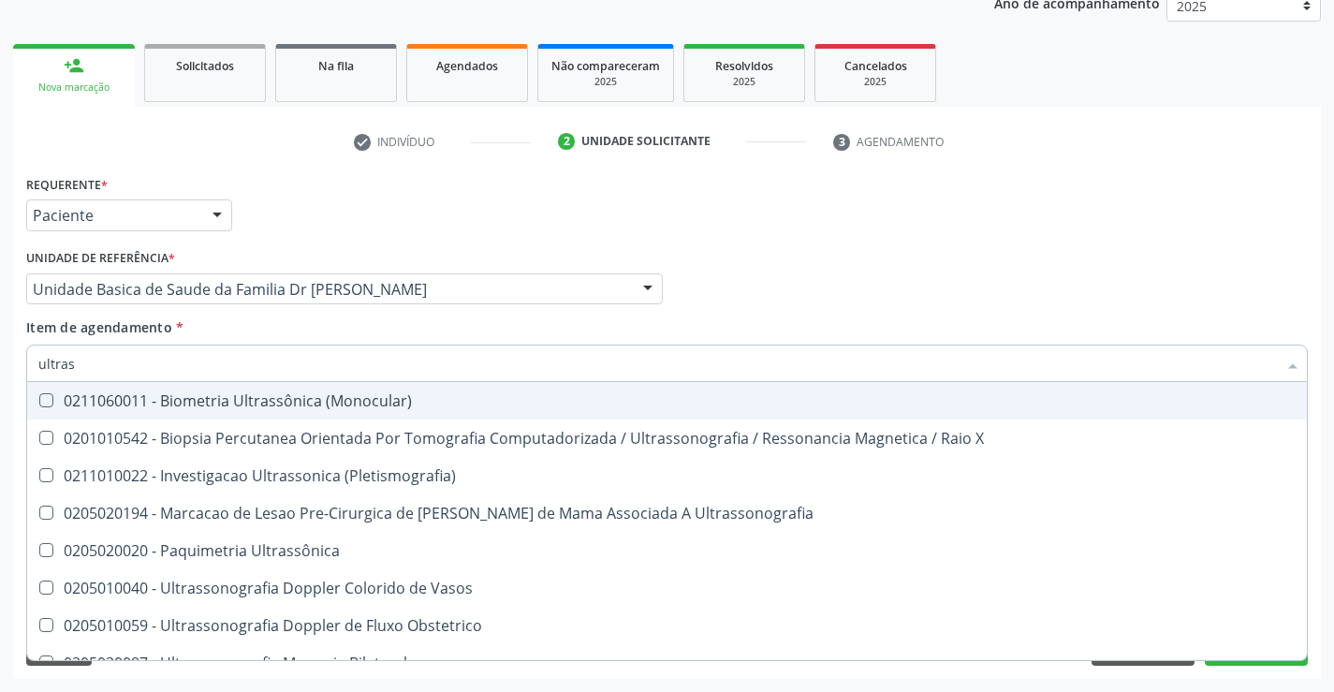
type input "ultrass"
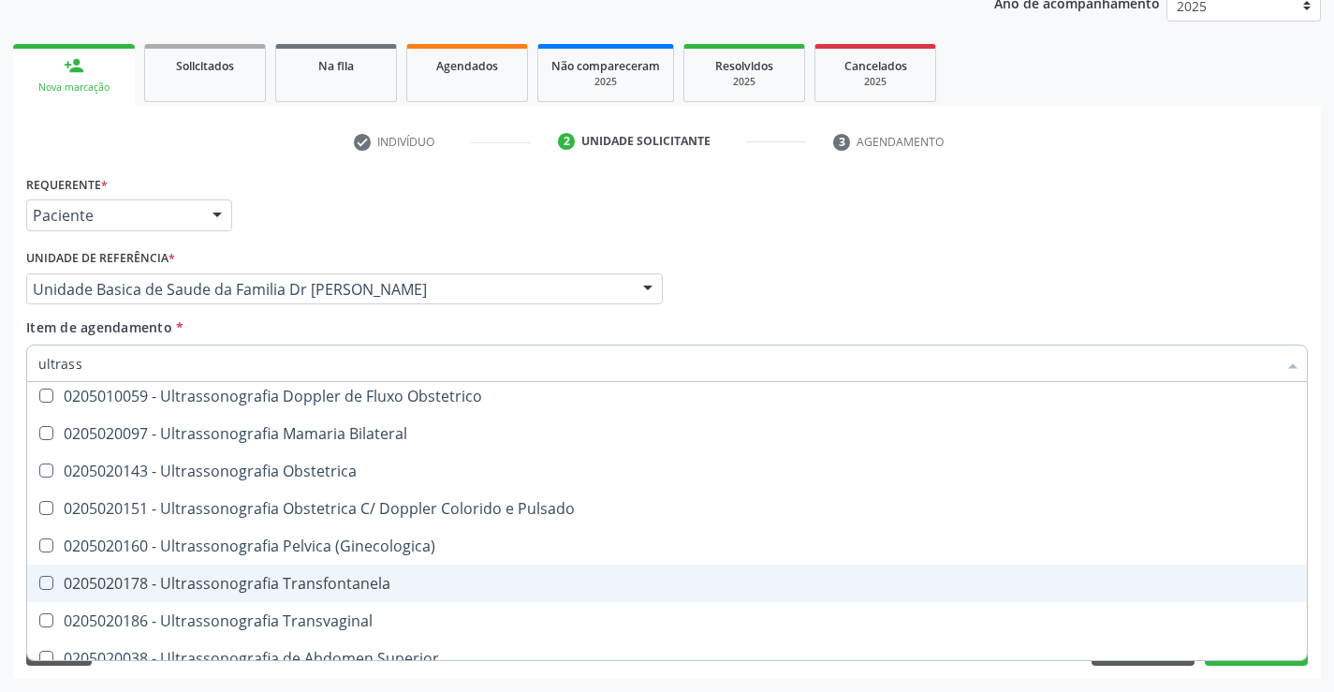
scroll to position [281, 0]
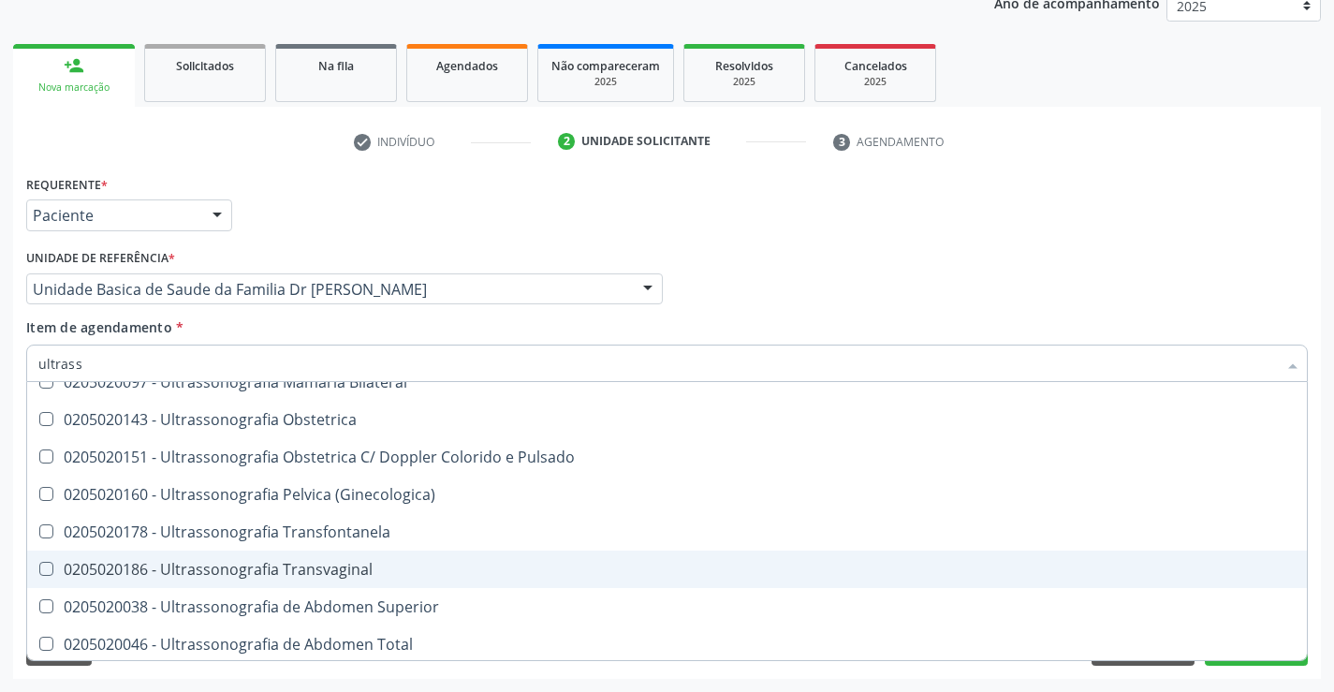
click at [429, 572] on div "0205020186 - Ultrassonografia Transvaginal" at bounding box center [666, 569] width 1257 height 15
checkbox Transvaginal "true"
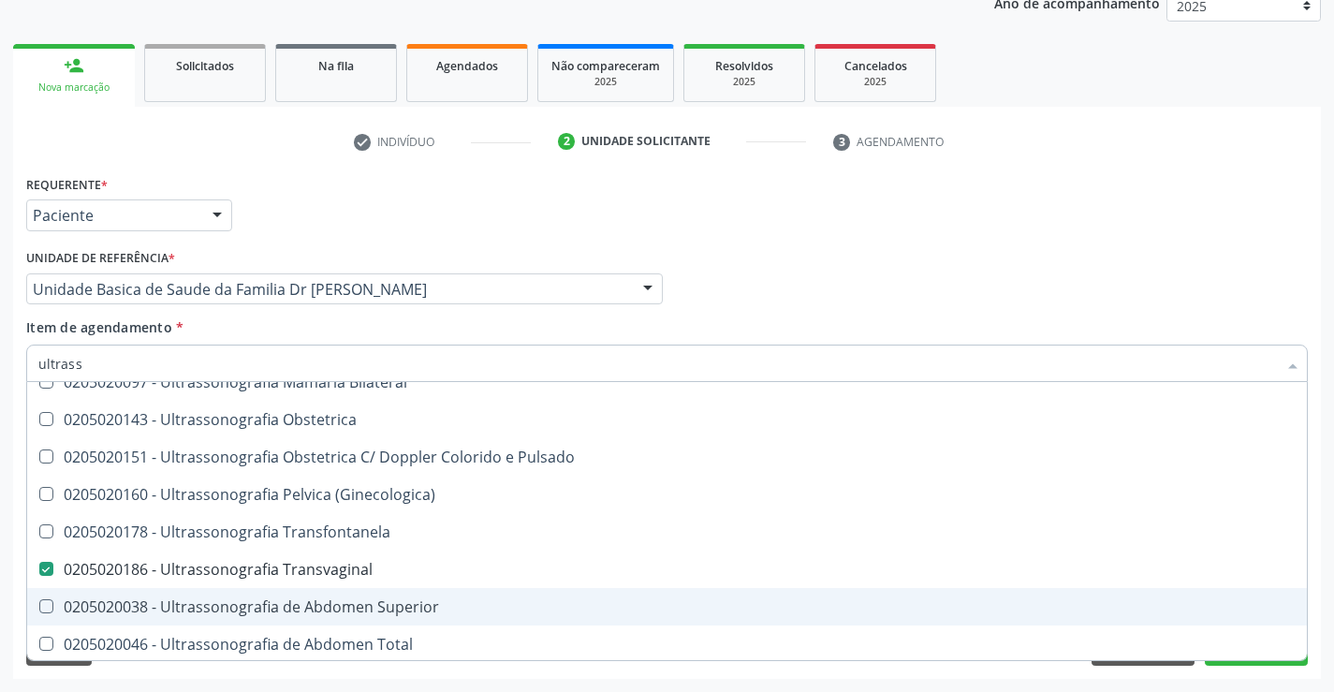
scroll to position [468, 0]
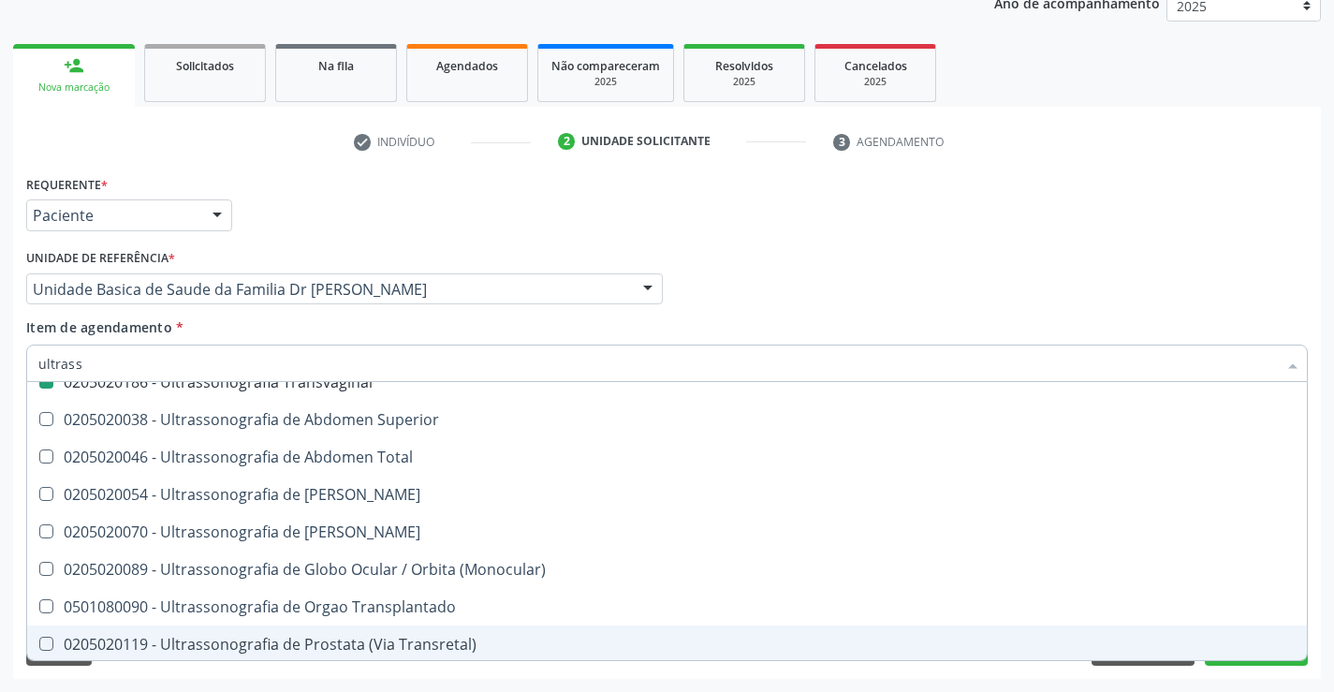
click at [1210, 668] on div "Requerente * Paciente Médico(a) Enfermeiro(a) Paciente Nenhum resultado encontr…" at bounding box center [667, 424] width 1308 height 508
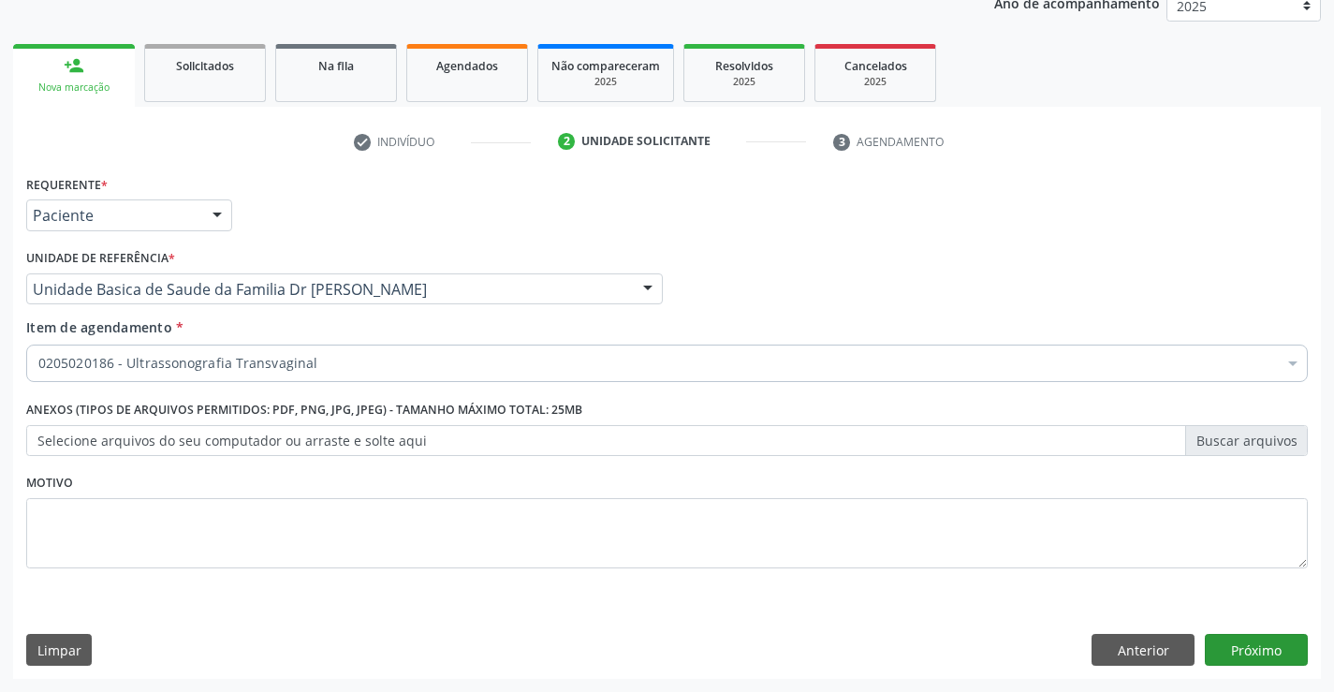
scroll to position [0, 0]
click at [1219, 657] on button "Próximo" at bounding box center [1256, 650] width 103 height 32
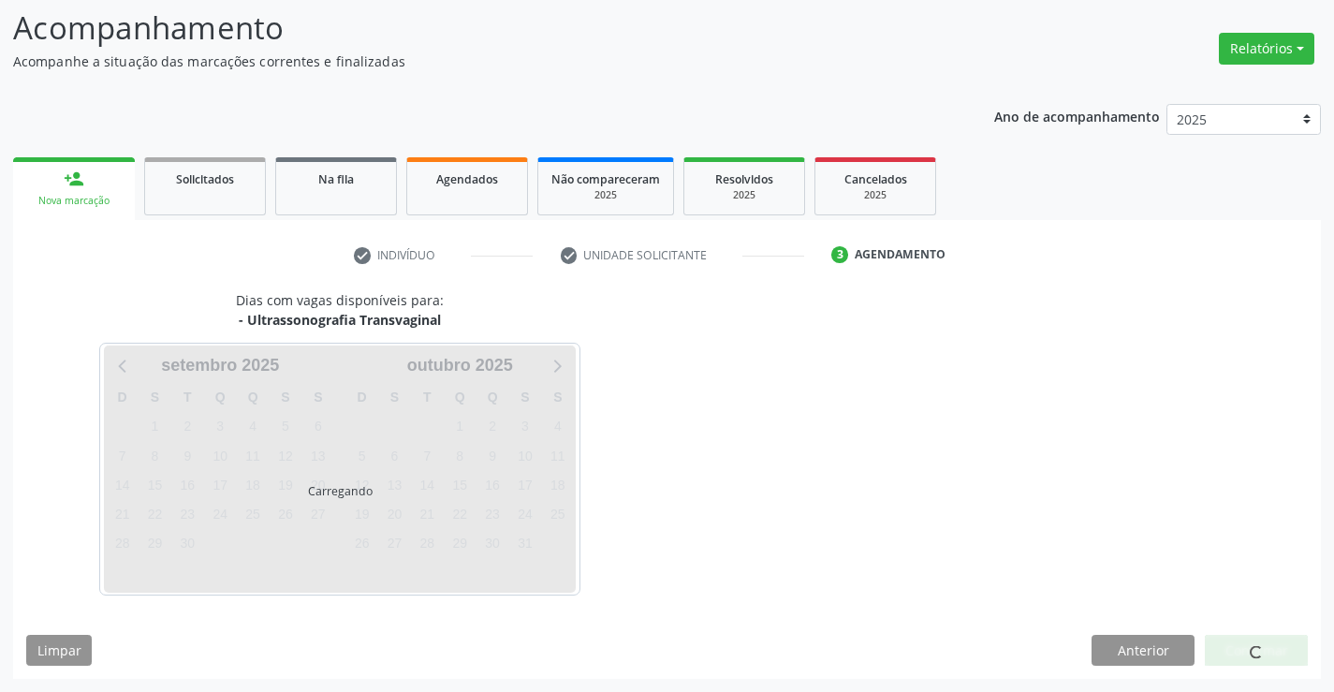
scroll to position [123, 0]
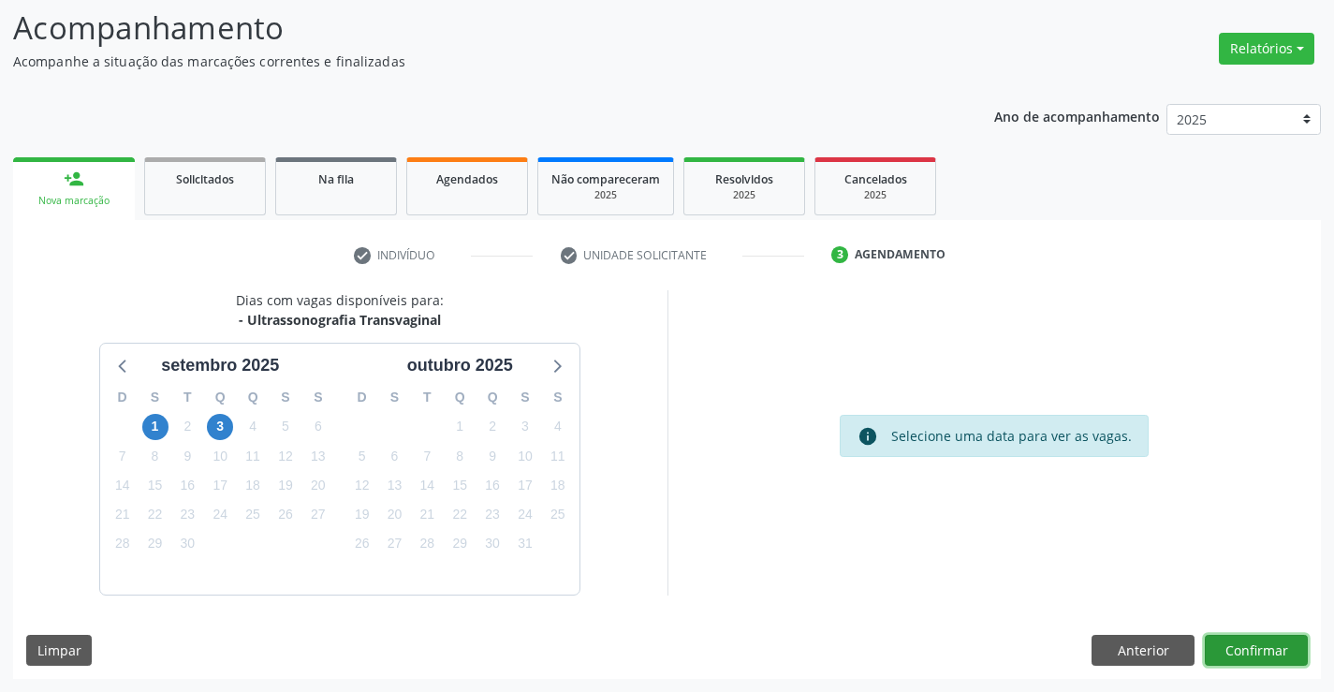
click at [1224, 650] on button "Confirmar" at bounding box center [1256, 651] width 103 height 32
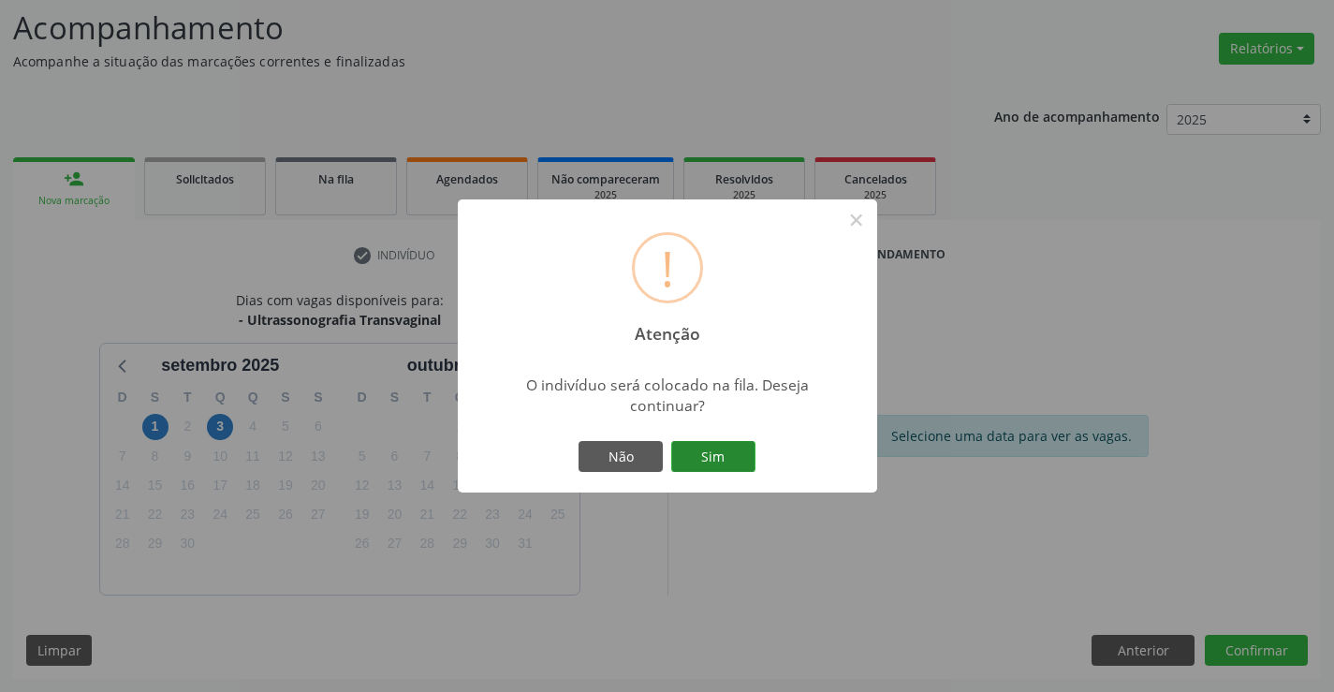
click at [740, 453] on button "Sim" at bounding box center [713, 457] width 84 height 32
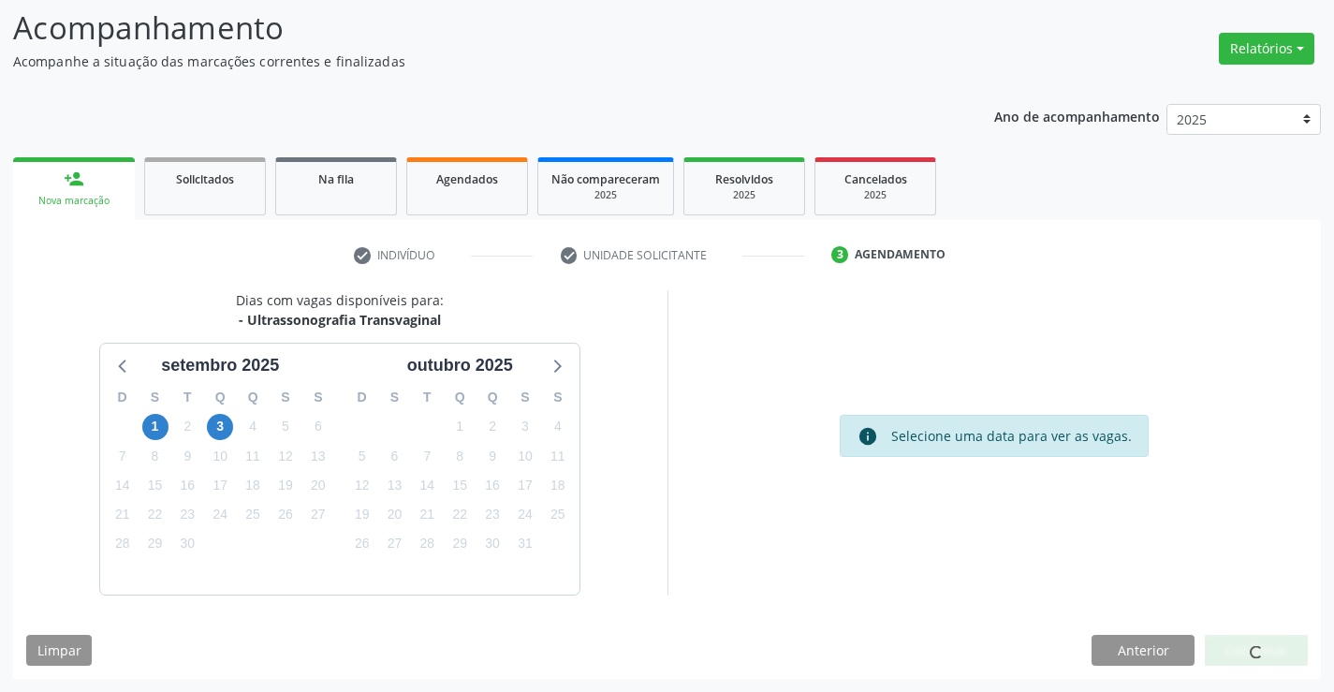
scroll to position [0, 0]
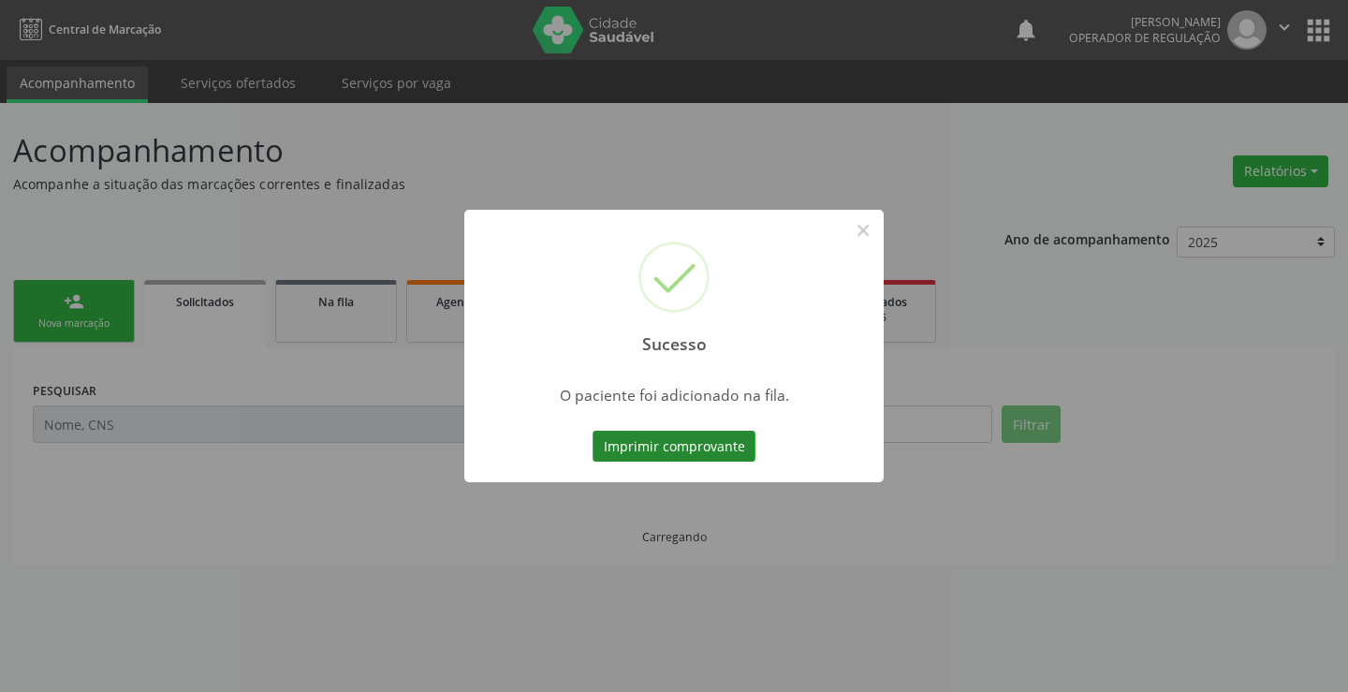
click at [672, 437] on button "Imprimir comprovante" at bounding box center [674, 447] width 163 height 32
